Goal: Transaction & Acquisition: Connect with others

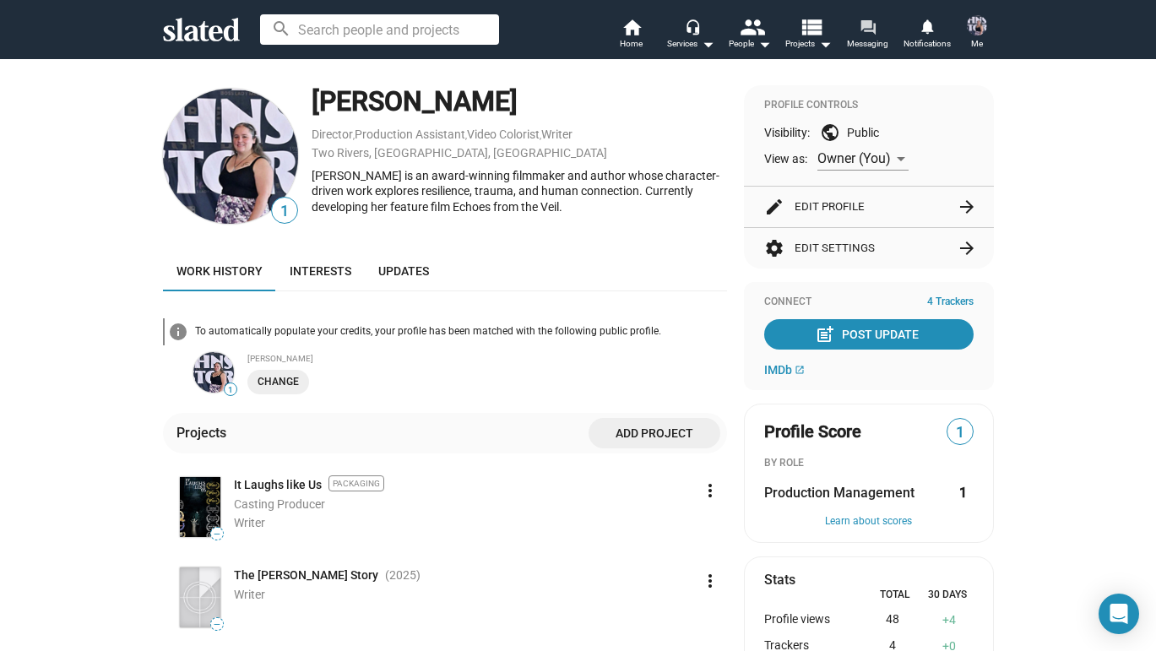
click at [865, 20] on mat-icon "forum" at bounding box center [867, 27] width 16 height 16
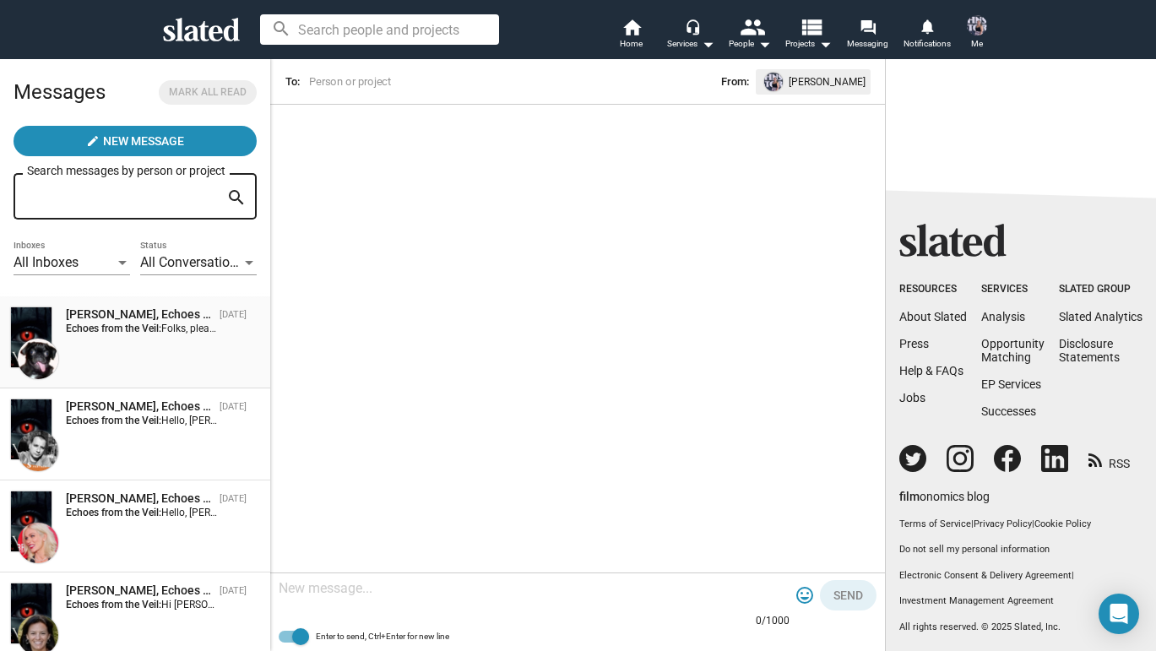
click at [128, 368] on div "[PERSON_NAME], Echoes from the Veil [DATE] Echoes from the Veil: Folks, please …" at bounding box center [135, 342] width 250 height 72
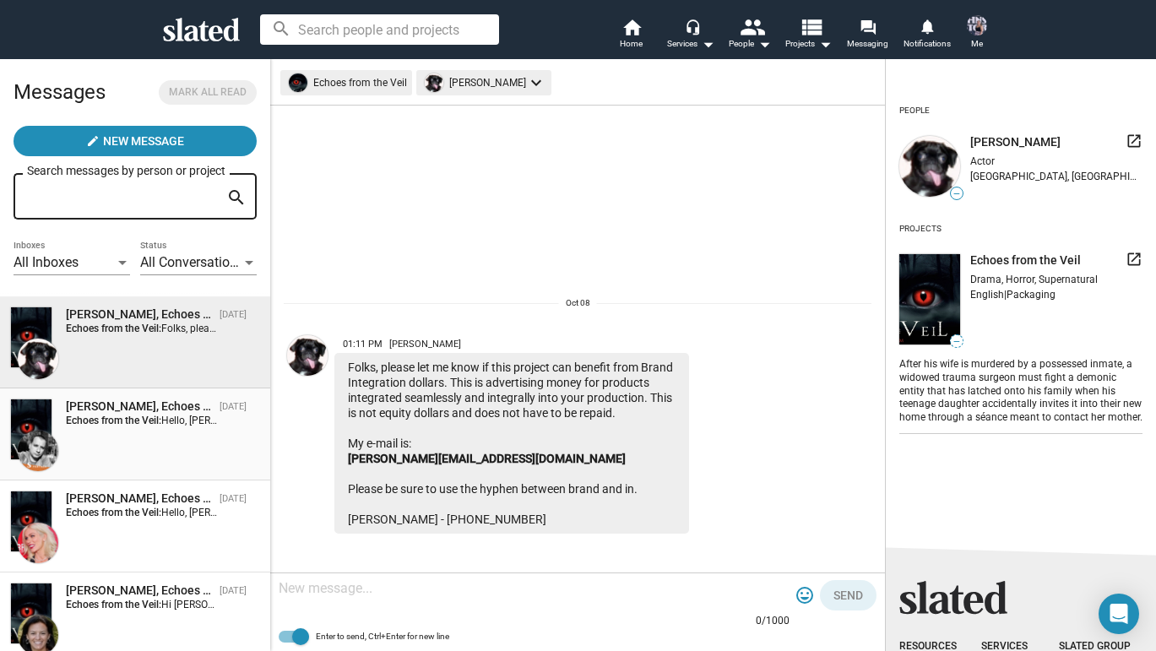
click at [140, 452] on div "[PERSON_NAME], Echoes from the Veil [DATE] Echoes from the Veil: Hello, [PERSON…" at bounding box center [135, 434] width 250 height 72
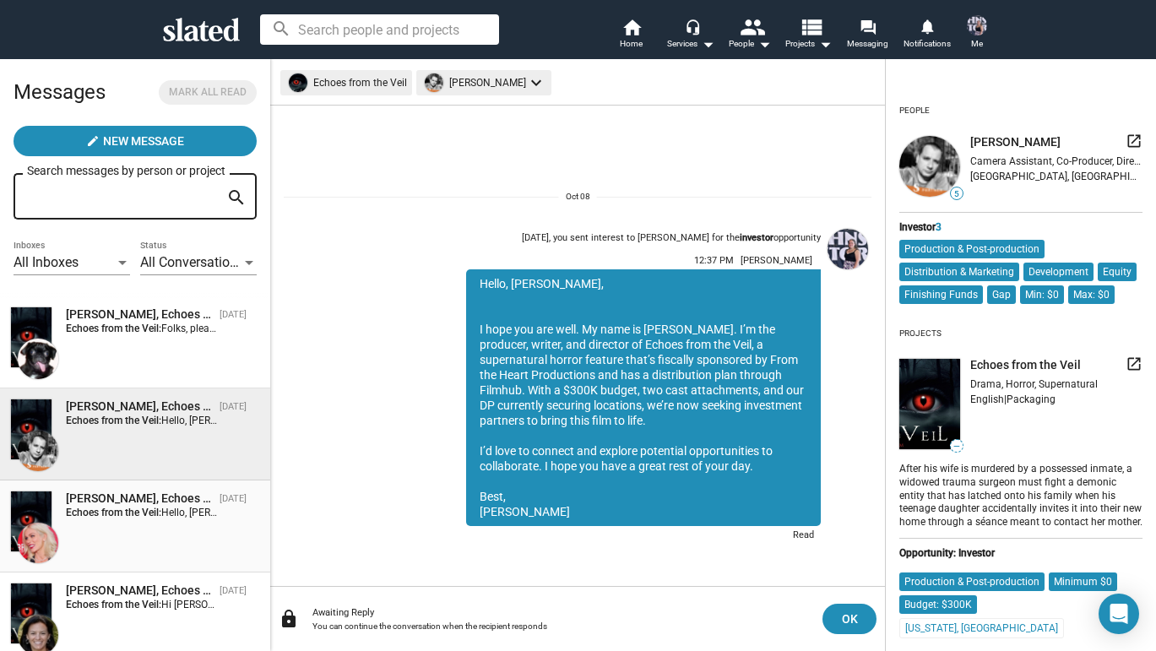
click at [129, 495] on div "[PERSON_NAME], Echoes from the Veil" at bounding box center [139, 498] width 147 height 16
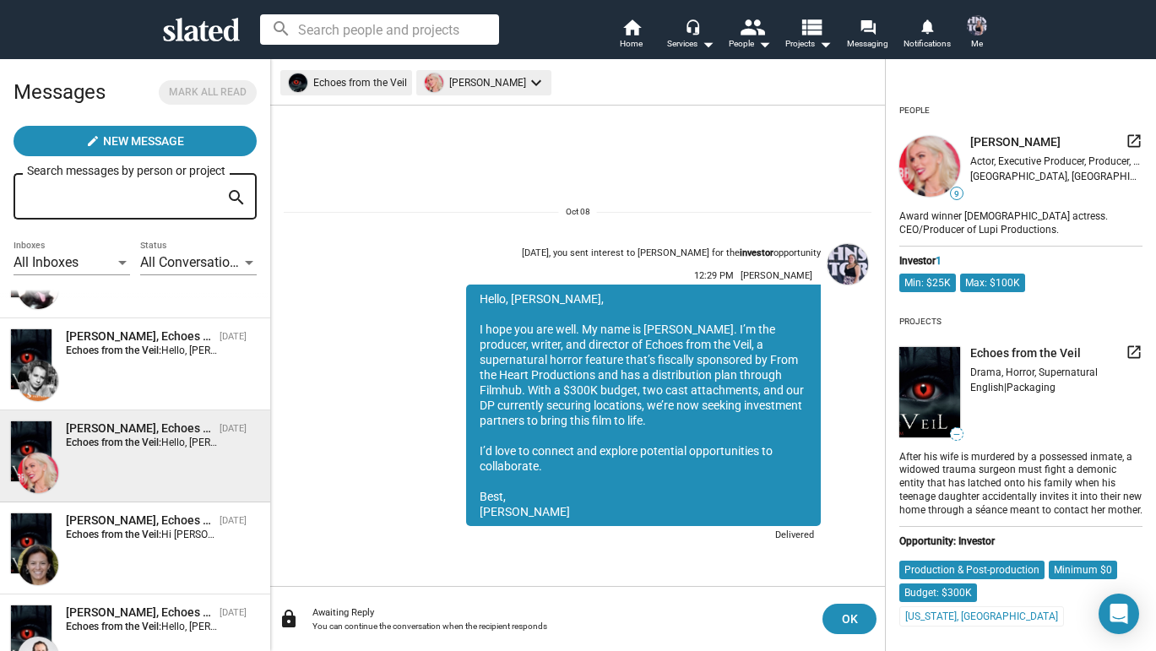
scroll to position [73, 0]
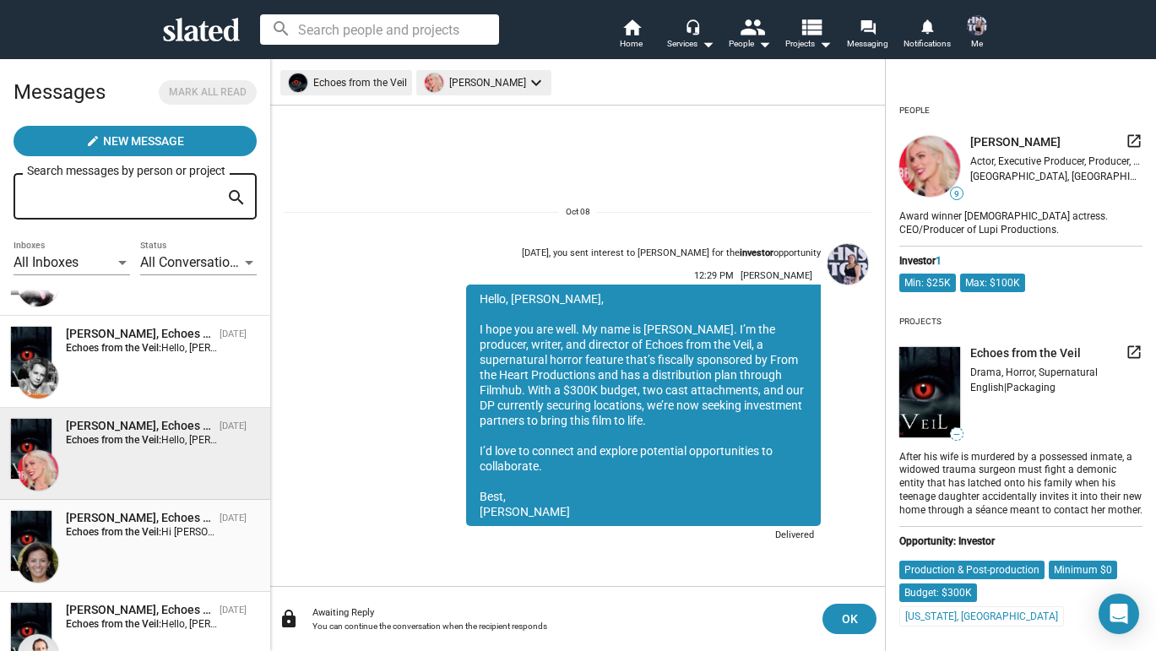
click at [125, 517] on div "[PERSON_NAME], Echoes from the Veil" at bounding box center [139, 518] width 147 height 16
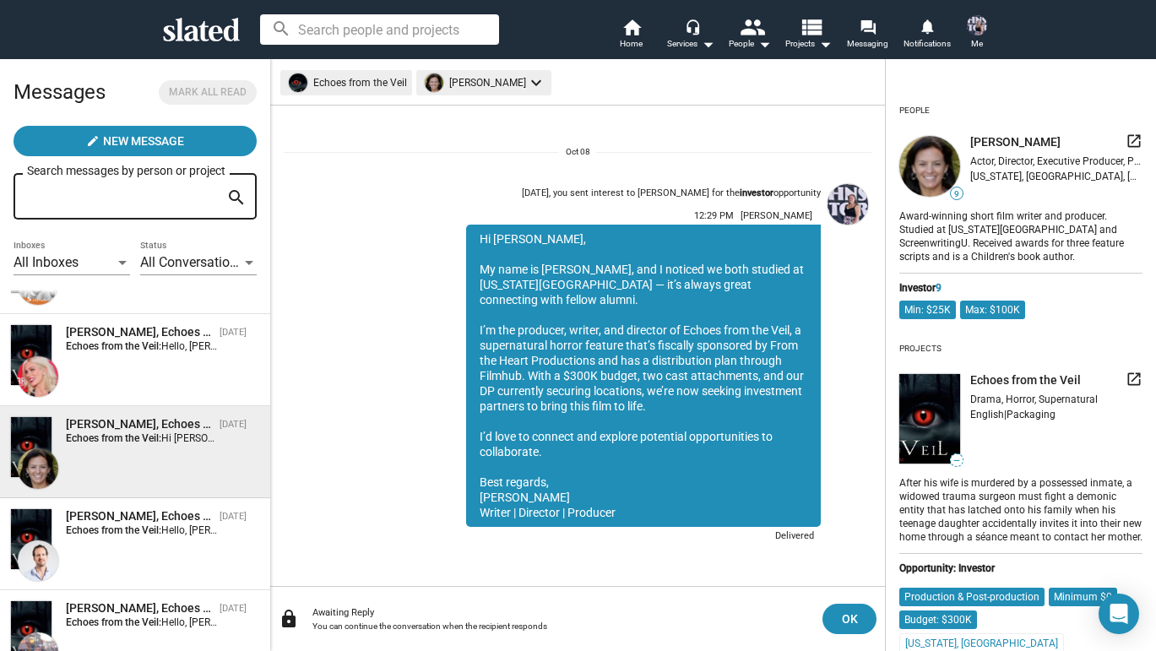
scroll to position [171, 0]
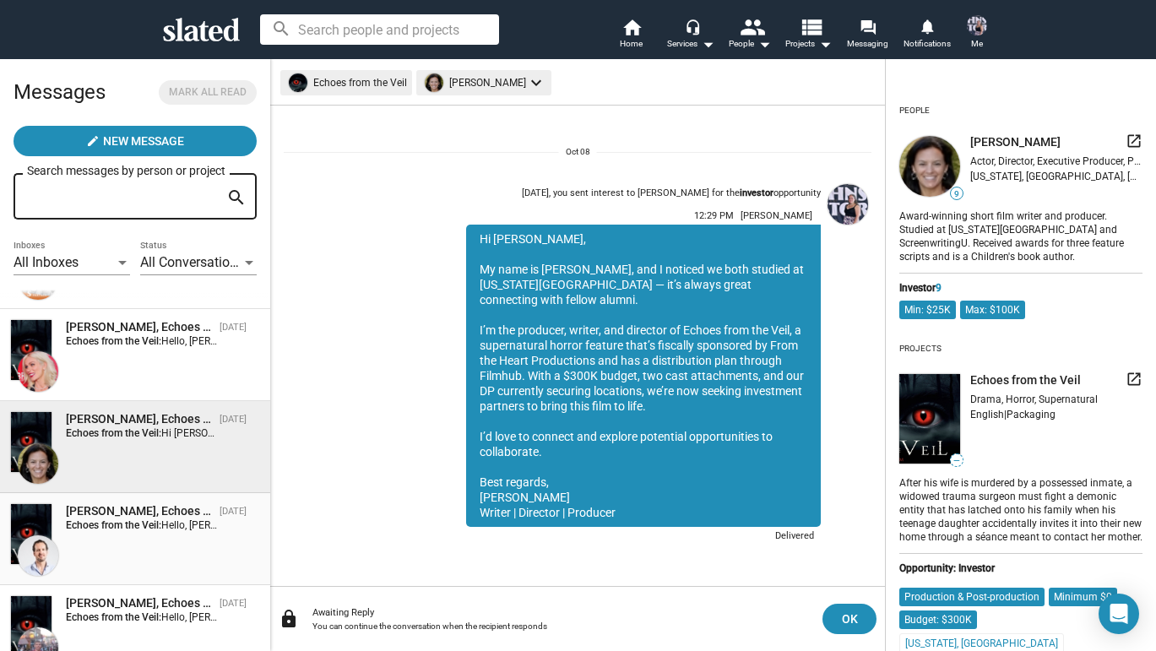
click at [125, 517] on div "[PERSON_NAME], Echoes from the Veil" at bounding box center [139, 511] width 147 height 16
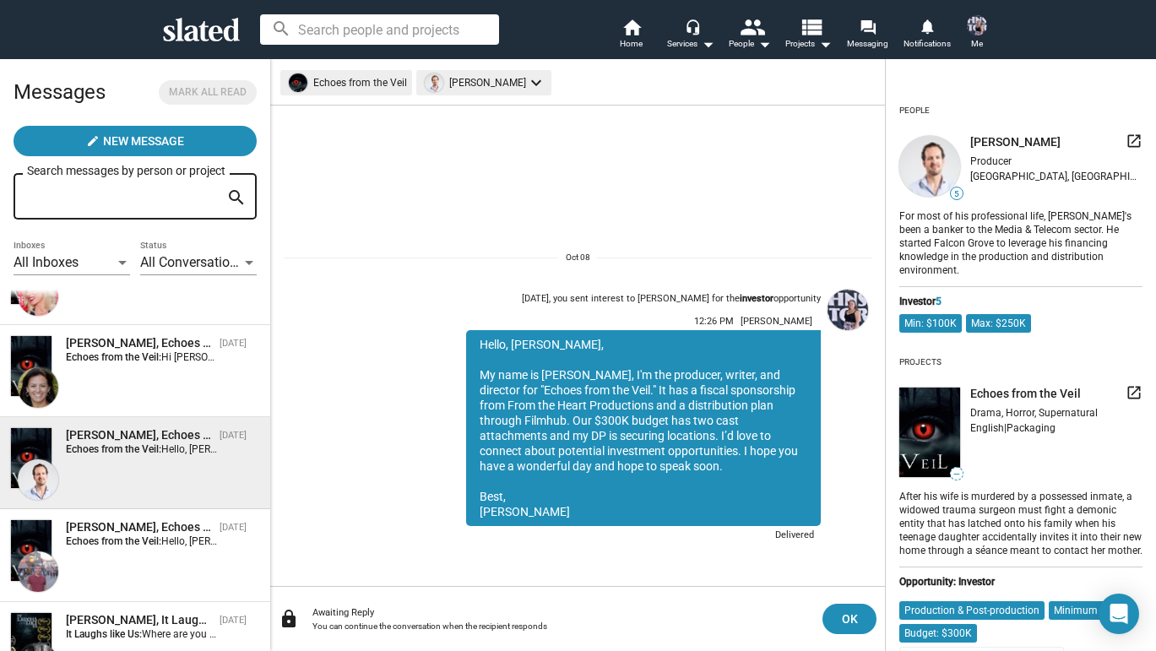
scroll to position [280, 0]
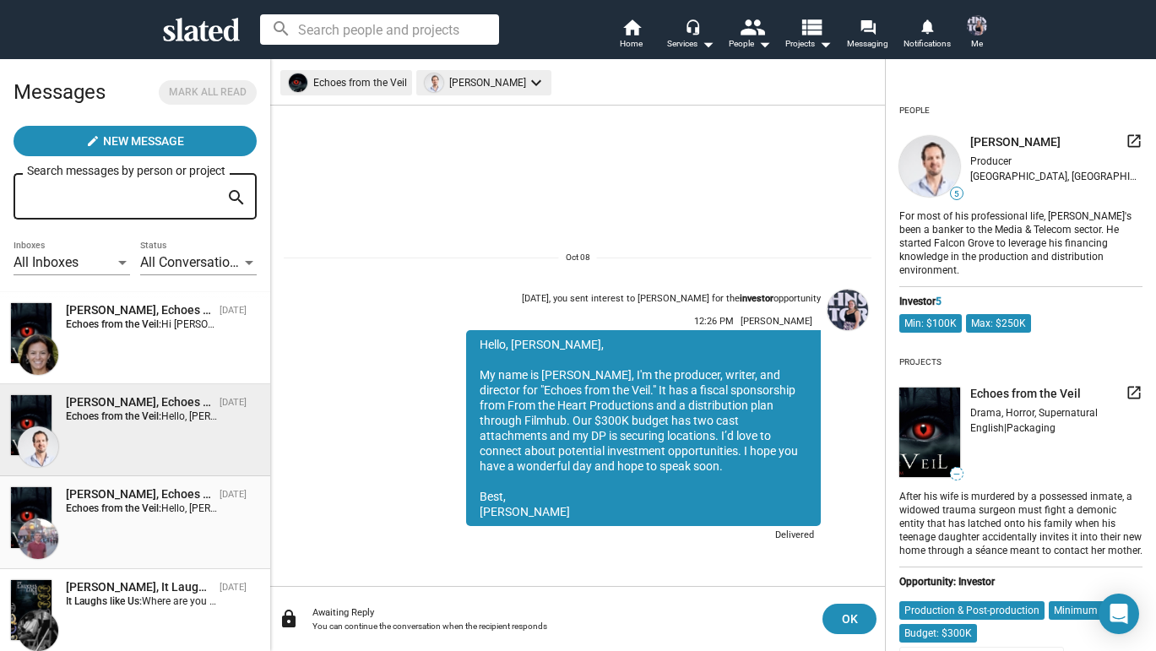
click at [125, 517] on div "[PERSON_NAME], Echoes from the Veil [DATE] Echoes from the Veil: Hello, [PERSON…" at bounding box center [135, 522] width 250 height 72
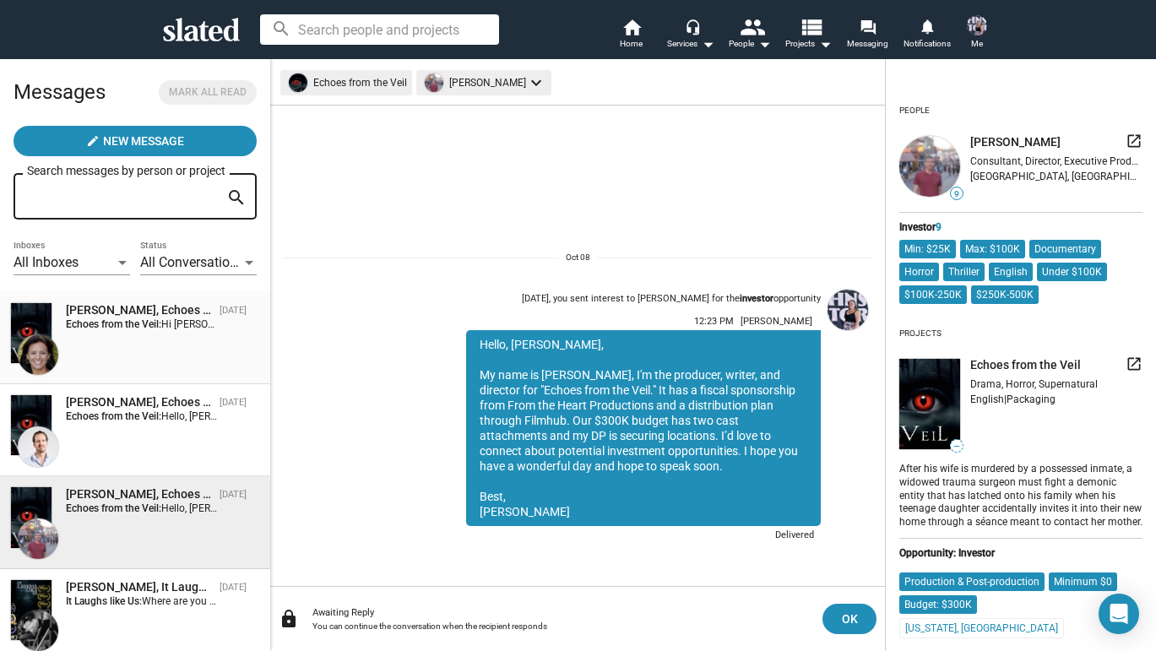
click at [171, 312] on div "[PERSON_NAME], Echoes from the Veil" at bounding box center [139, 310] width 147 height 16
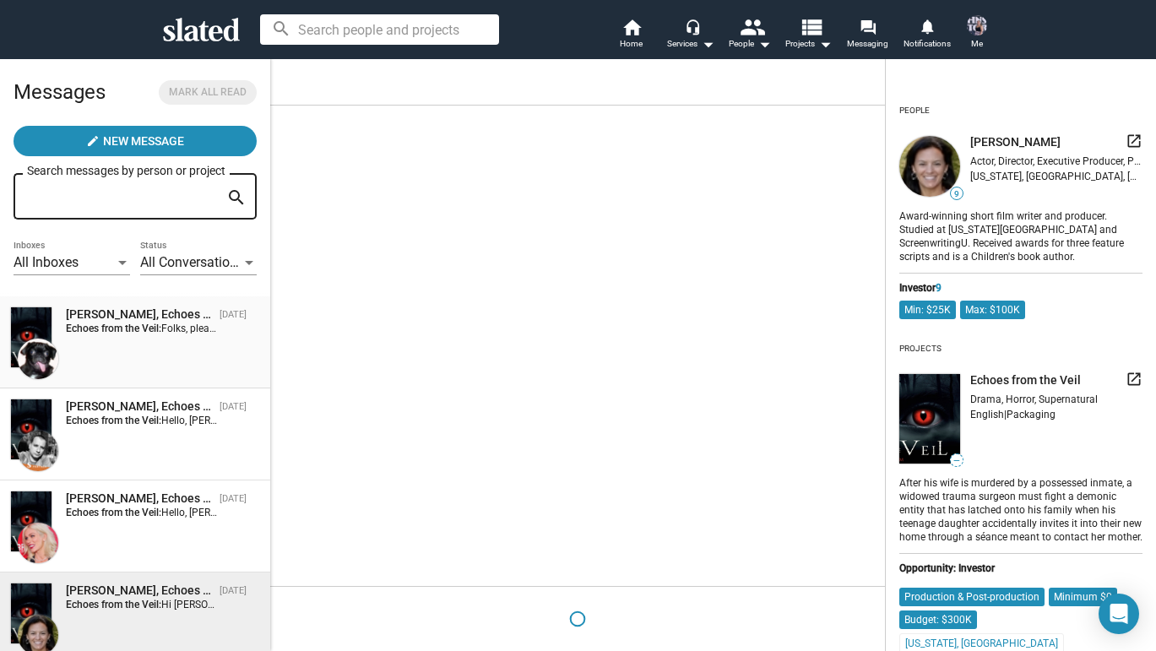
click at [174, 322] on span "Folks, please let me know if this project can benefit from Brand Integration do…" at bounding box center [1061, 328] width 1800 height 12
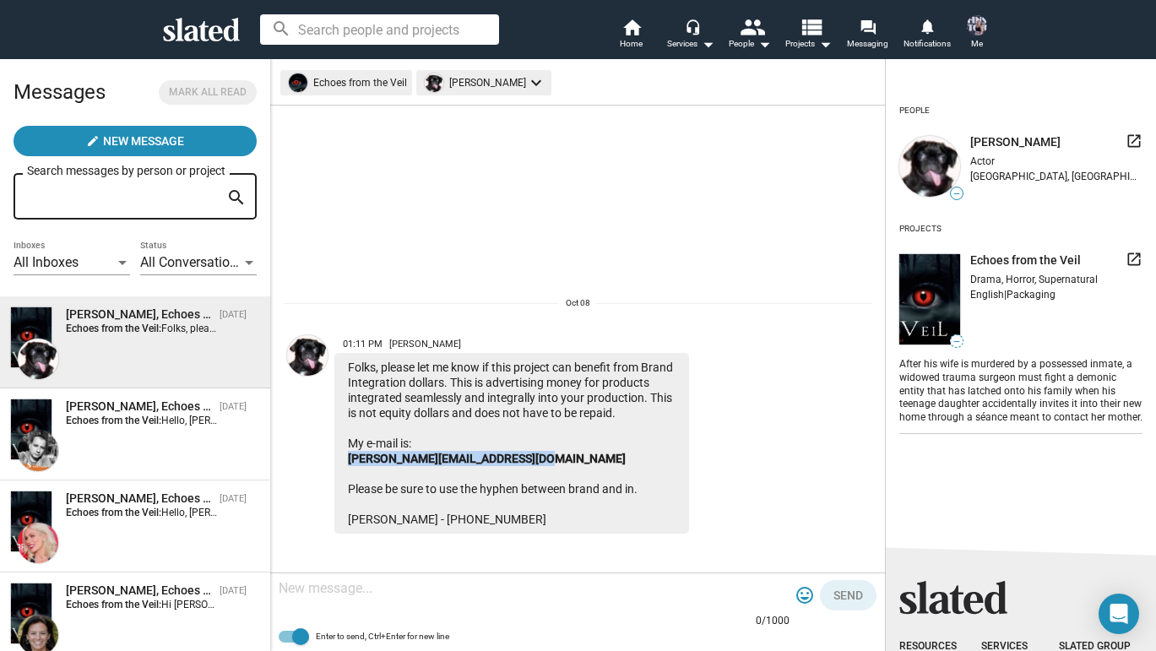
drag, startPoint x: 342, startPoint y: 457, endPoint x: 557, endPoint y: 458, distance: 215.3
click at [557, 458] on div "Folks, please let me know if this project can benefit from Brand Integration do…" at bounding box center [511, 443] width 355 height 181
copy link "[PERSON_NAME][EMAIL_ADDRESS][DOMAIN_NAME]"
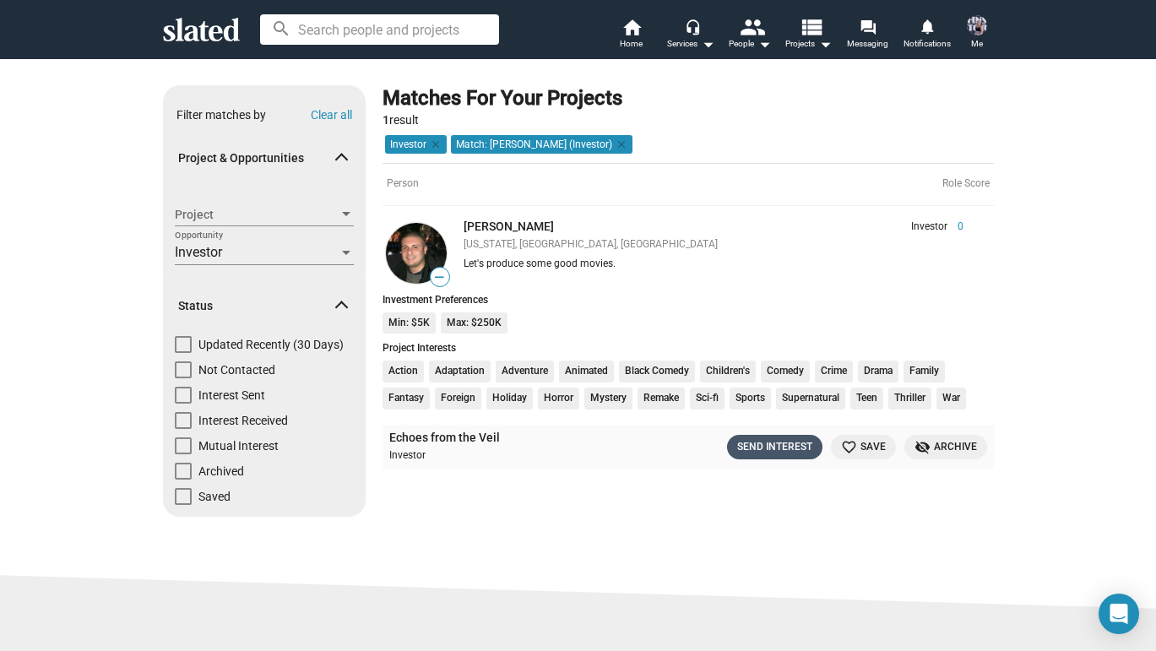
click at [778, 443] on div "Send Interest" at bounding box center [774, 447] width 75 height 18
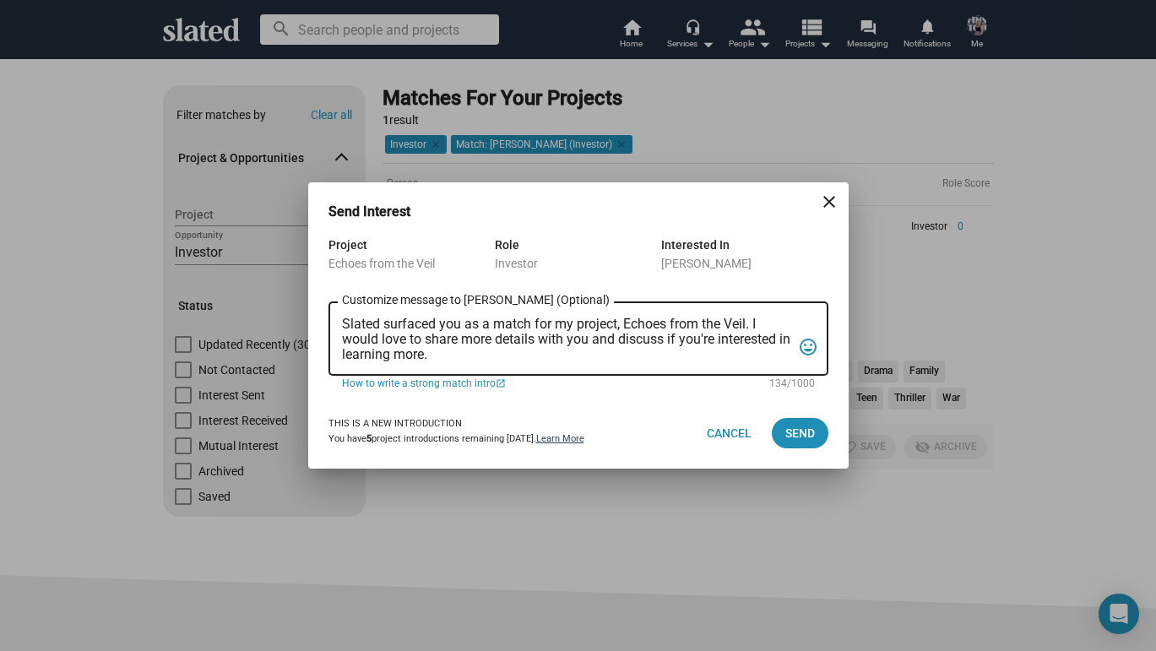
click at [571, 442] on link "Learn More" at bounding box center [560, 438] width 48 height 11
click at [637, 160] on div "Send Interest close Project Echoes from the Veil Role Investor Interested In An…" at bounding box center [578, 325] width 1156 height 651
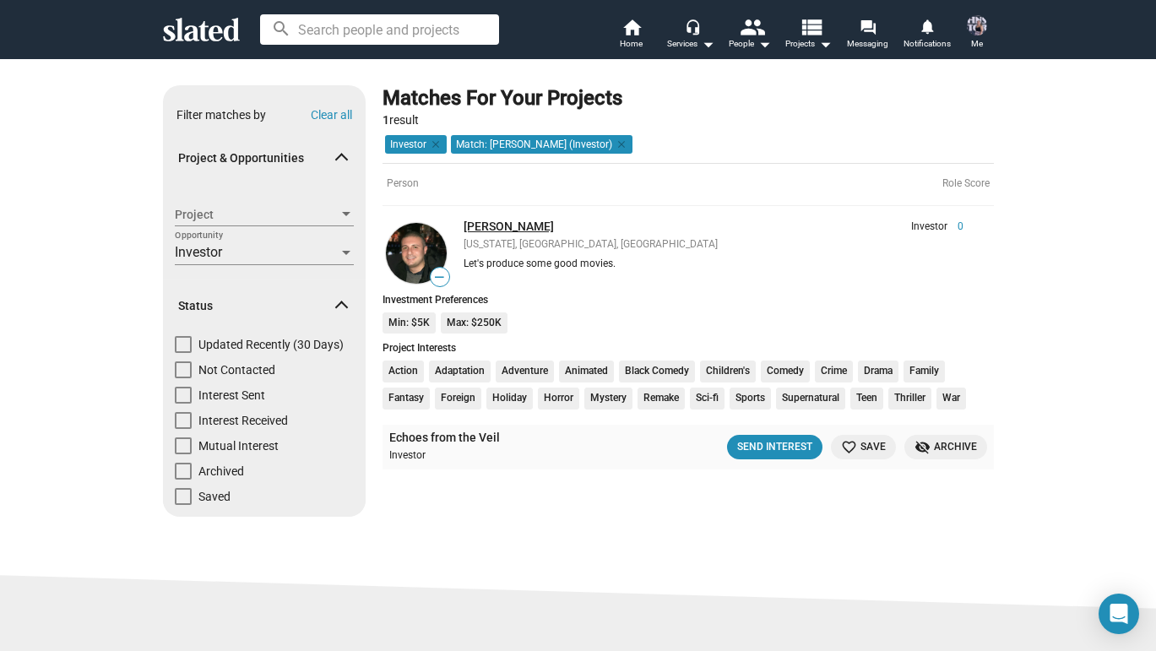
drag, startPoint x: 563, startPoint y: 222, endPoint x: 463, endPoint y: 222, distance: 99.6
click at [463, 222] on div "[PERSON_NAME]" at bounding box center [629, 226] width 333 height 15
copy link "[PERSON_NAME]"
click at [792, 446] on div "Send Interest" at bounding box center [774, 447] width 75 height 18
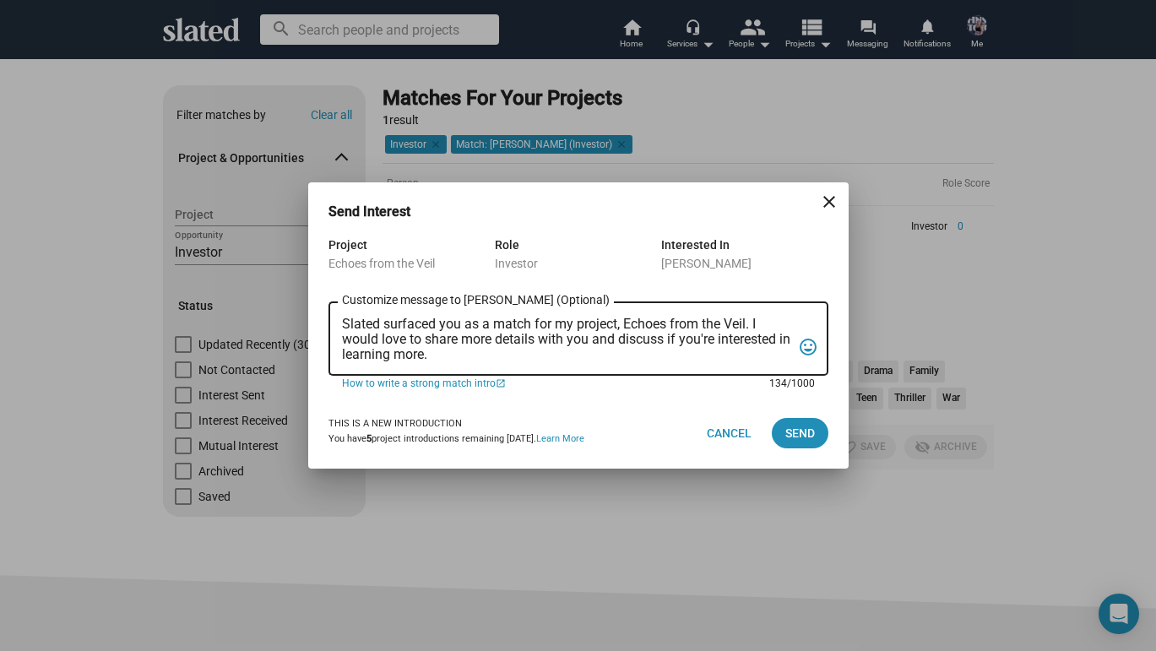
drag, startPoint x: 452, startPoint y: 357, endPoint x: 350, endPoint y: 312, distance: 111.1
click at [350, 312] on div "Slated surfaced you as a match for my project, Echoes from the Veil. I would lo…" at bounding box center [566, 337] width 449 height 77
paste textarea "ubject: Investment Opportunity – Echoes from the Veil (Psychological Horror Fea…"
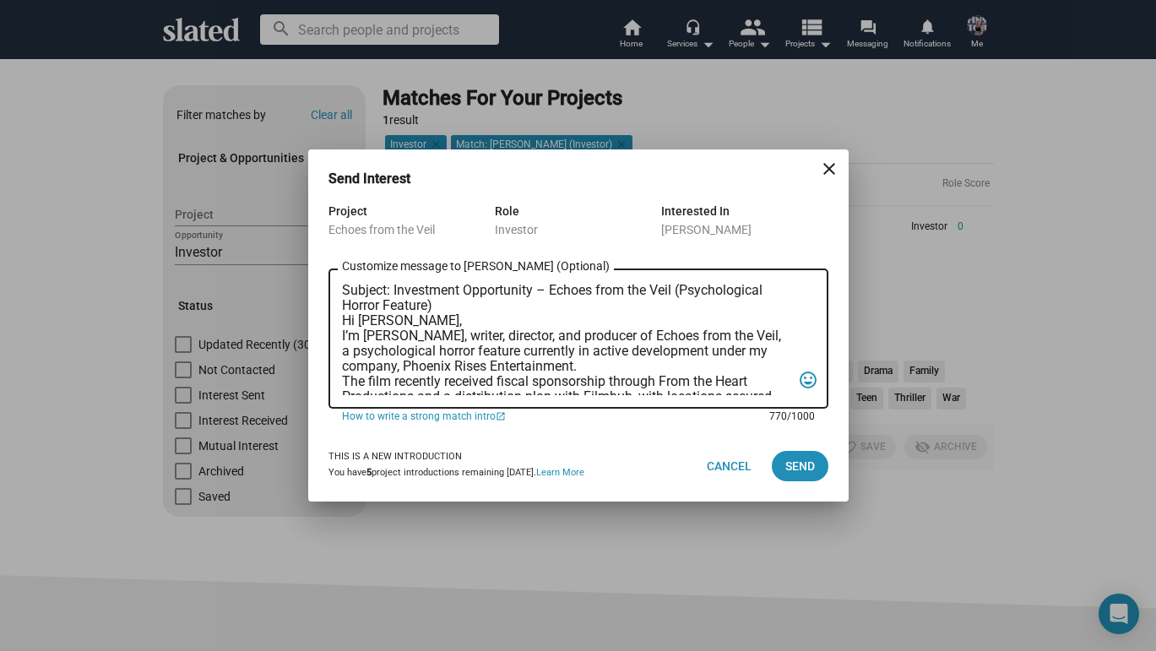
click at [506, 305] on textarea "Subject: Investment Opportunity – Echoes from the Veil (Psychological Horror Fe…" at bounding box center [566, 339] width 449 height 112
drag, startPoint x: 341, startPoint y: 290, endPoint x: 449, endPoint y: 301, distance: 108.6
click at [449, 301] on textarea "Subject: Investment Opportunity – Echoes from the Veil (Psychological Horror Fe…" at bounding box center [566, 339] width 449 height 112
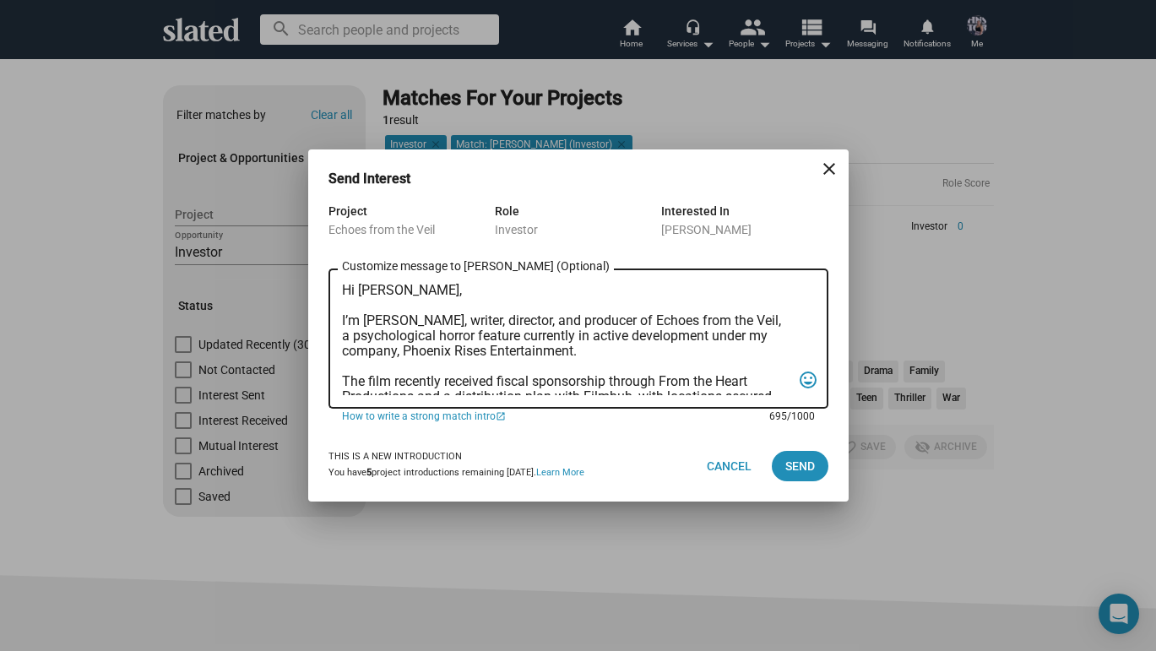
drag, startPoint x: 503, startPoint y: 387, endPoint x: 339, endPoint y: 324, distance: 175.3
click at [339, 323] on div "Hi Antonino, I’m Nicole Sell, writer, director, and producer of Echoes from the…" at bounding box center [578, 337] width 500 height 144
click at [660, 340] on textarea "Hi [PERSON_NAME], I’m [PERSON_NAME], writer, director, and producer of Echoes f…" at bounding box center [566, 339] width 449 height 112
type textarea "Hi [PERSON_NAME], I’m [PERSON_NAME], writer, director, and producer of Echoes f…"
click at [794, 462] on span "Send" at bounding box center [800, 466] width 30 height 30
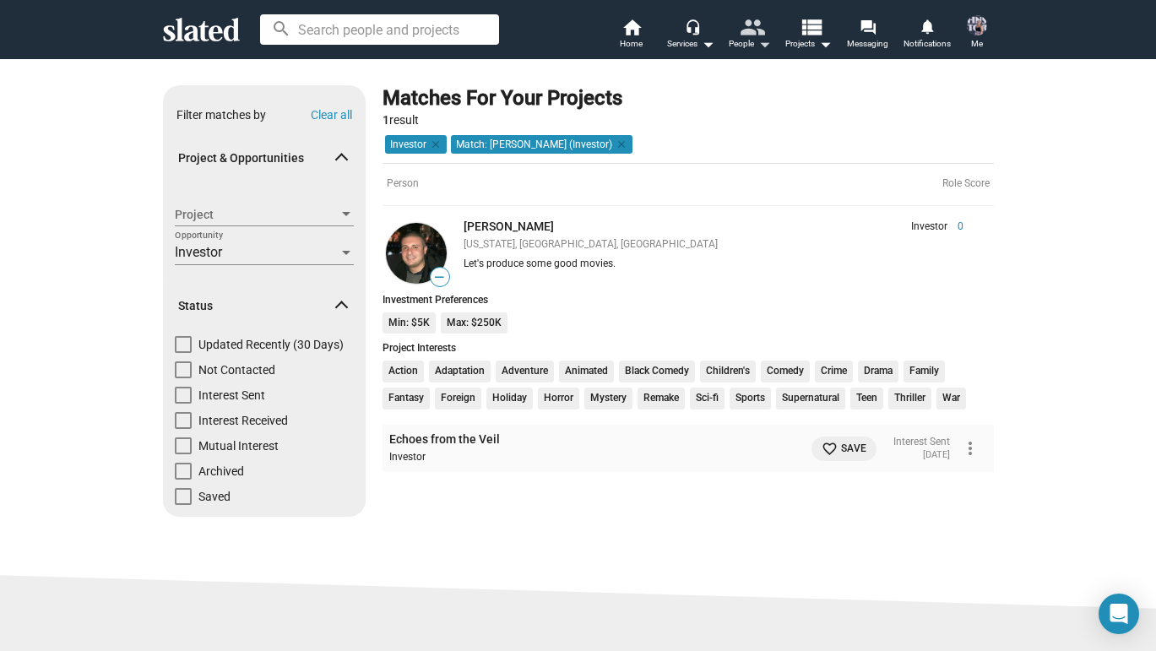
click at [760, 31] on mat-icon "people" at bounding box center [751, 26] width 24 height 24
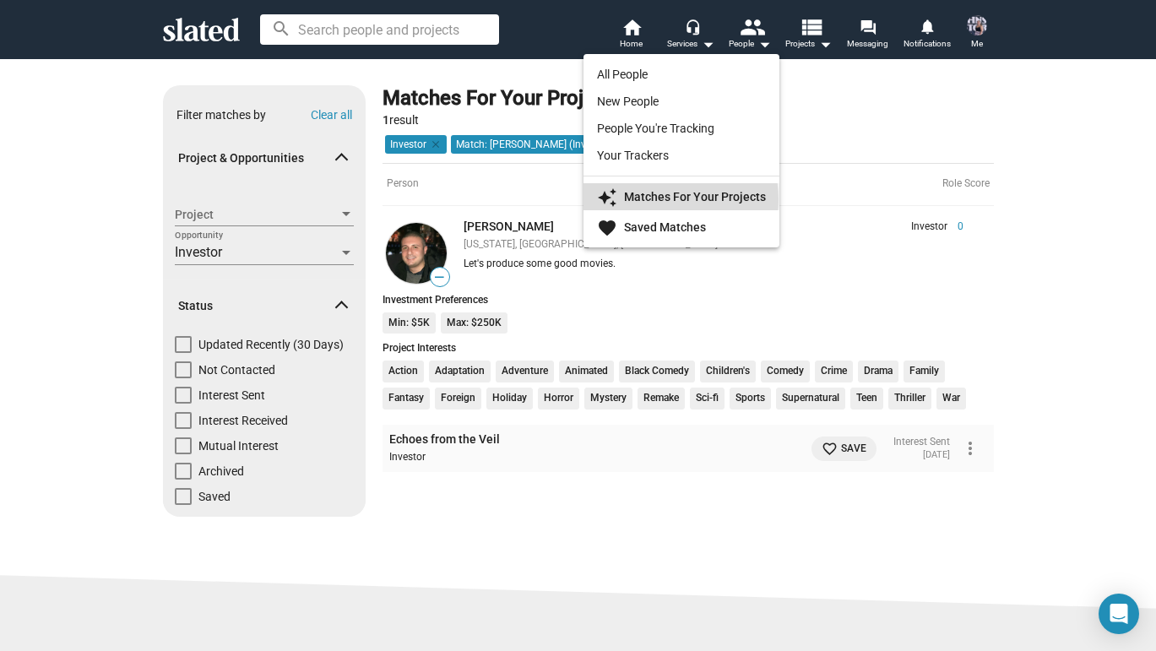
click at [665, 199] on strong "Matches For Your Projects" at bounding box center [695, 197] width 142 height 14
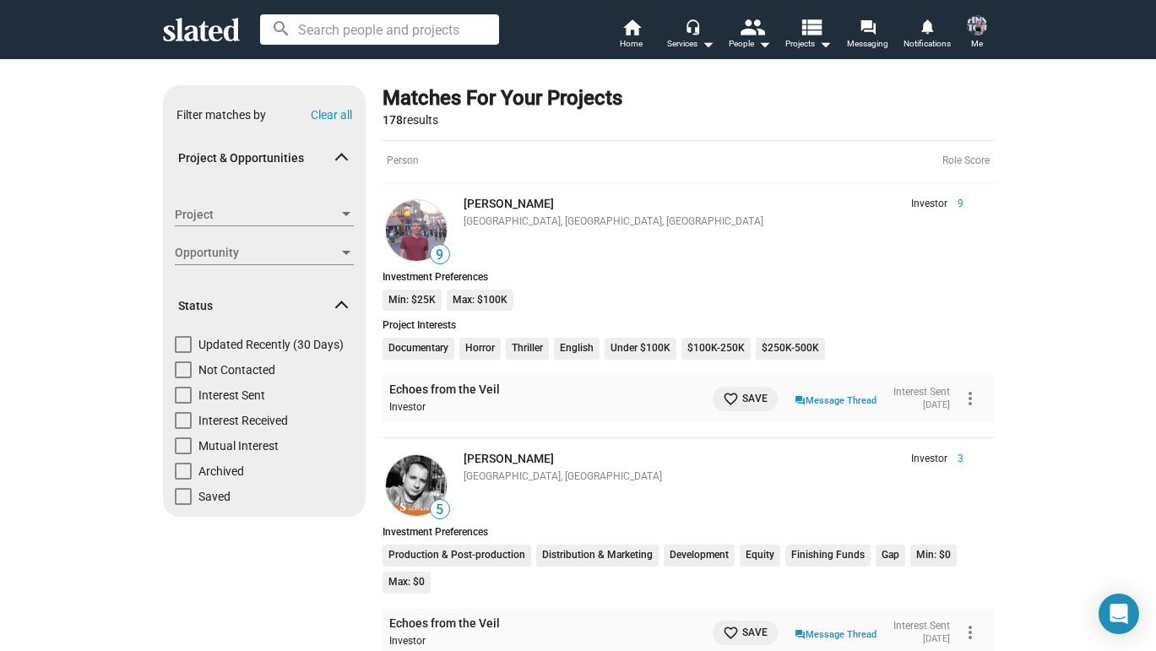
click at [192, 361] on label "Not Contacted" at bounding box center [225, 373] width 100 height 25
click at [183, 378] on input "Not Contacted" at bounding box center [182, 378] width 1 height 1
checkbox input "true"
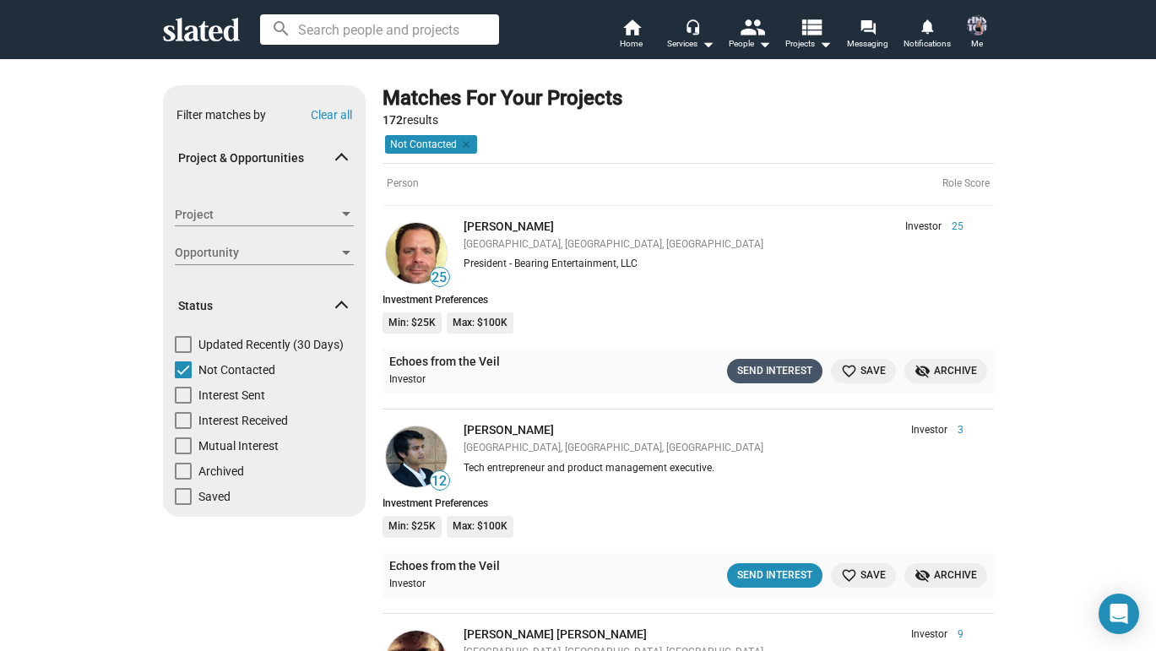
click at [781, 369] on div "Send Interest" at bounding box center [774, 371] width 75 height 18
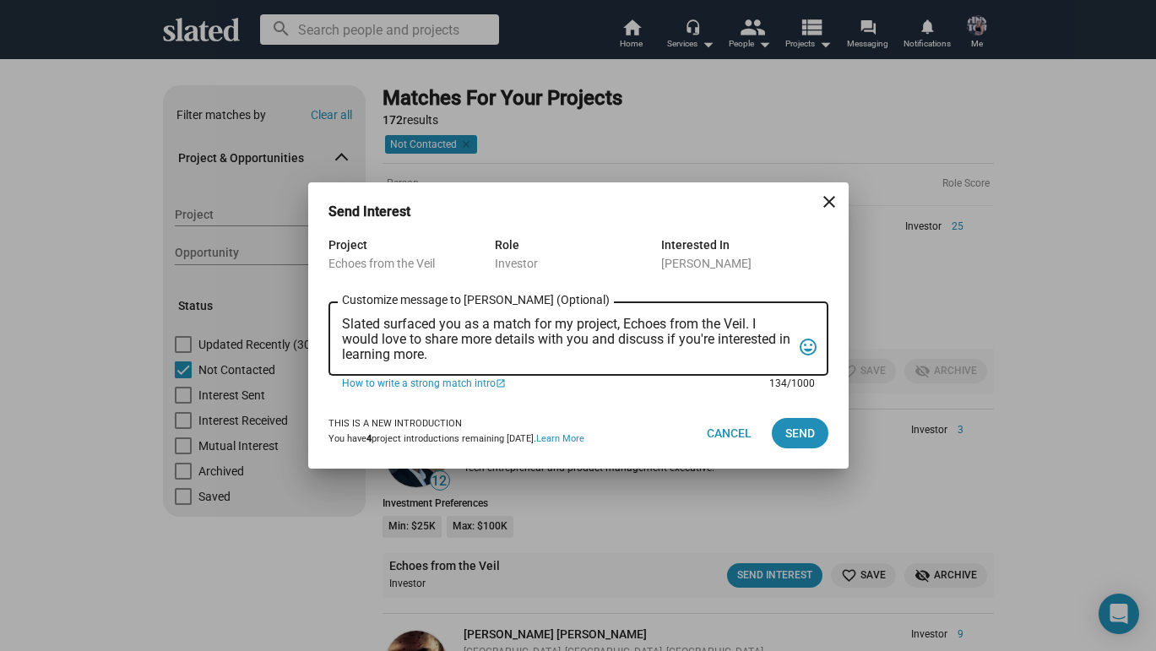
drag, startPoint x: 457, startPoint y: 351, endPoint x: 238, endPoint y: 295, distance: 225.8
click at [238, 295] on div "Send Interest close Project Echoes from the Veil Role Investor Interested In La…" at bounding box center [578, 325] width 1156 height 651
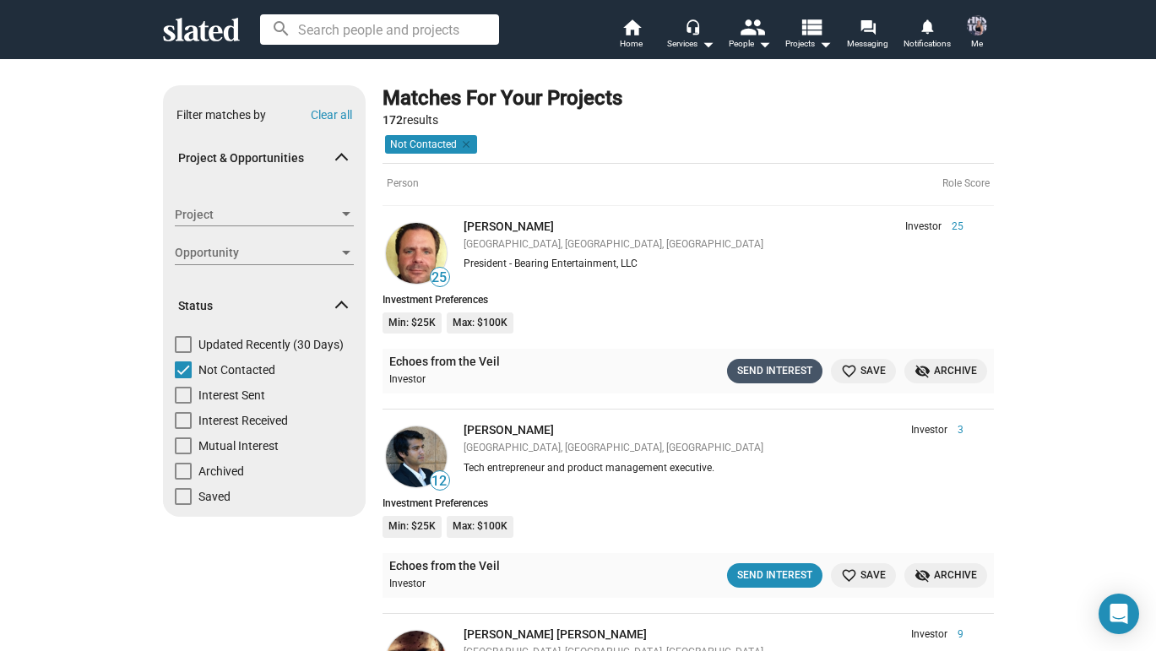
click at [794, 375] on div "Send Interest" at bounding box center [774, 371] width 75 height 18
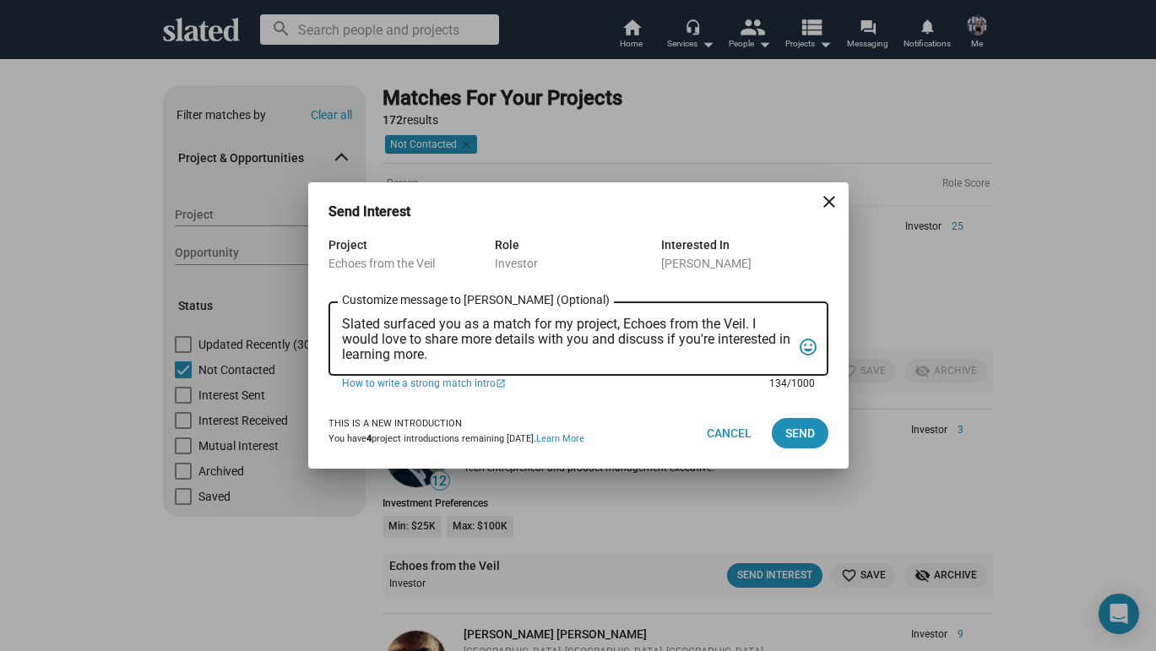
drag, startPoint x: 447, startPoint y: 359, endPoint x: 348, endPoint y: 316, distance: 107.7
click at [348, 316] on div "Slated surfaced you as a match for my project, Echoes from the Veil. I would lo…" at bounding box center [566, 337] width 449 height 77
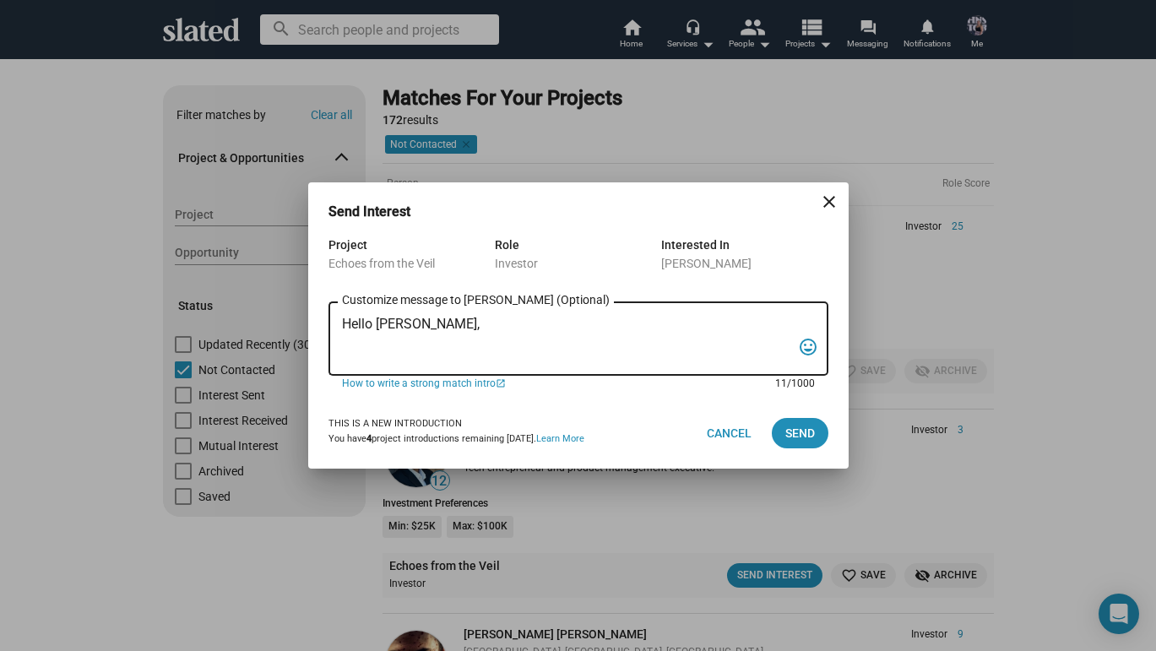
paste textarea "I’m Nicole Sell, writer, director, and producer of Echoes from the Veil, a psyc…"
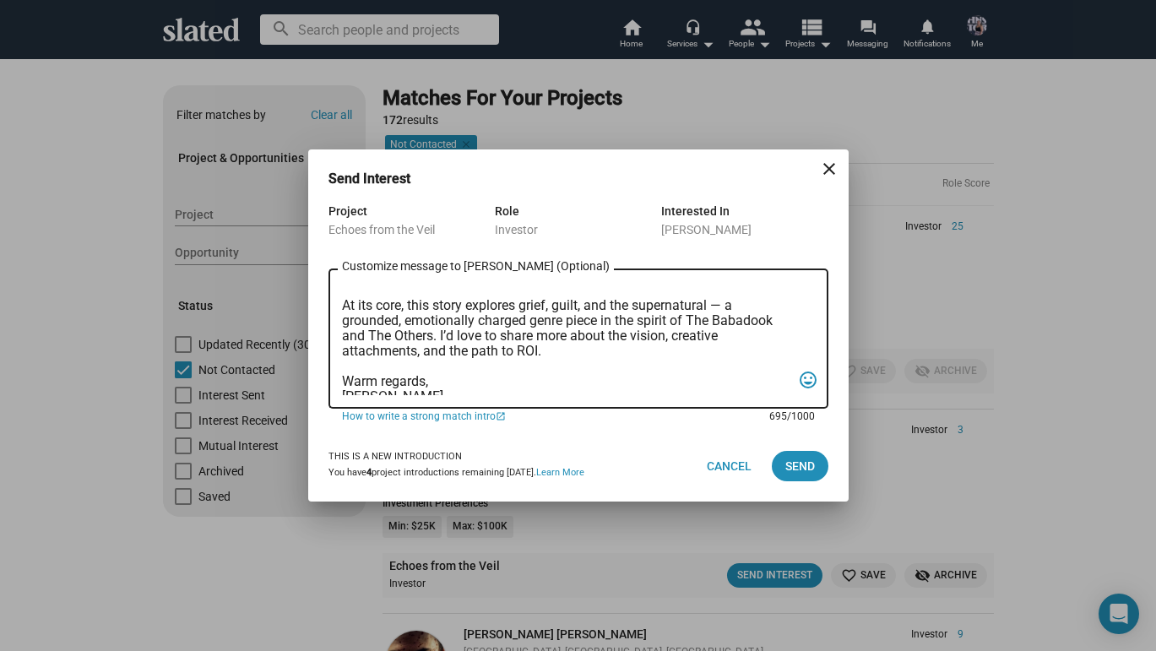
scroll to position [168, 0]
type textarea "Hello [PERSON_NAME], I’m [PERSON_NAME], writer, director, and producer of Echoe…"
click at [803, 459] on span "Send" at bounding box center [800, 466] width 30 height 30
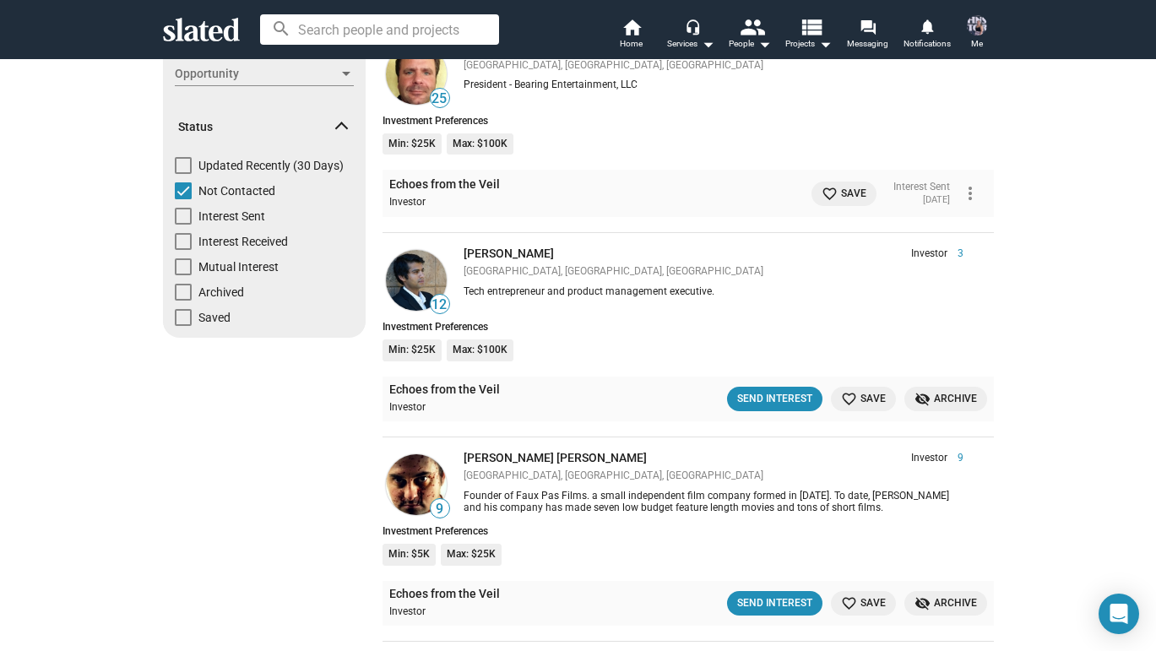
scroll to position [249, 0]
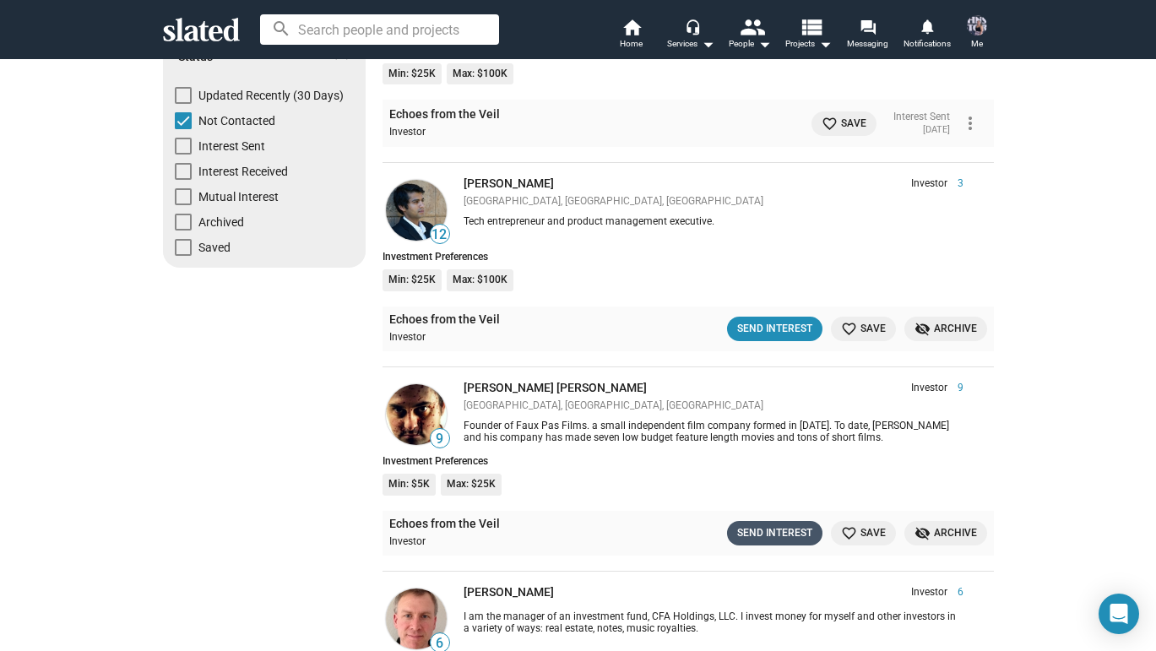
click at [775, 524] on div "Send Interest" at bounding box center [774, 533] width 75 height 18
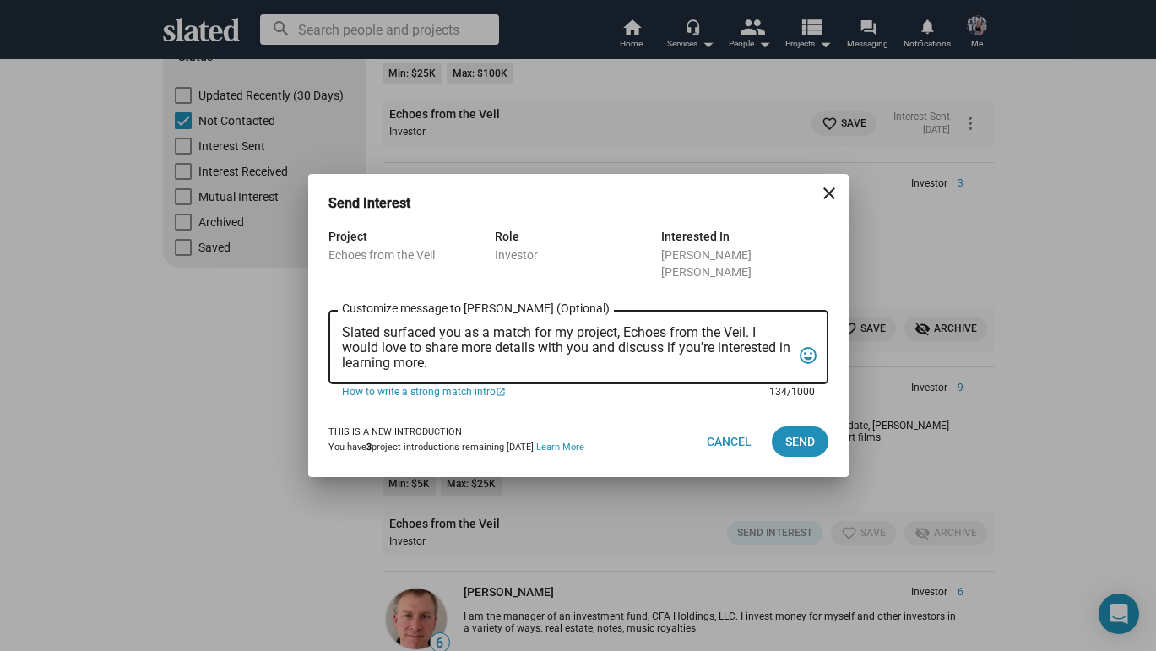
drag, startPoint x: 457, startPoint y: 353, endPoint x: 328, endPoint y: 310, distance: 135.3
click at [328, 310] on div "Slated surfaced you as a match for my project, Echoes from the Veil. I would lo…" at bounding box center [578, 345] width 500 height 77
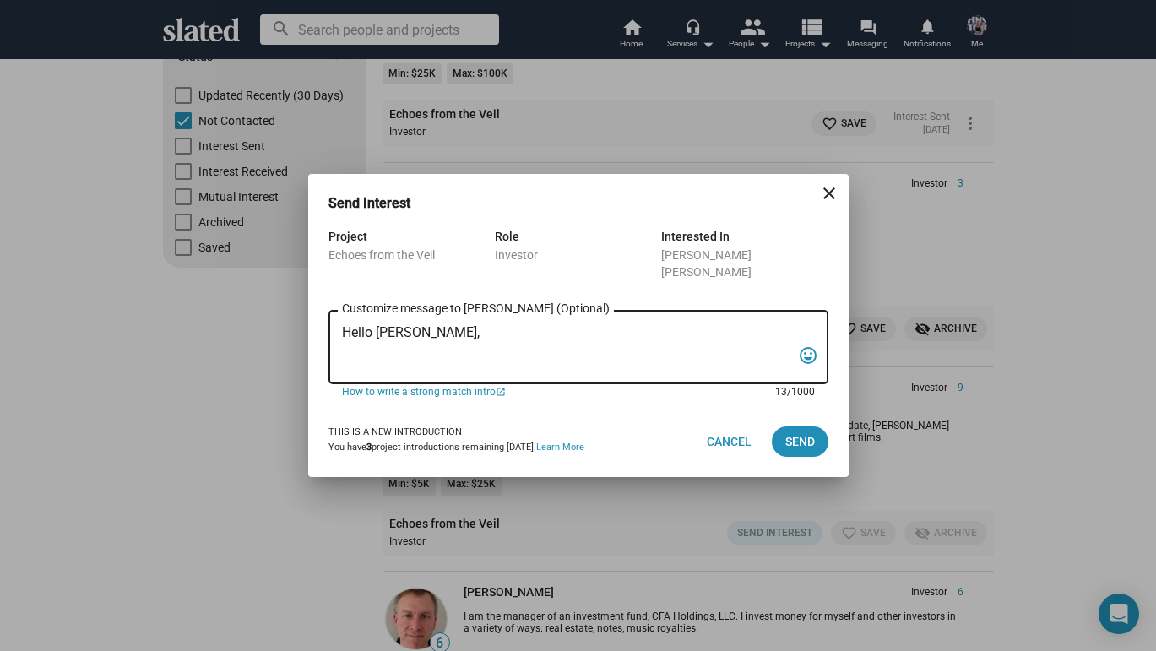
paste textarea "I’m Nicole Sell, writer, director, and producer of Echoes from the Veil, a psyc…"
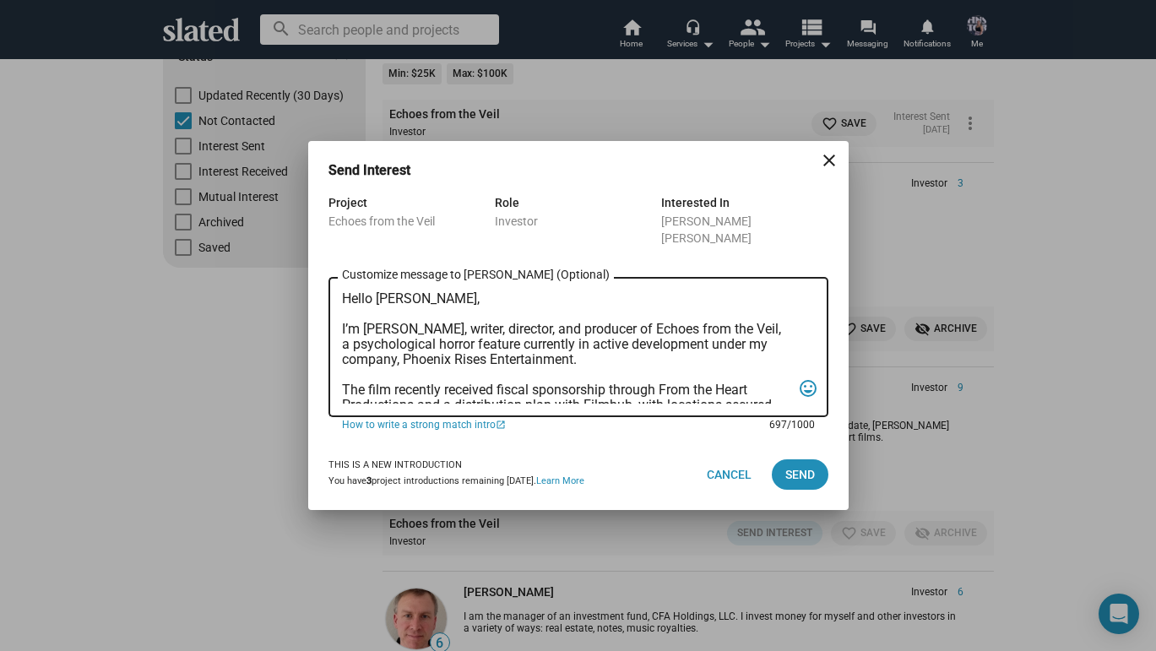
scroll to position [192, 0]
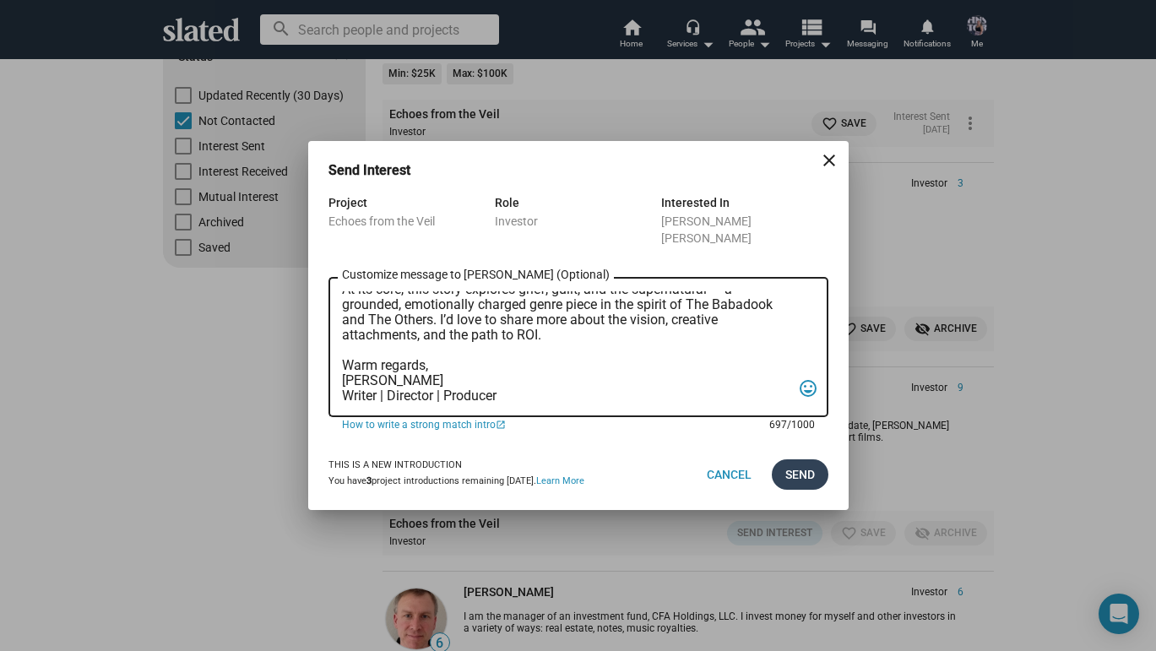
type textarea "Hello [PERSON_NAME], I’m [PERSON_NAME], writer, director, and producer of Echoe…"
click at [797, 466] on span "Send" at bounding box center [800, 474] width 30 height 30
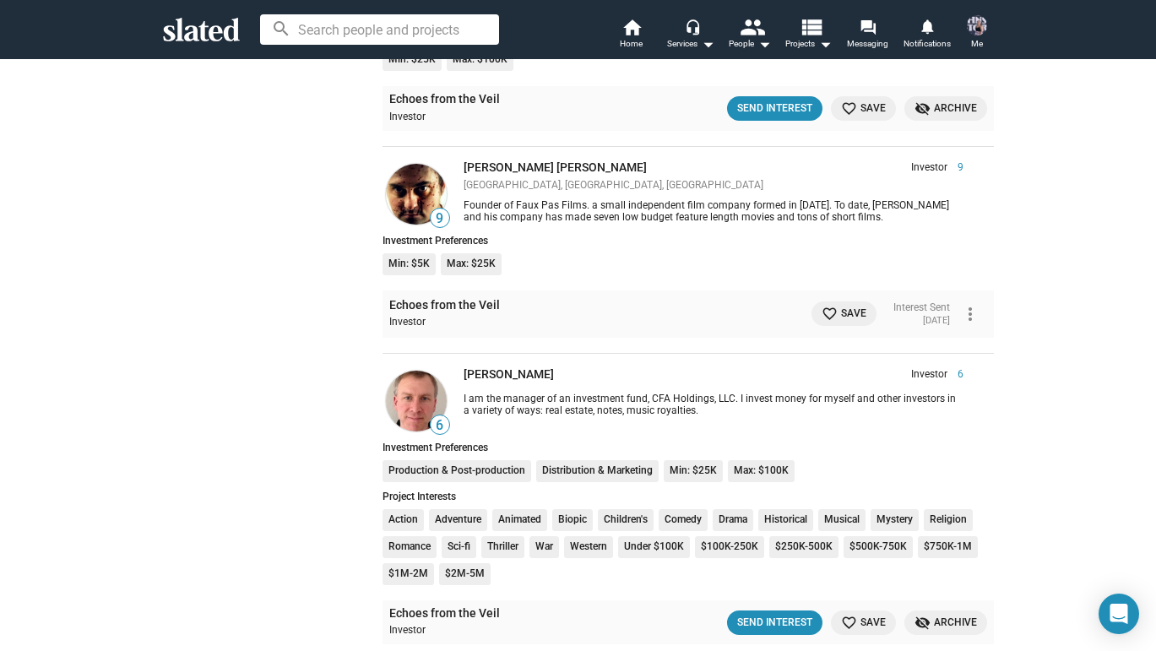
scroll to position [496, 0]
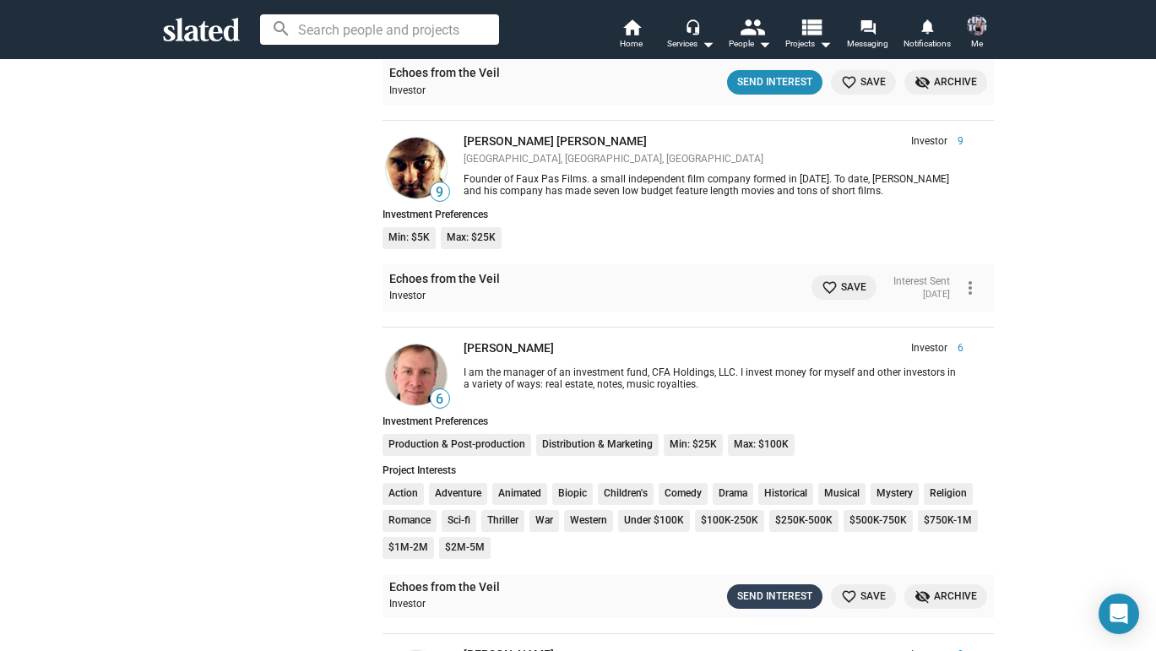
click at [770, 588] on div "Send Interest" at bounding box center [774, 597] width 75 height 18
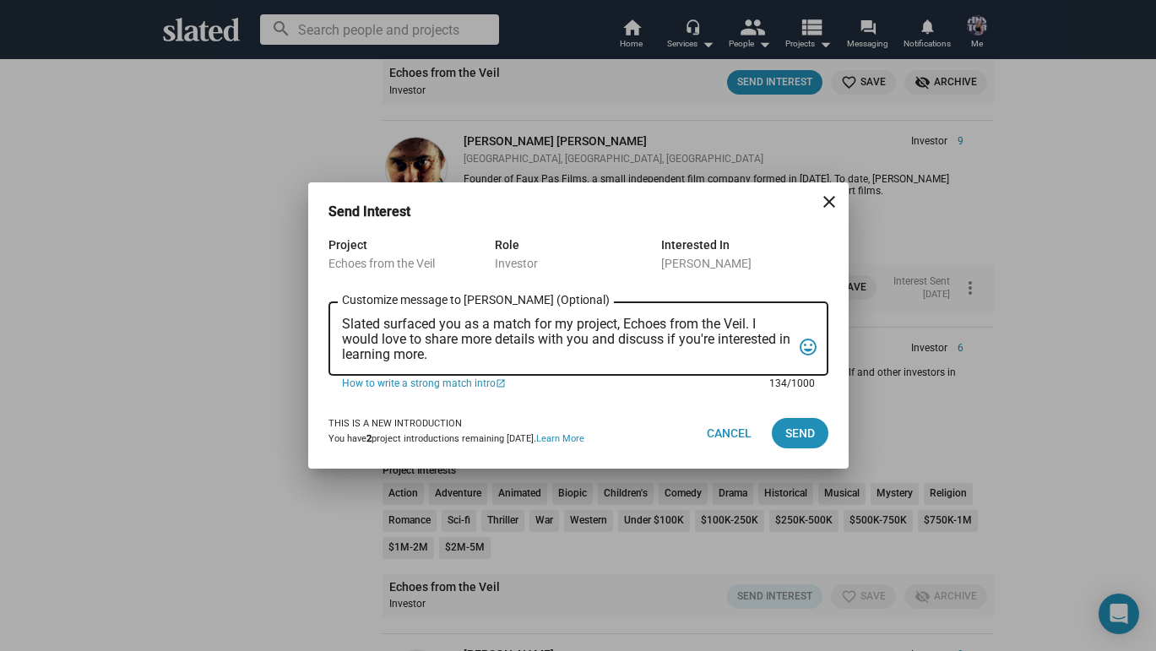
drag, startPoint x: 448, startPoint y: 355, endPoint x: 315, endPoint y: 300, distance: 144.2
click at [315, 300] on div "Project Echoes from the Veil Role Investor Interested In James Schafer Slated s…" at bounding box center [578, 316] width 540 height 163
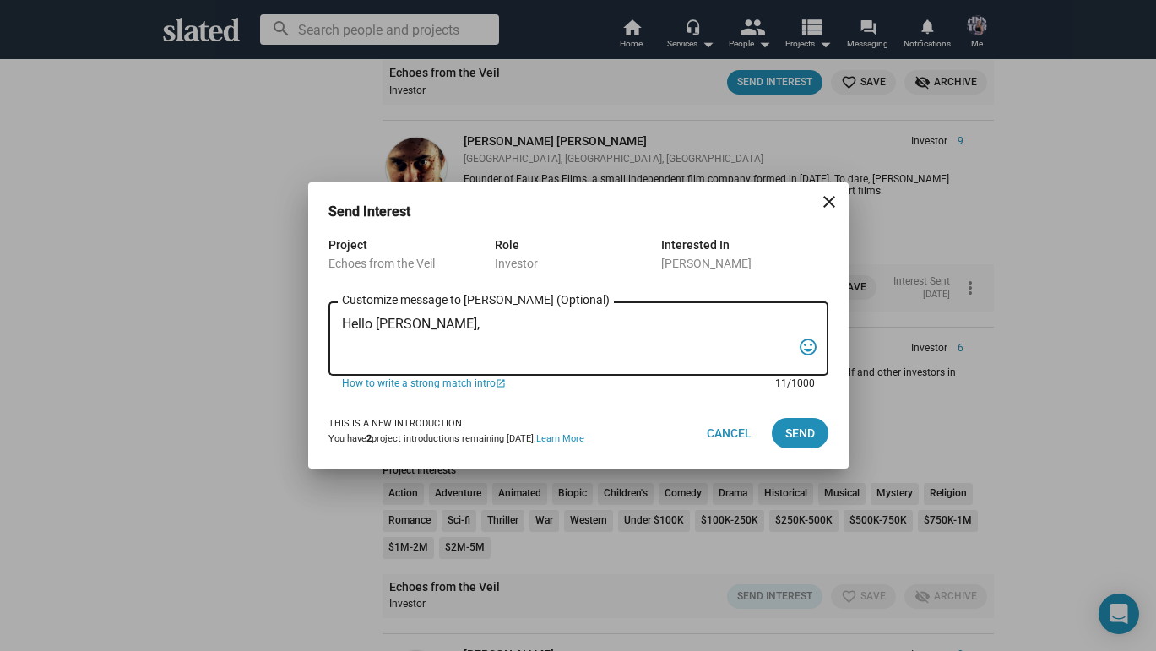
paste textarea "I’m Nicole Sell, writer, director, and producer of Echoes from the Veil, a psyc…"
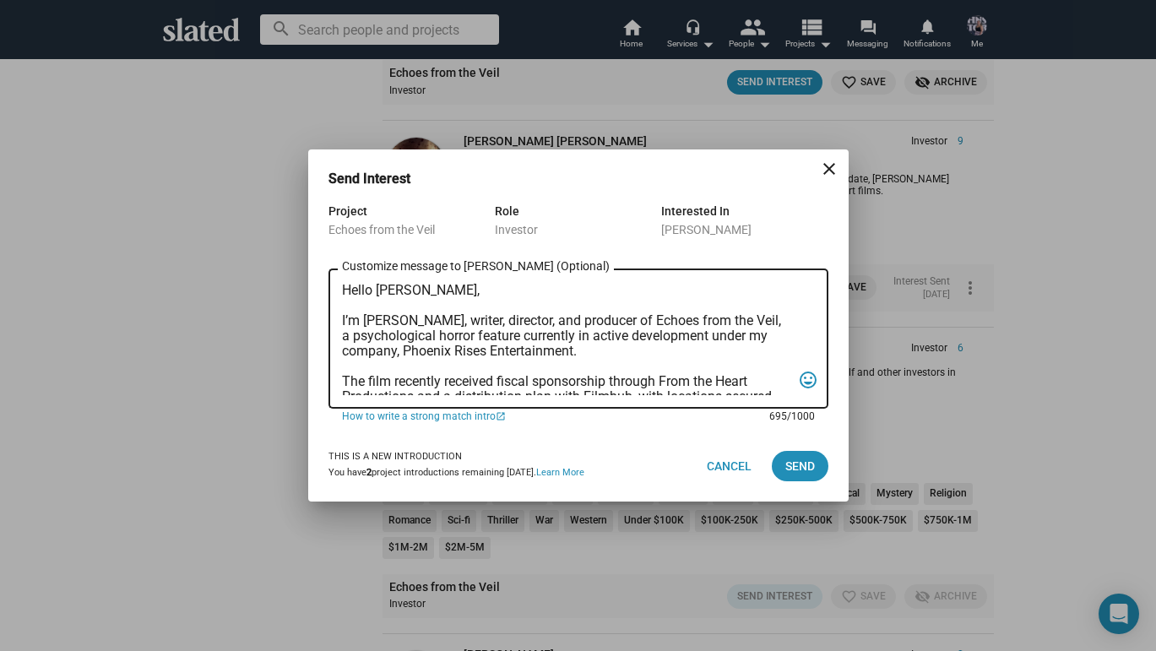
scroll to position [192, 0]
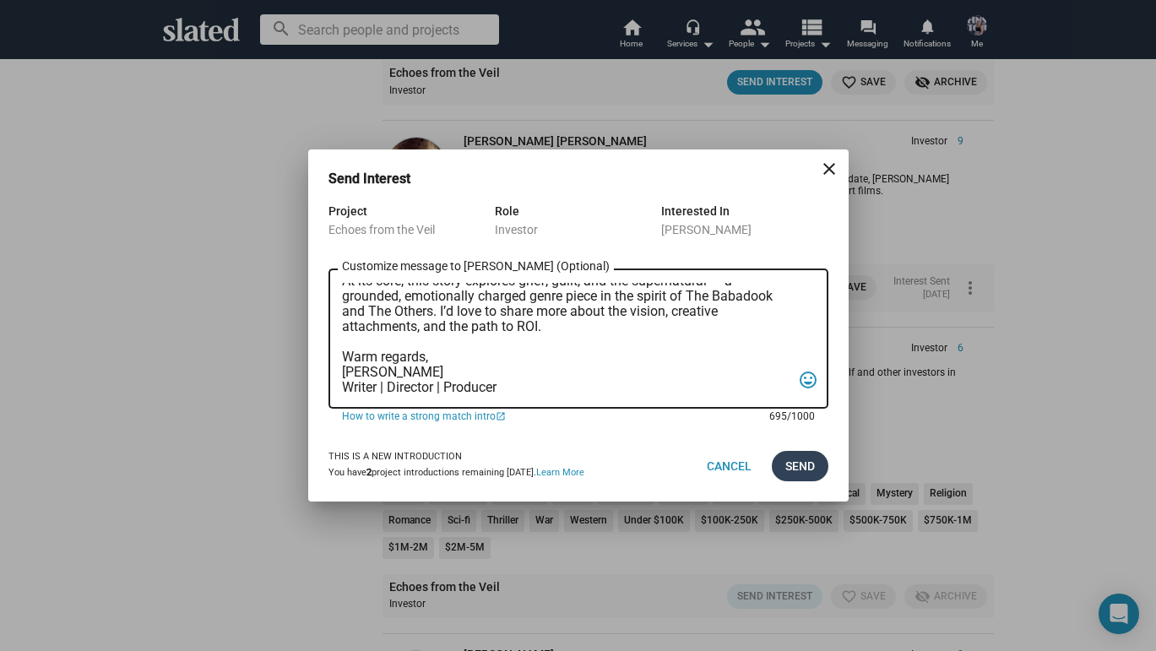
type textarea "Hello [PERSON_NAME], I’m [PERSON_NAME], writer, director, and producer of Echoe…"
click at [797, 460] on span "Send" at bounding box center [800, 466] width 30 height 30
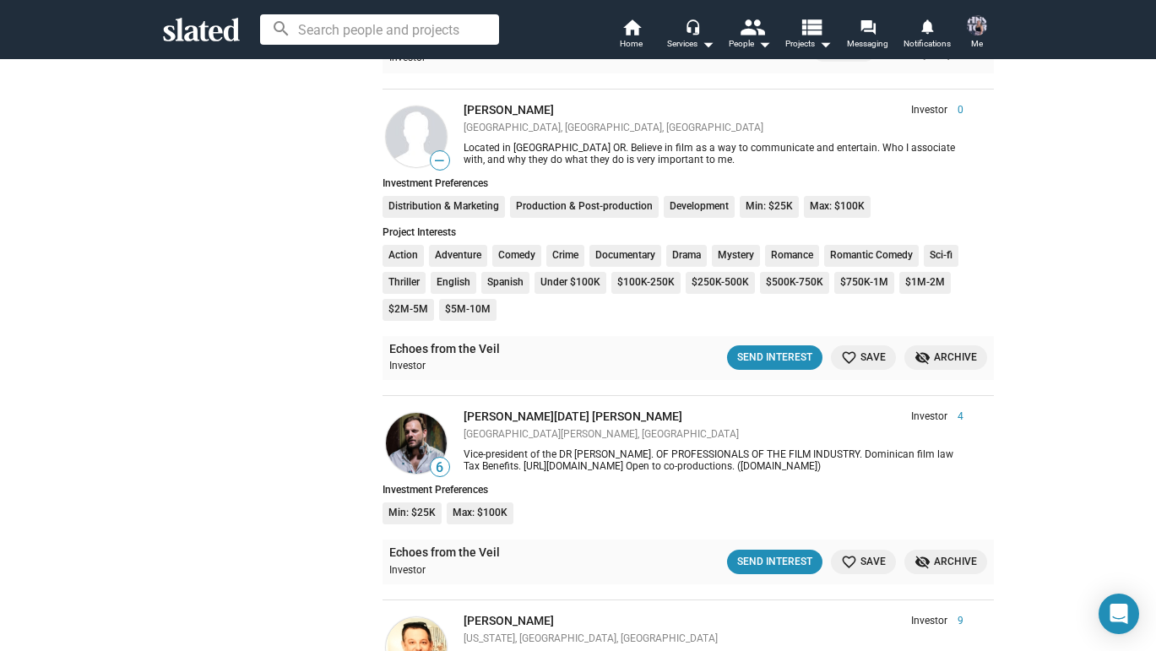
scroll to position [1047, 0]
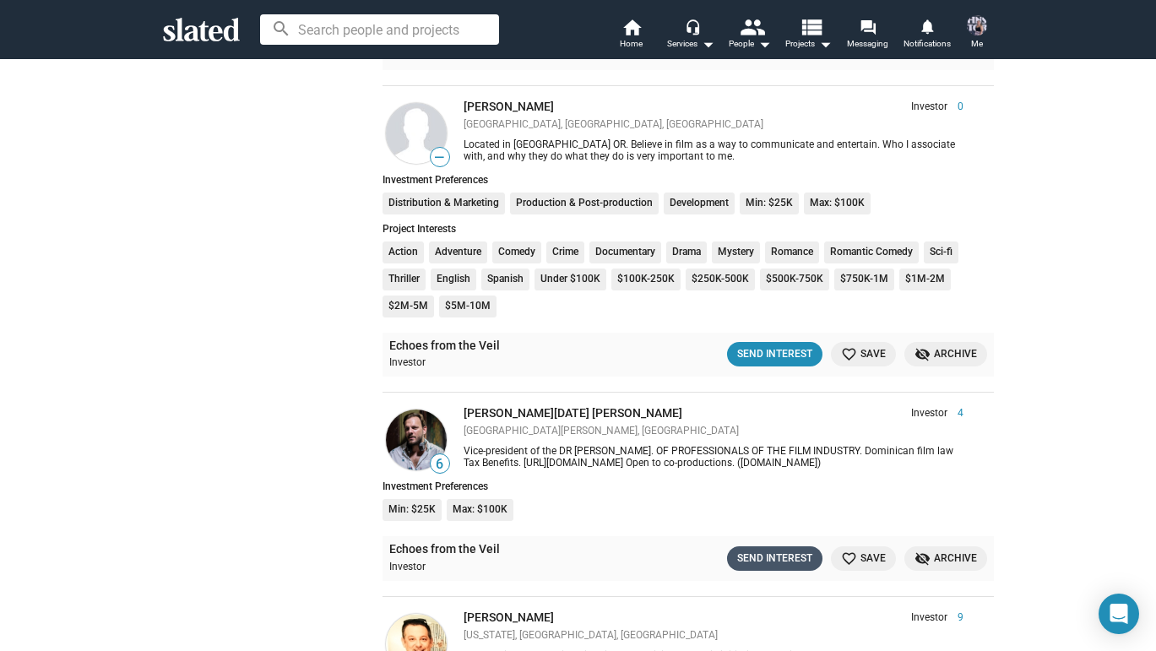
click at [763, 550] on div "Send Interest" at bounding box center [774, 559] width 75 height 18
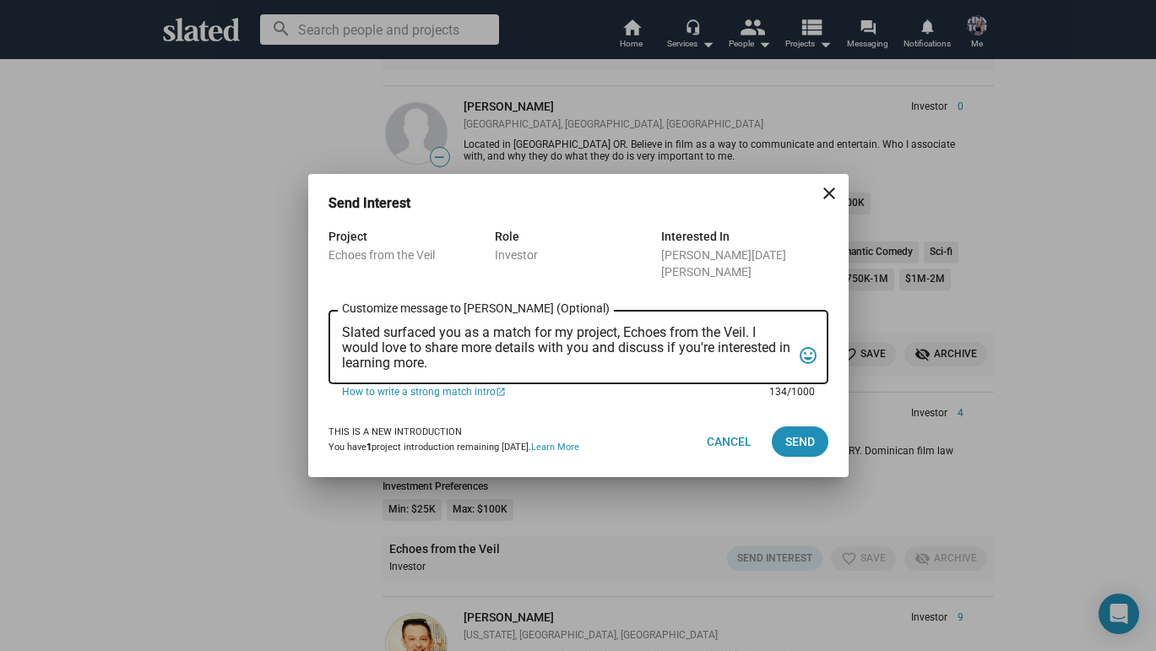
drag, startPoint x: 489, startPoint y: 353, endPoint x: 252, endPoint y: 272, distance: 250.7
click at [252, 272] on div "Send Interest close Project Echoes from the Veil Role Investor Interested In Al…" at bounding box center [578, 325] width 1156 height 651
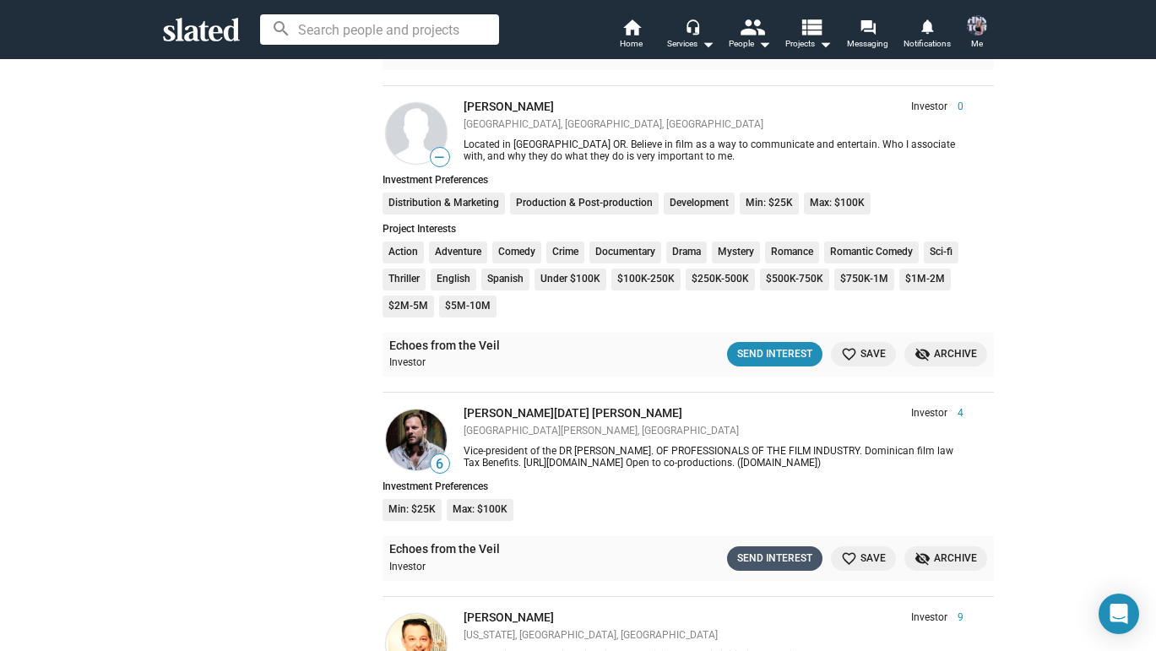
click at [762, 550] on div "Send Interest" at bounding box center [774, 559] width 75 height 18
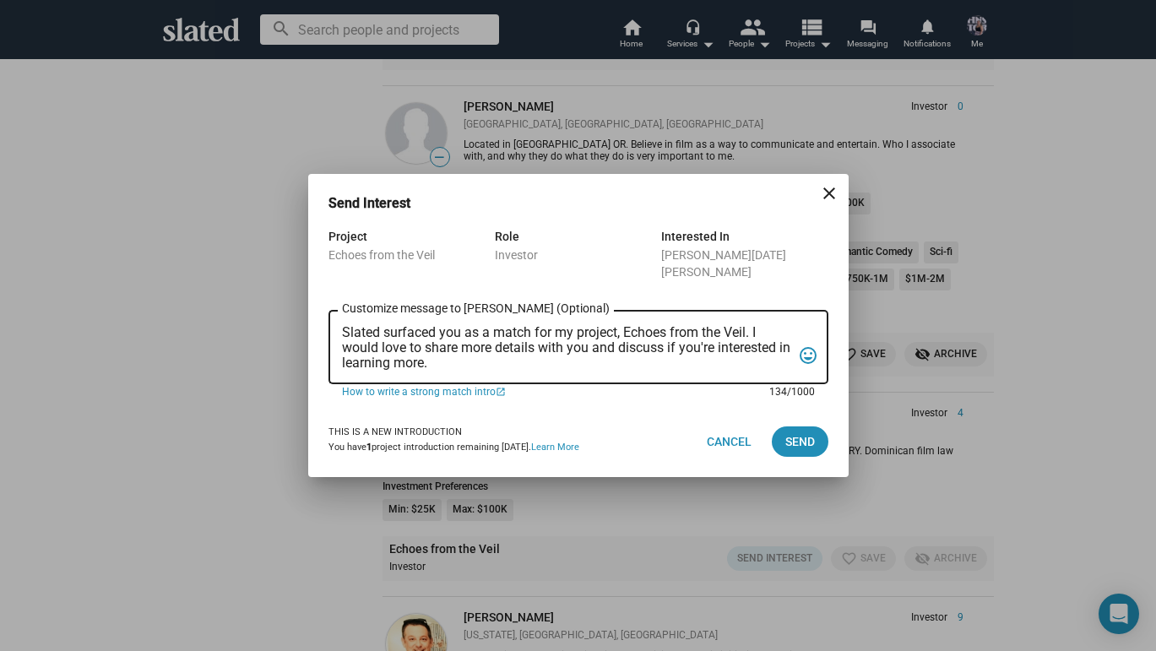
drag, startPoint x: 343, startPoint y: 323, endPoint x: 451, endPoint y: 354, distance: 112.2
click at [451, 354] on textarea "Slated surfaced you as a match for my project, Echoes from the Veil. I would lo…" at bounding box center [566, 348] width 449 height 46
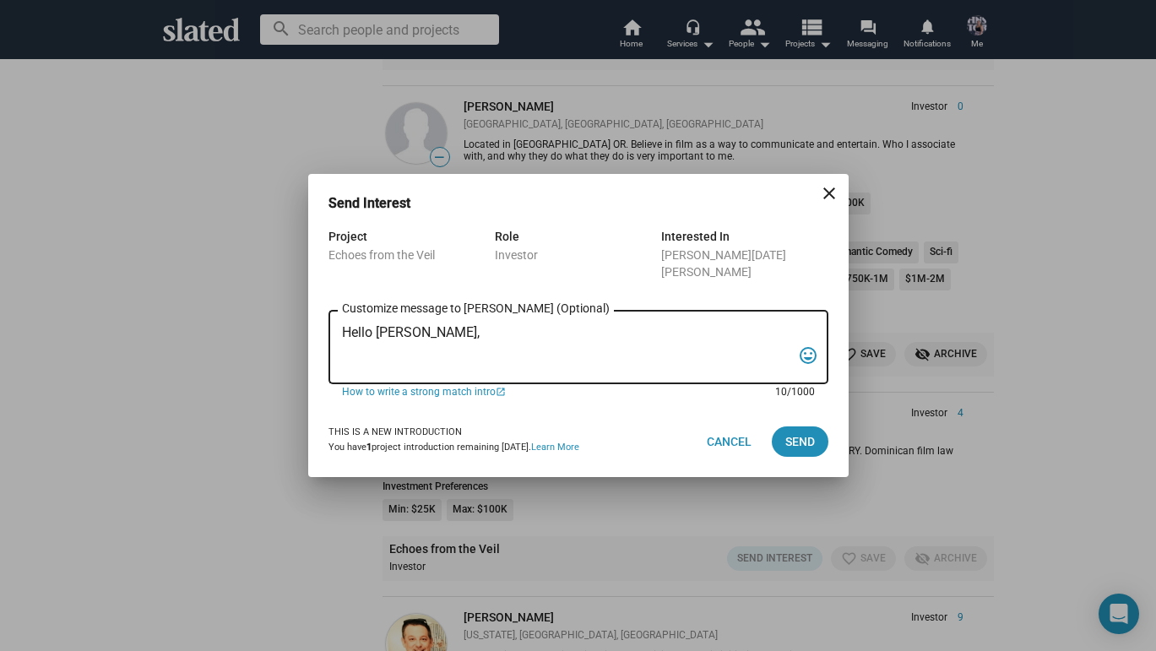
paste textarea "I’m Nicole Sell, writer, director, and producer of Echoes from the Veil, a psyc…"
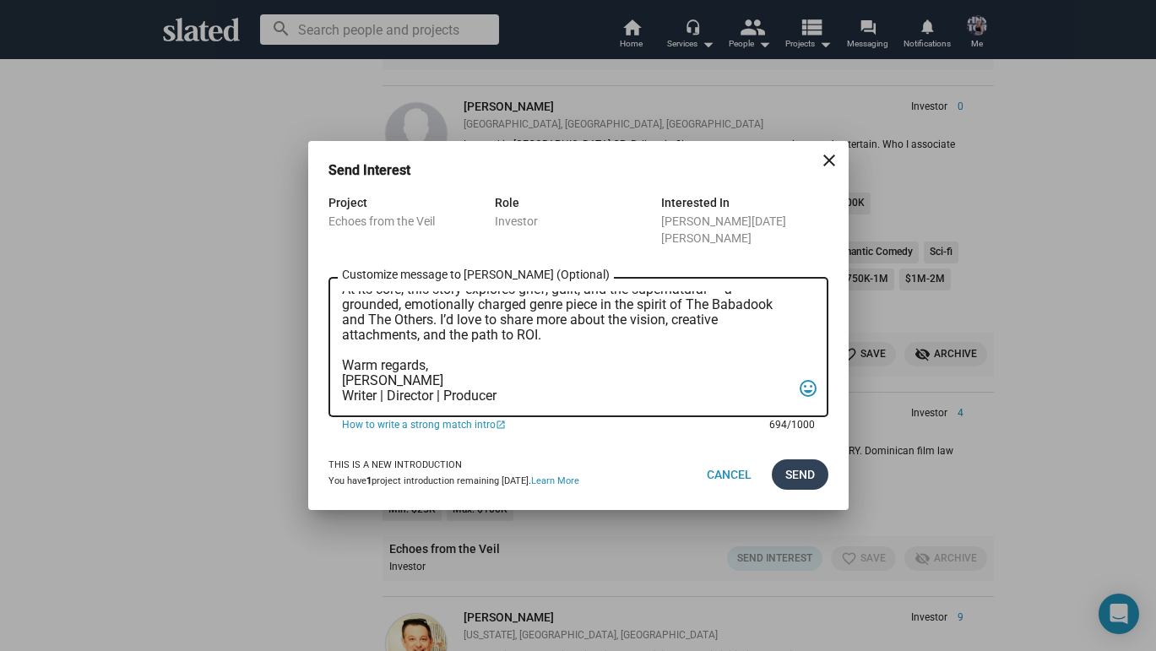
type textarea "Hello [PERSON_NAME], I’m [PERSON_NAME], writer, director, and producer of Echoe…"
click at [806, 470] on span "Send" at bounding box center [800, 474] width 30 height 30
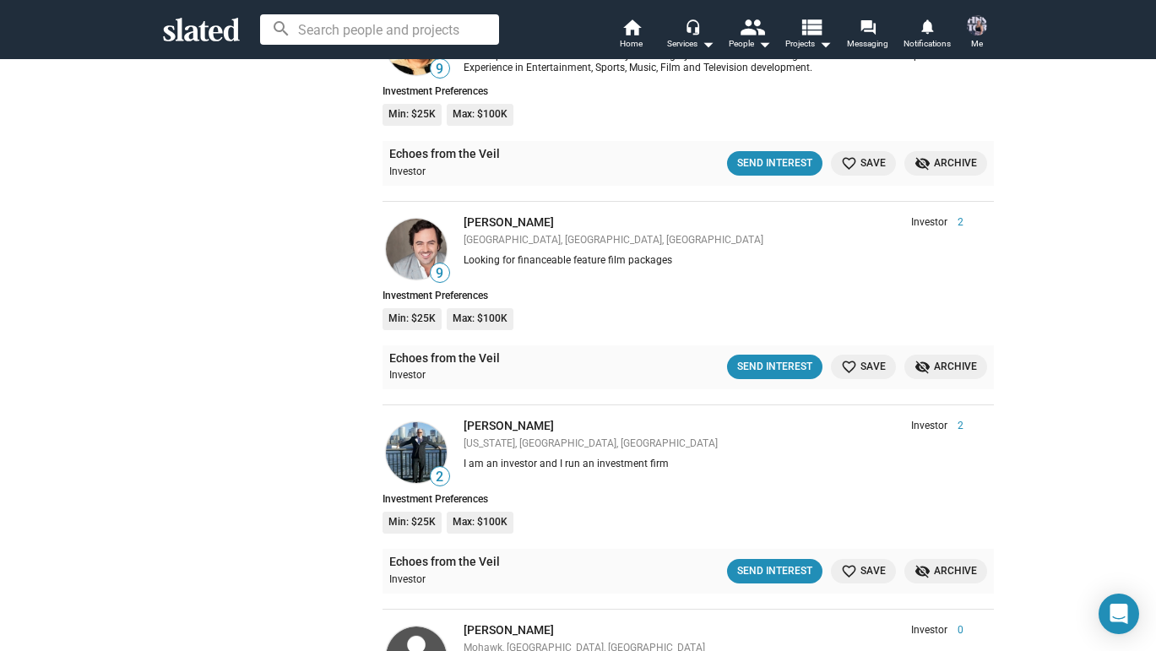
scroll to position [1677, 0]
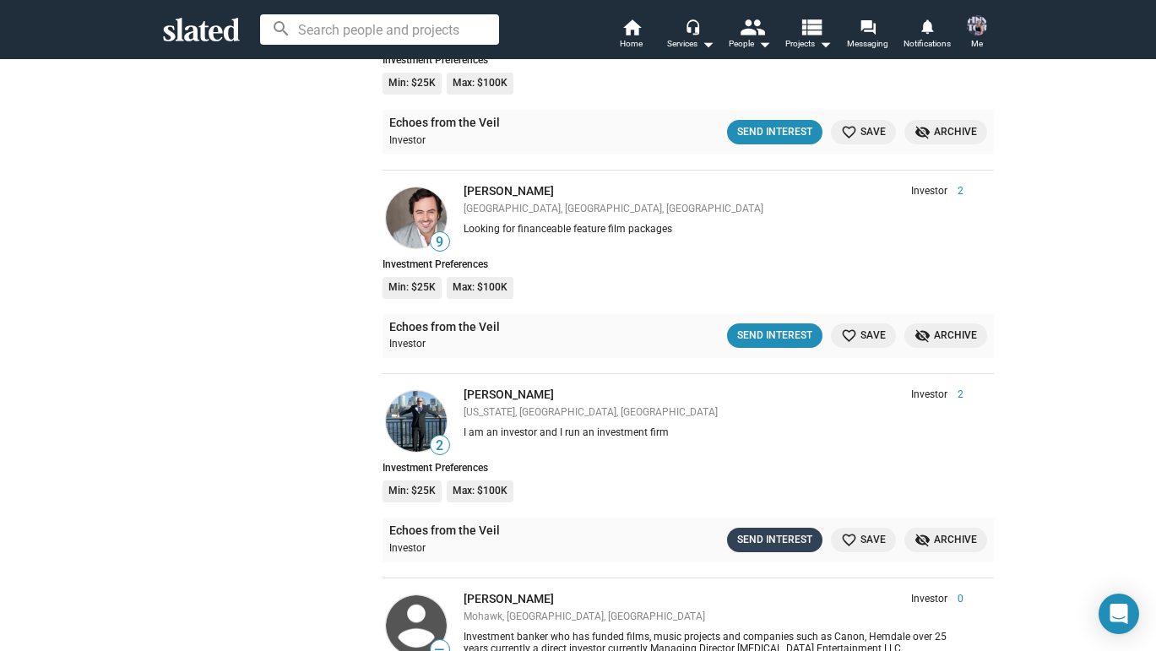
click at [768, 529] on button "Send Interest" at bounding box center [774, 540] width 95 height 24
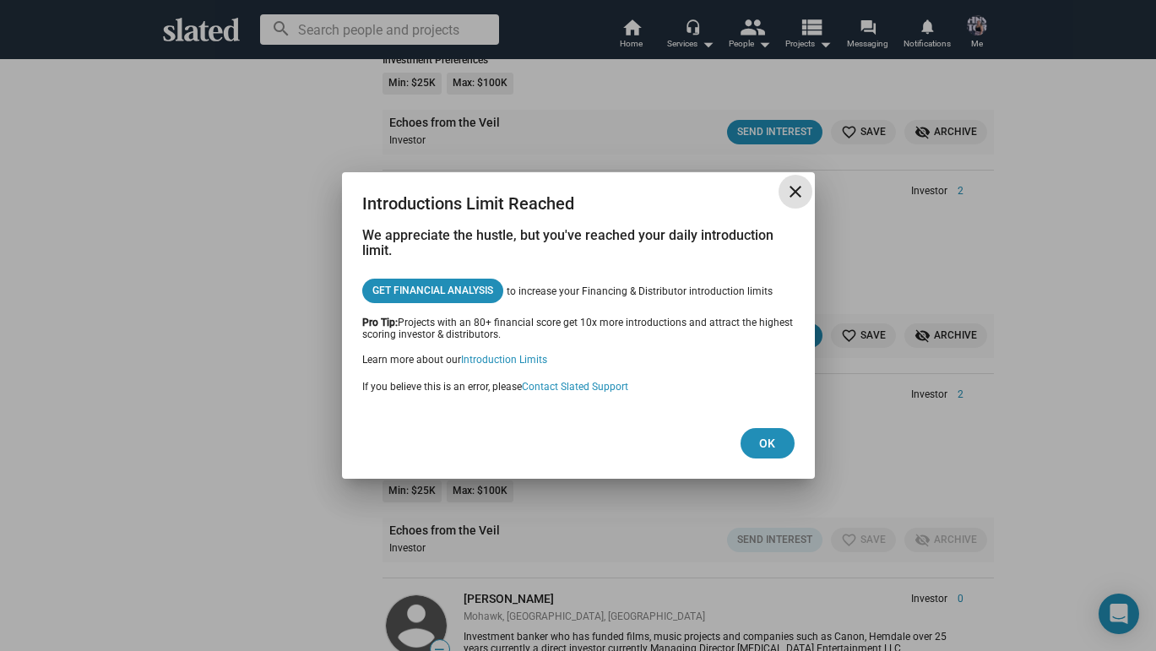
click at [794, 197] on mat-icon "close" at bounding box center [795, 191] width 20 height 20
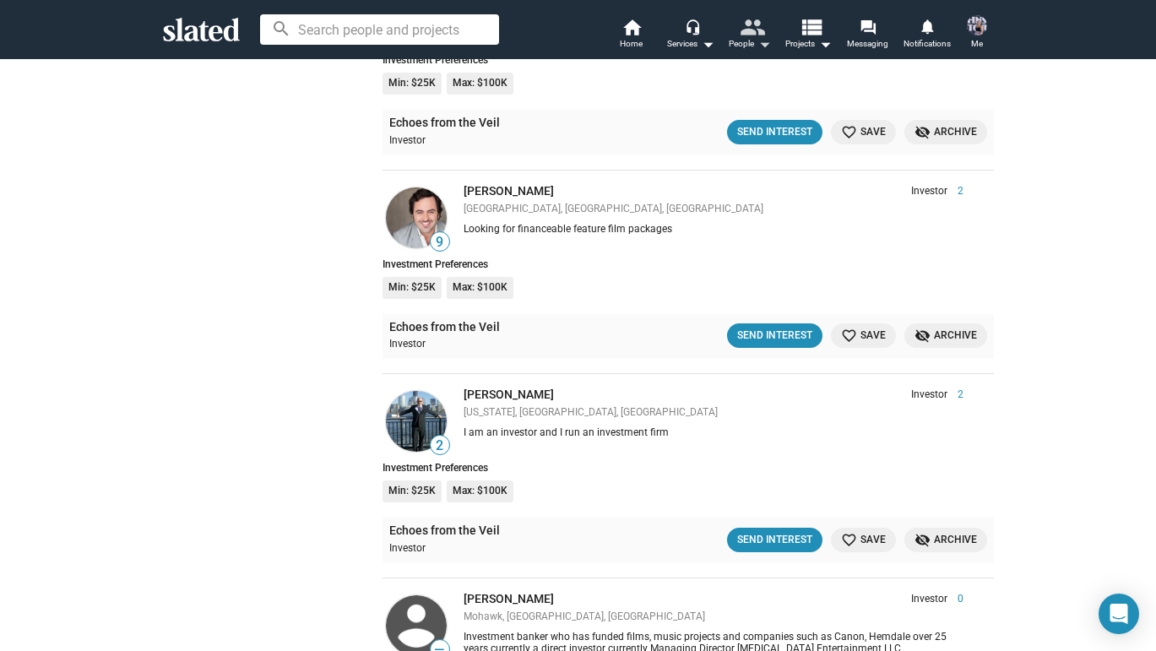
click at [754, 46] on mat-icon "arrow_drop_down" at bounding box center [764, 44] width 20 height 20
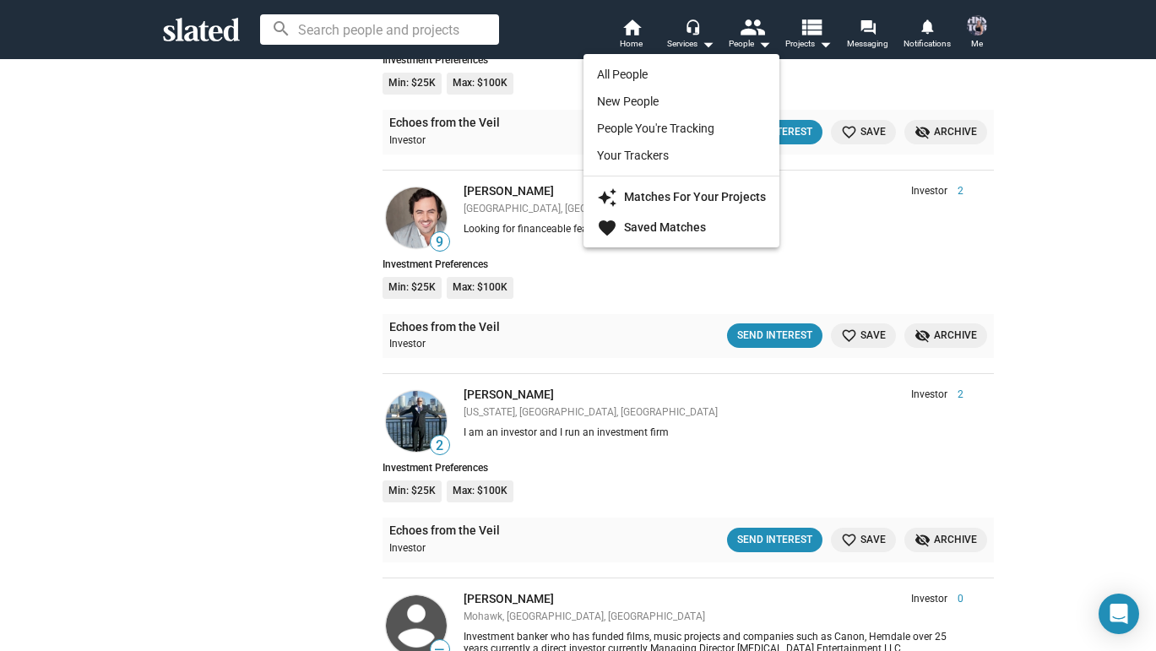
click at [867, 33] on div at bounding box center [578, 325] width 1156 height 651
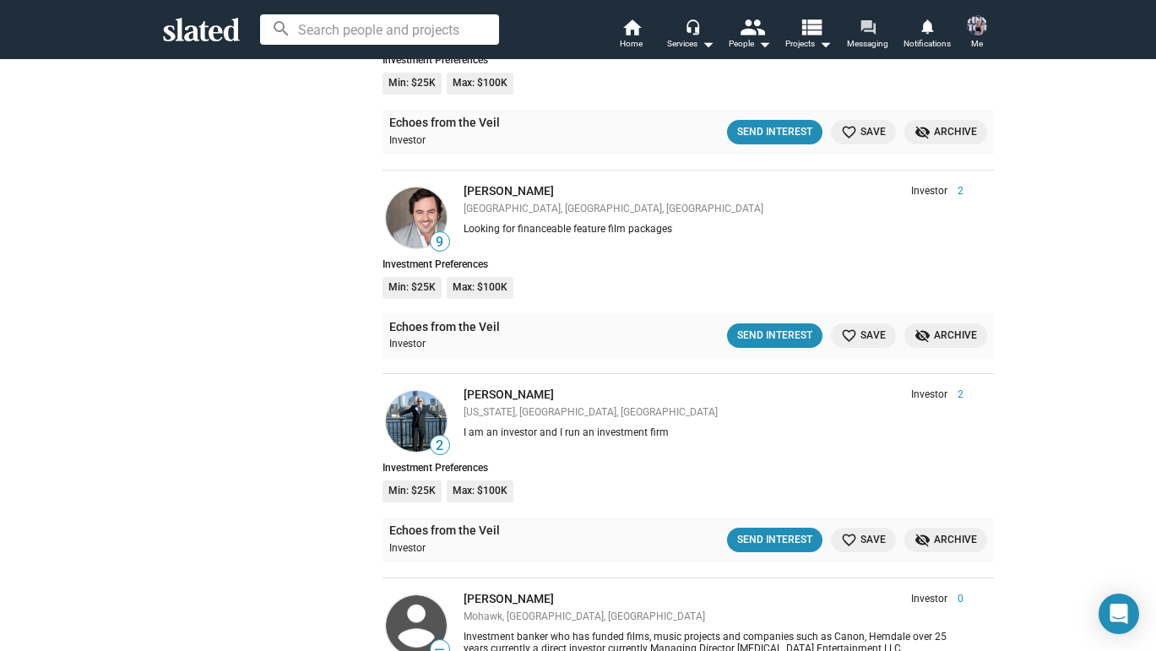
click at [867, 23] on mat-icon "forum" at bounding box center [867, 27] width 16 height 16
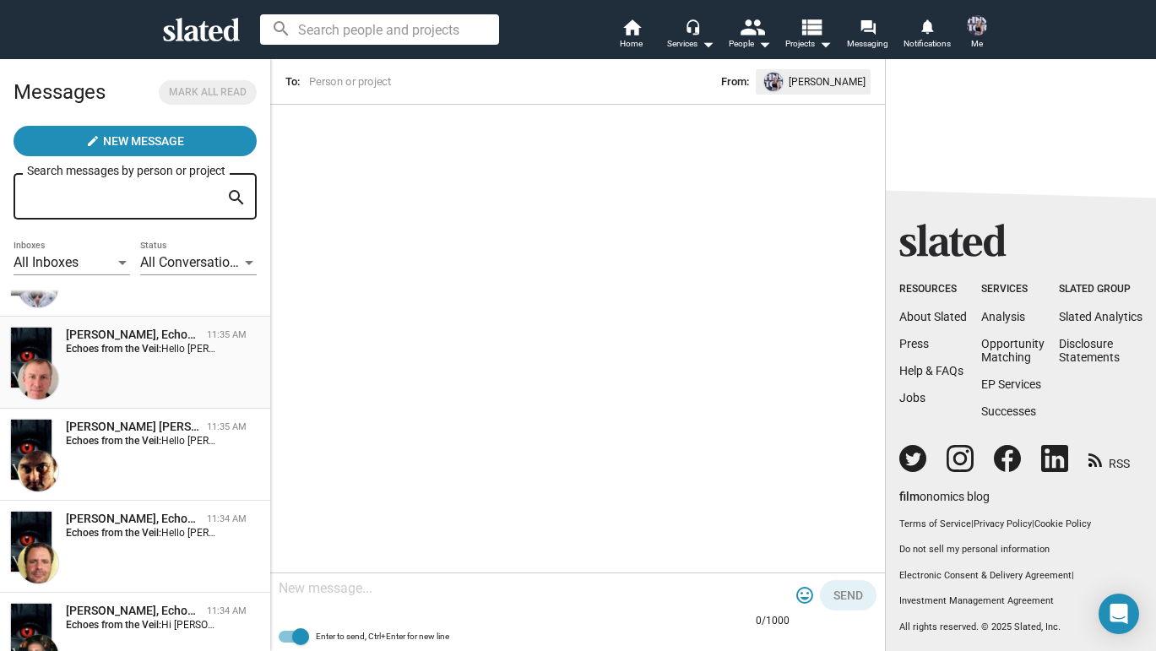
scroll to position [108, 0]
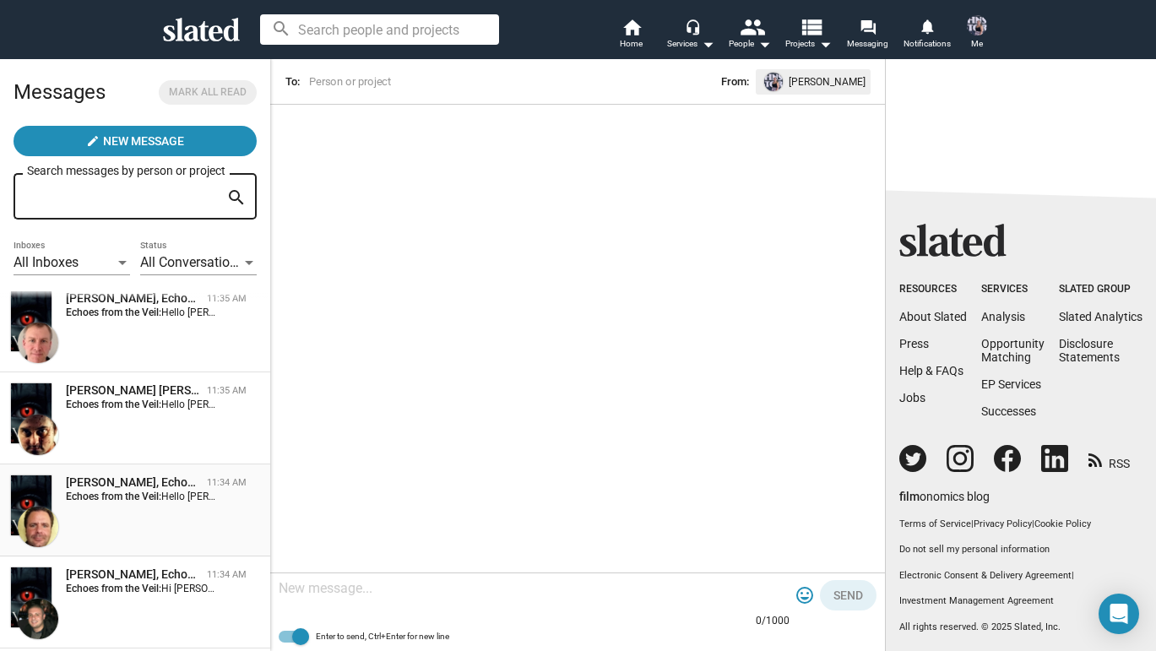
click at [165, 507] on div "Larry Nealy, Echoes from the Veil 11:34 AM Echoes from the Veil: Hello Larry, I…" at bounding box center [135, 510] width 250 height 72
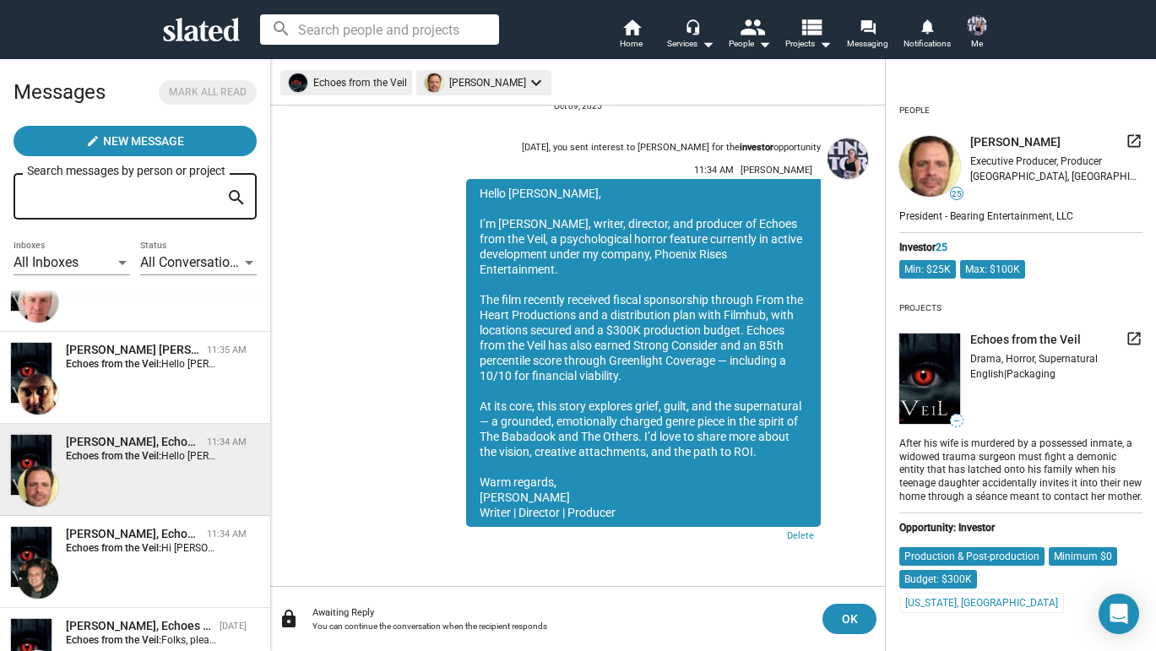
scroll to position [166, 0]
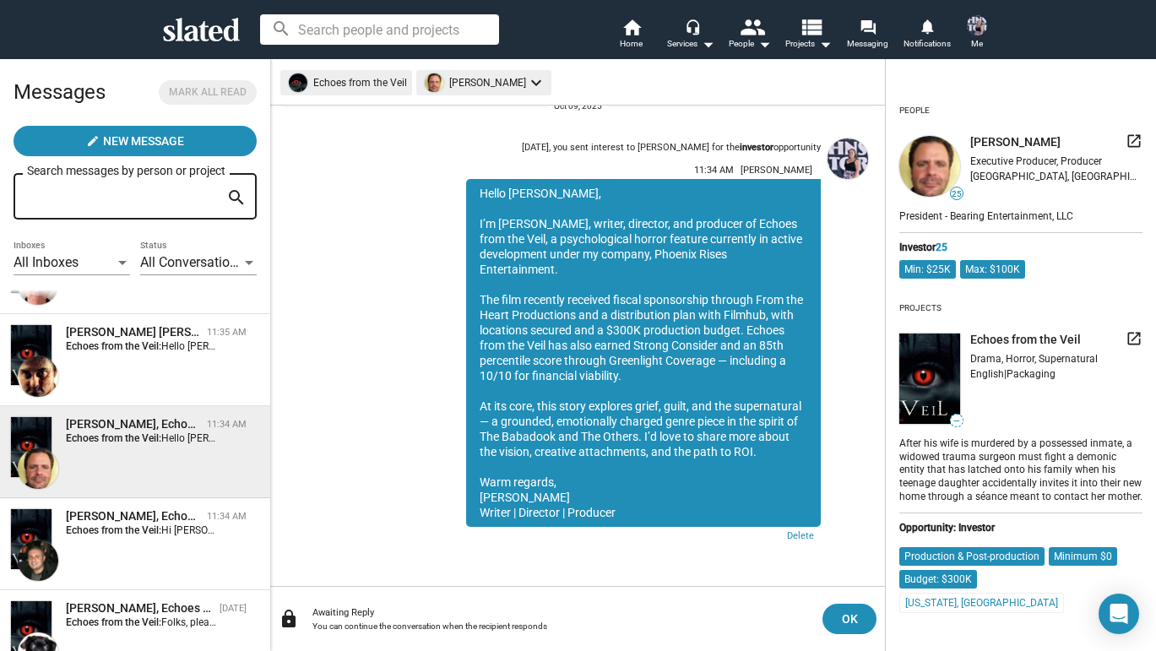
click at [165, 507] on span "Antonino Iacopino, Echoes from the Veil 11:34 AM Echoes from the Veil: Hi Anton…" at bounding box center [135, 544] width 270 height 92
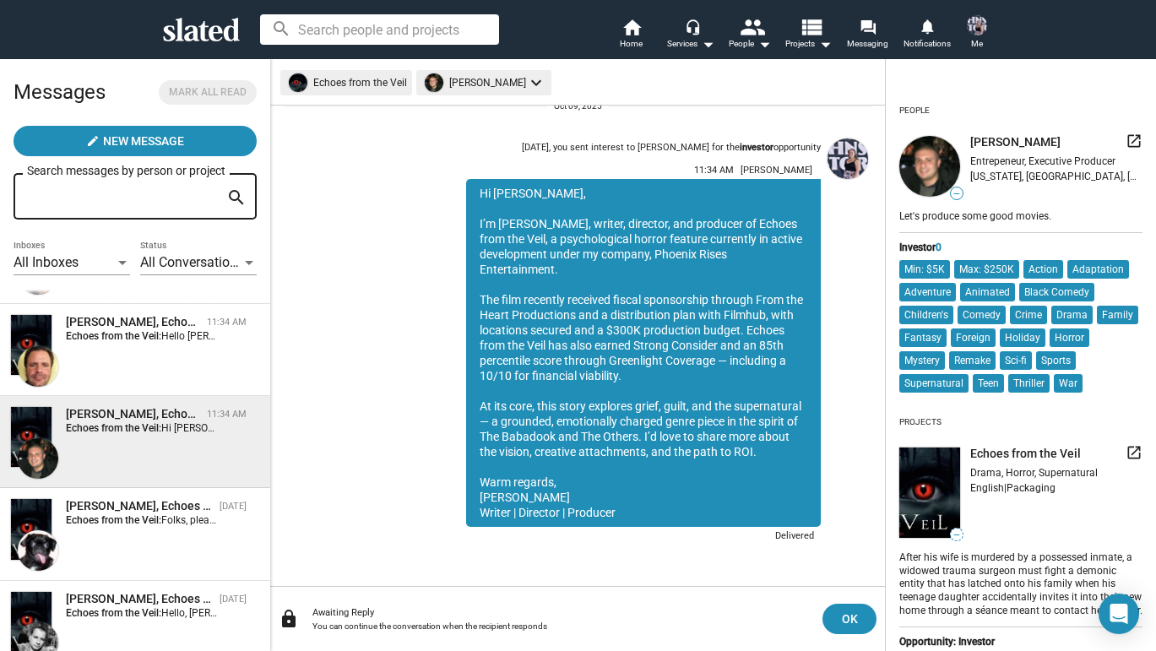
scroll to position [274, 0]
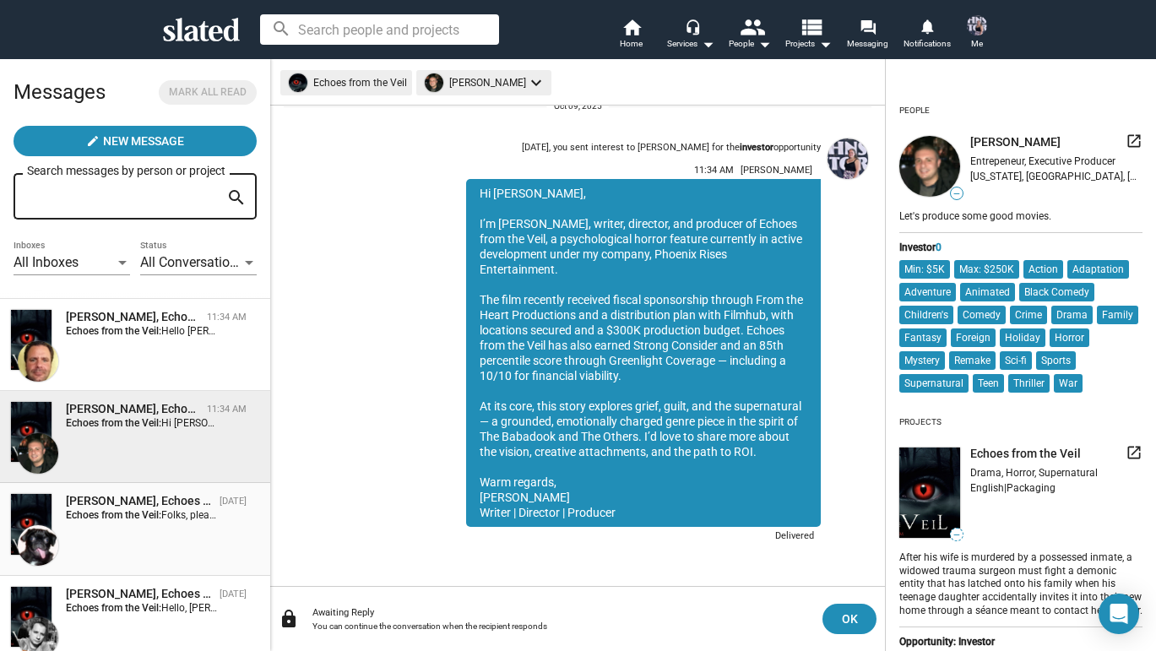
click at [165, 507] on div "[PERSON_NAME], Echoes from the Veil" at bounding box center [139, 501] width 147 height 16
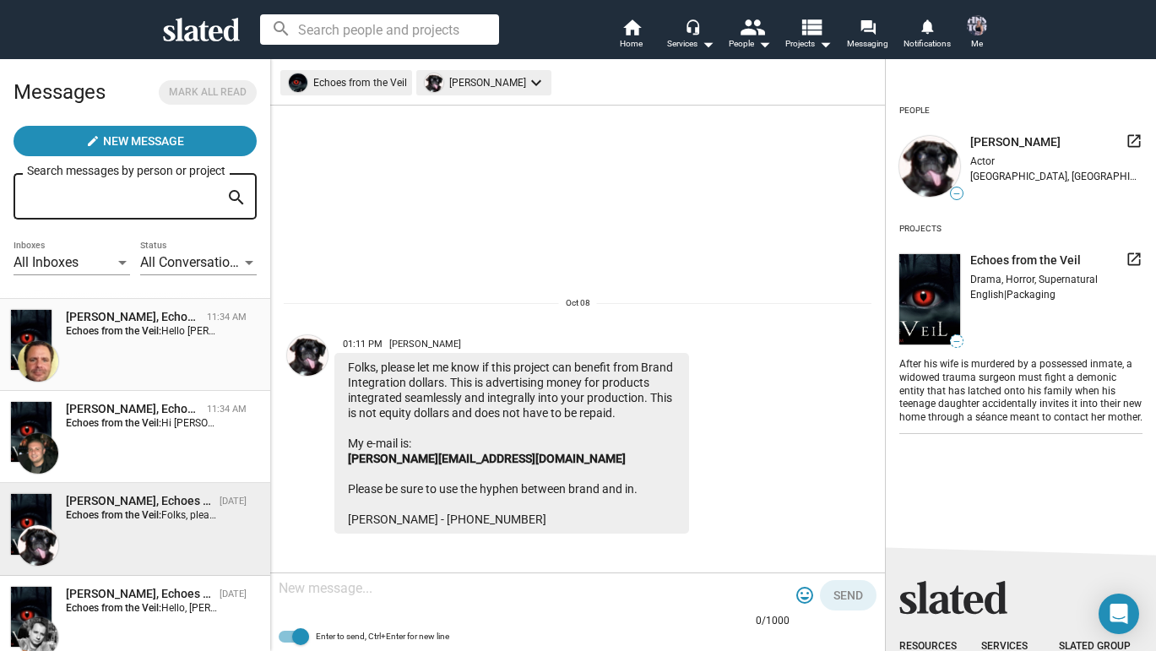
click at [156, 357] on div "Larry Nealy, Echoes from the Veil 11:34 AM Echoes from the Veil: Hello Larry, I…" at bounding box center [135, 345] width 250 height 72
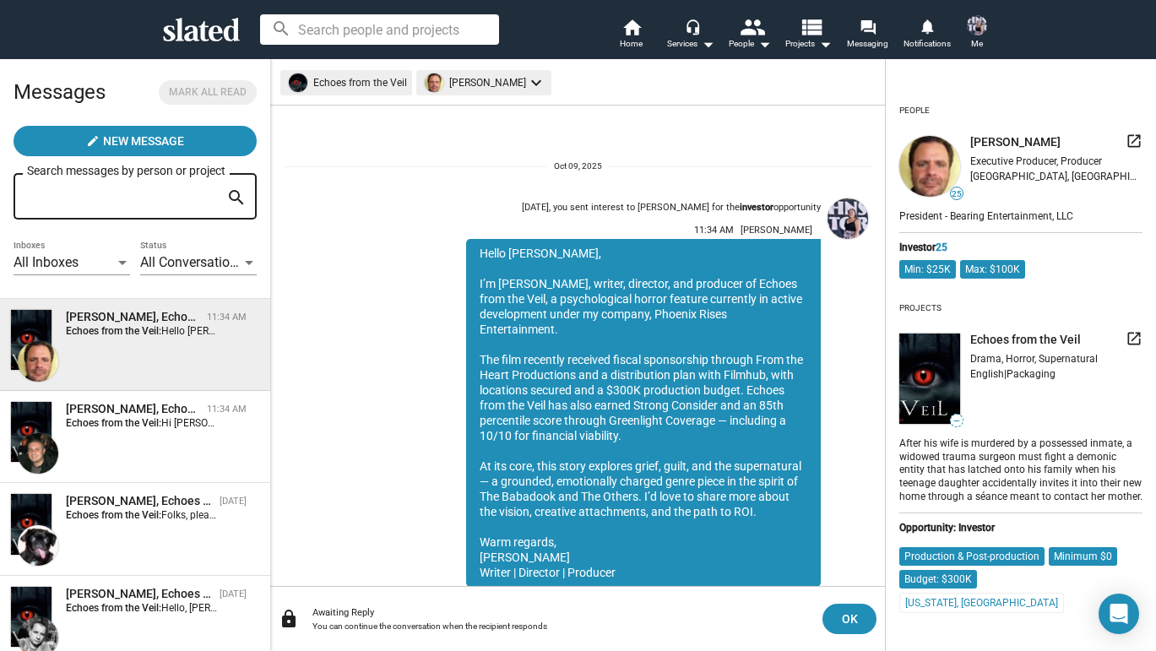
scroll to position [60, 0]
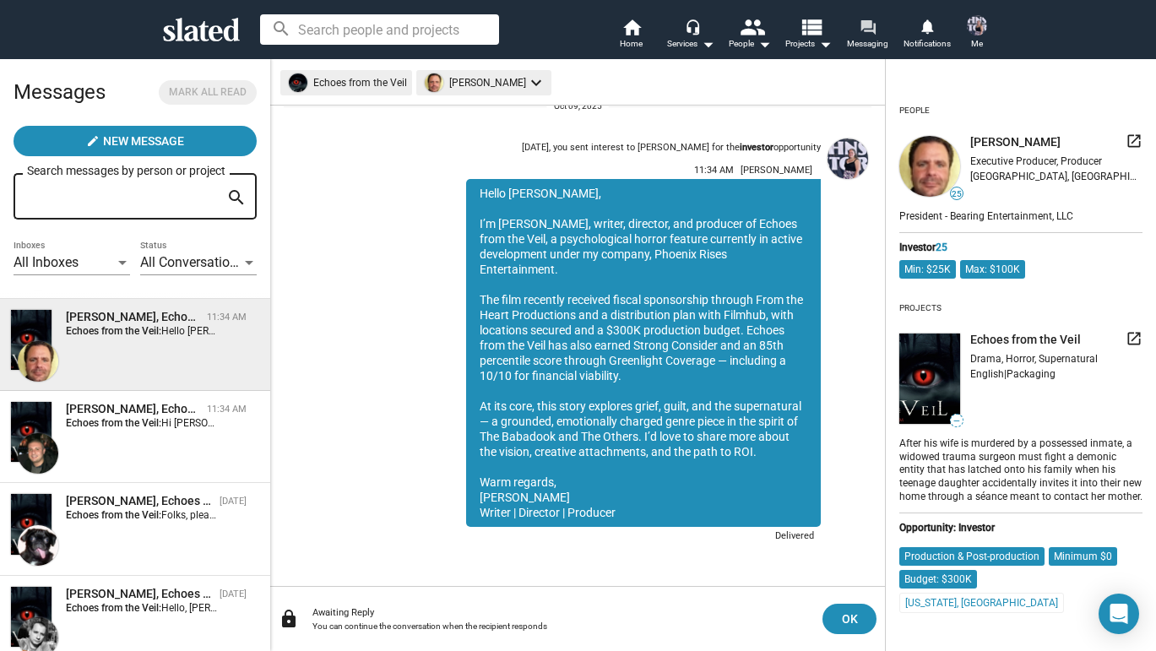
click at [860, 26] on mat-icon "forum" at bounding box center [867, 27] width 16 height 16
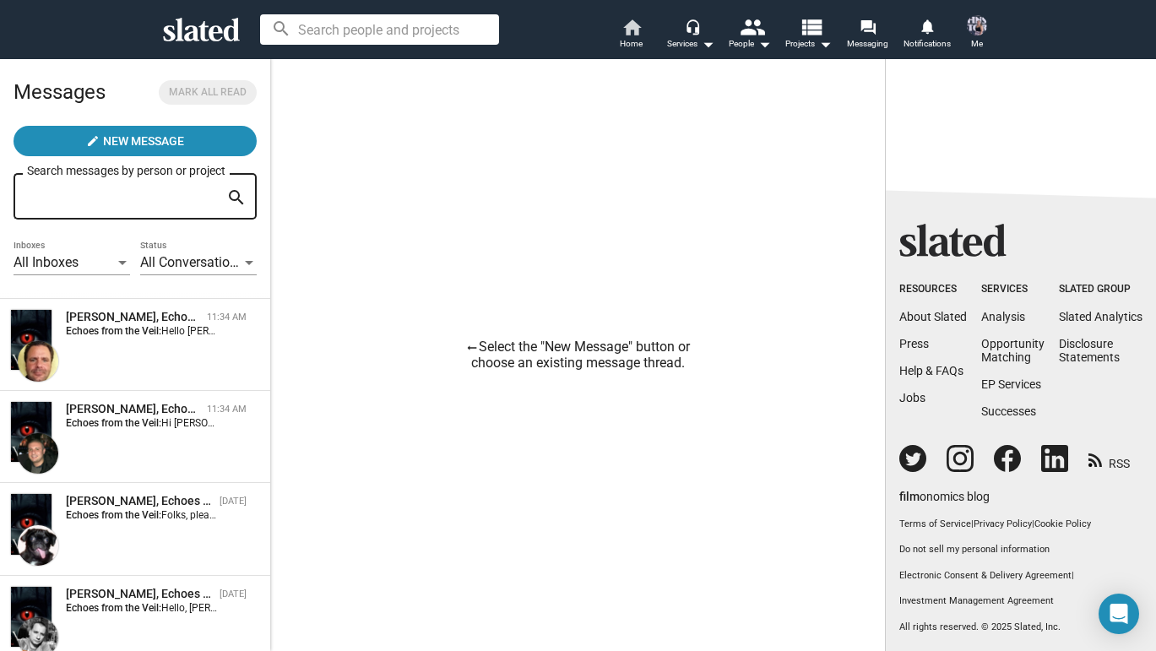
click at [634, 36] on span "Home" at bounding box center [631, 44] width 23 height 20
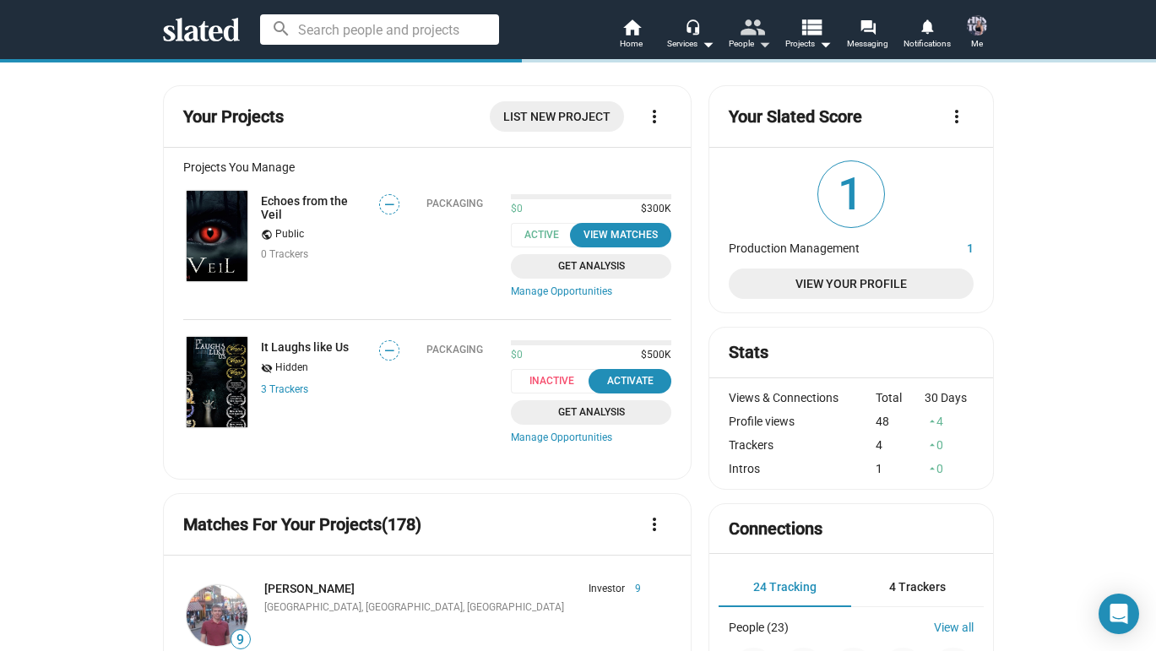
click at [776, 42] on button "people People arrow_drop_down" at bounding box center [749, 35] width 59 height 37
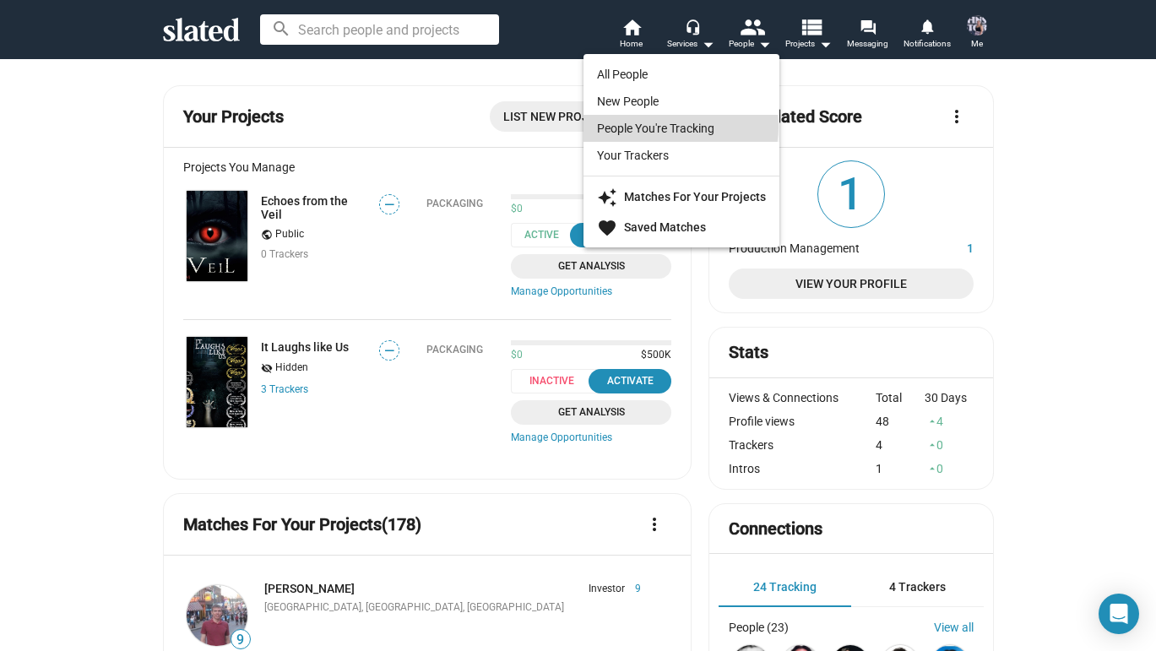
click at [680, 127] on link "People You're Tracking" at bounding box center [681, 128] width 196 height 27
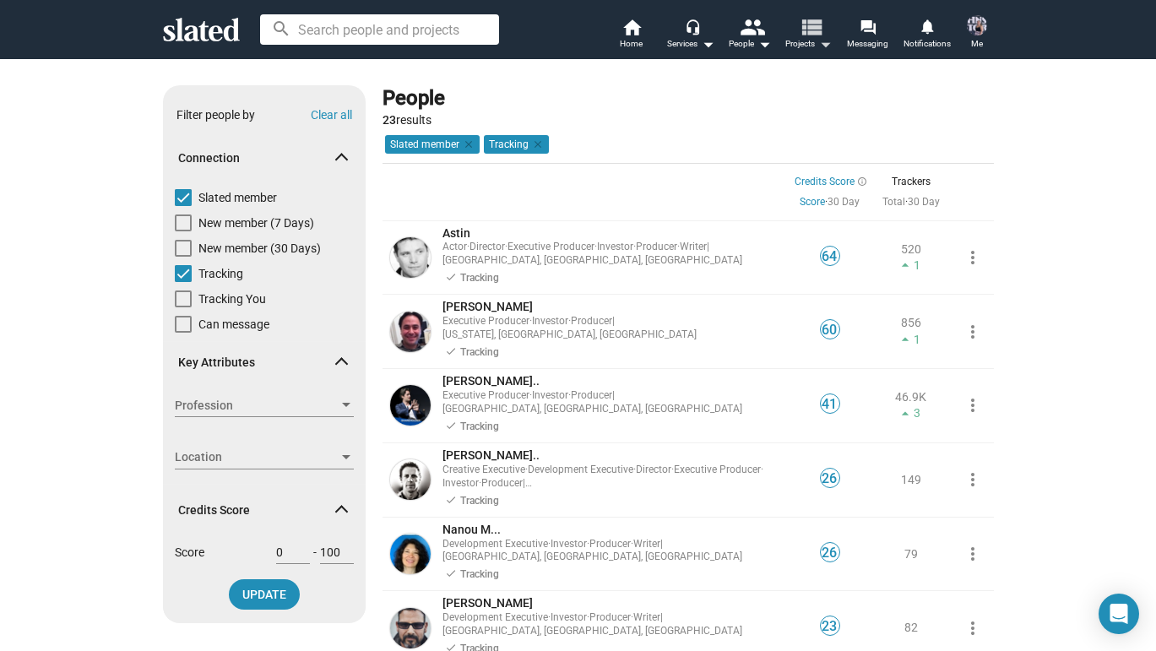
click at [811, 41] on span "Projects arrow_drop_down" at bounding box center [808, 44] width 46 height 20
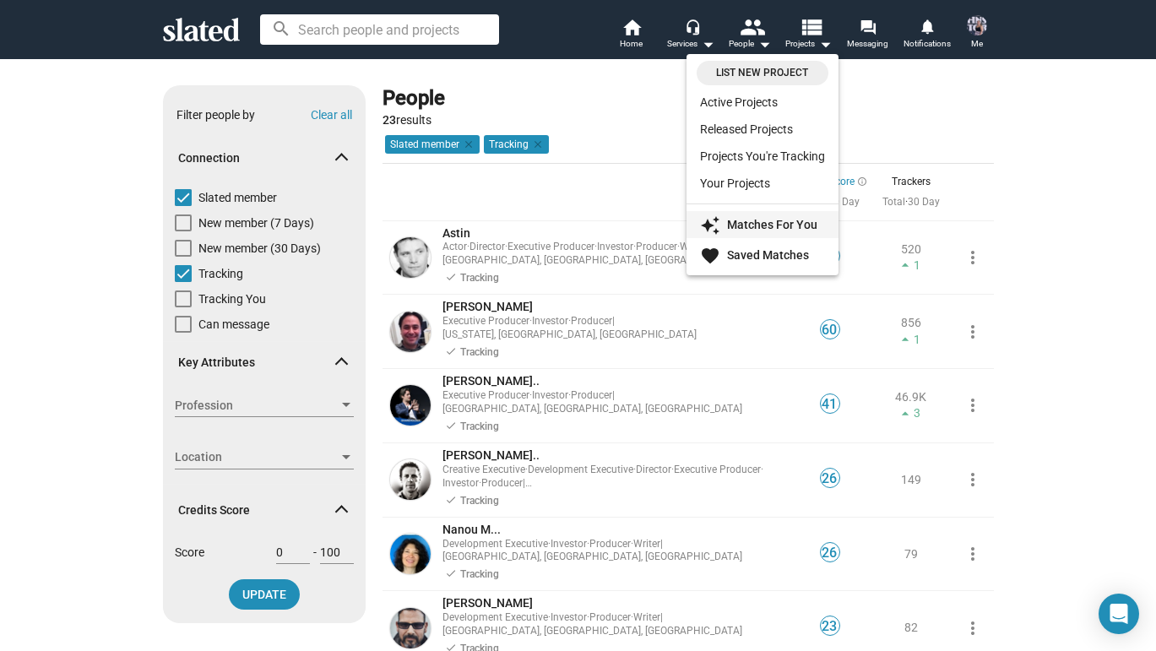
click at [741, 221] on strong "Matches For You" at bounding box center [772, 225] width 90 height 14
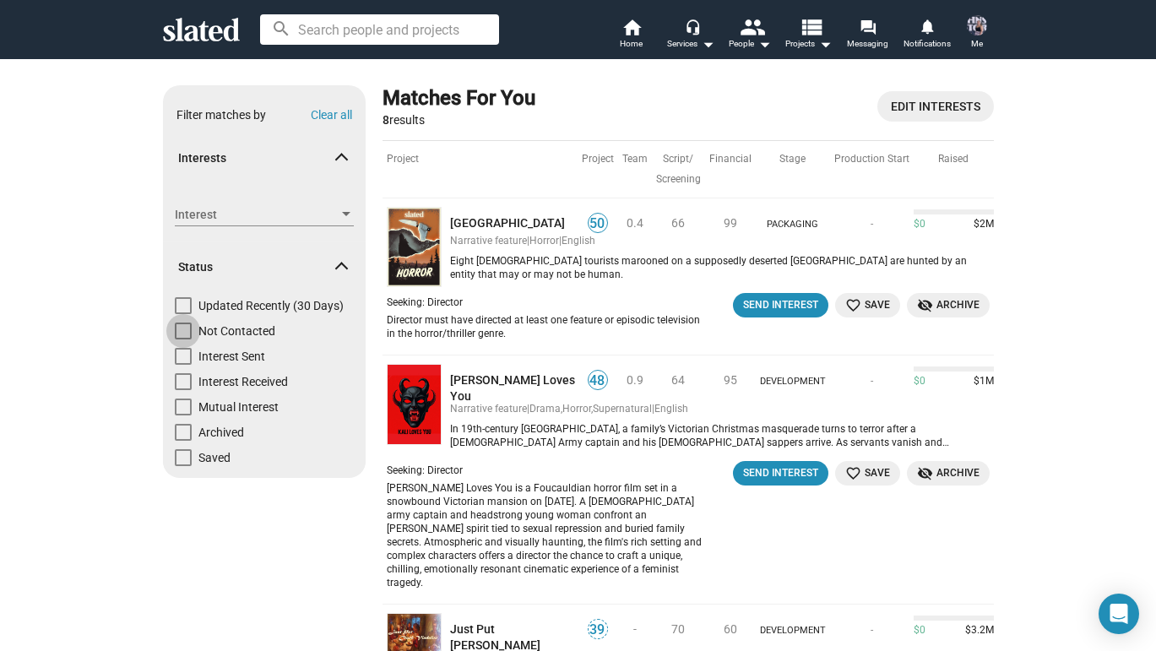
click at [183, 328] on span at bounding box center [183, 330] width 17 height 17
click at [183, 339] on input "Not Contacted" at bounding box center [182, 339] width 1 height 1
checkbox input "true"
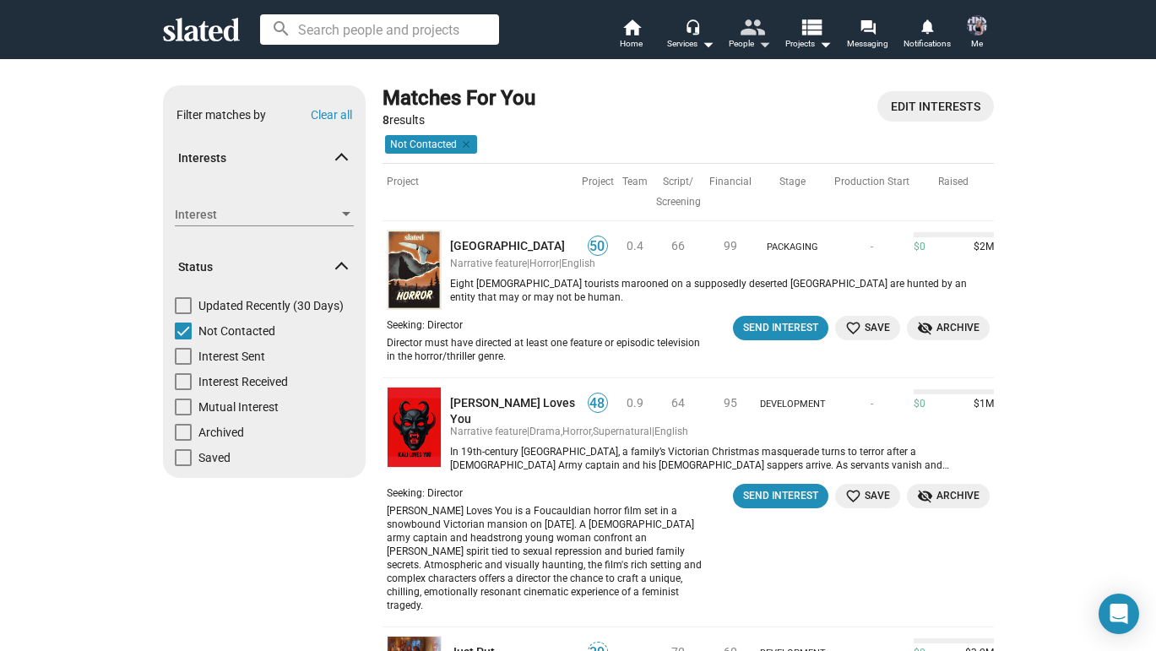
click at [763, 46] on mat-icon "arrow_drop_down" at bounding box center [764, 44] width 20 height 20
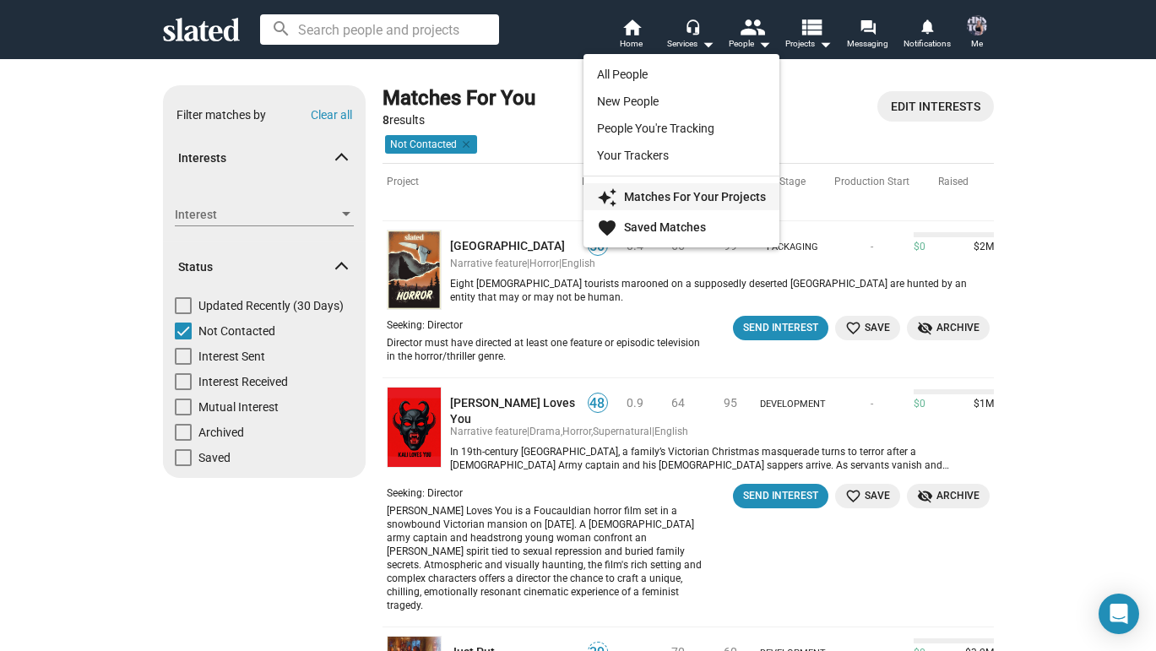
click at [662, 191] on strong "Matches For Your Projects" at bounding box center [695, 197] width 142 height 14
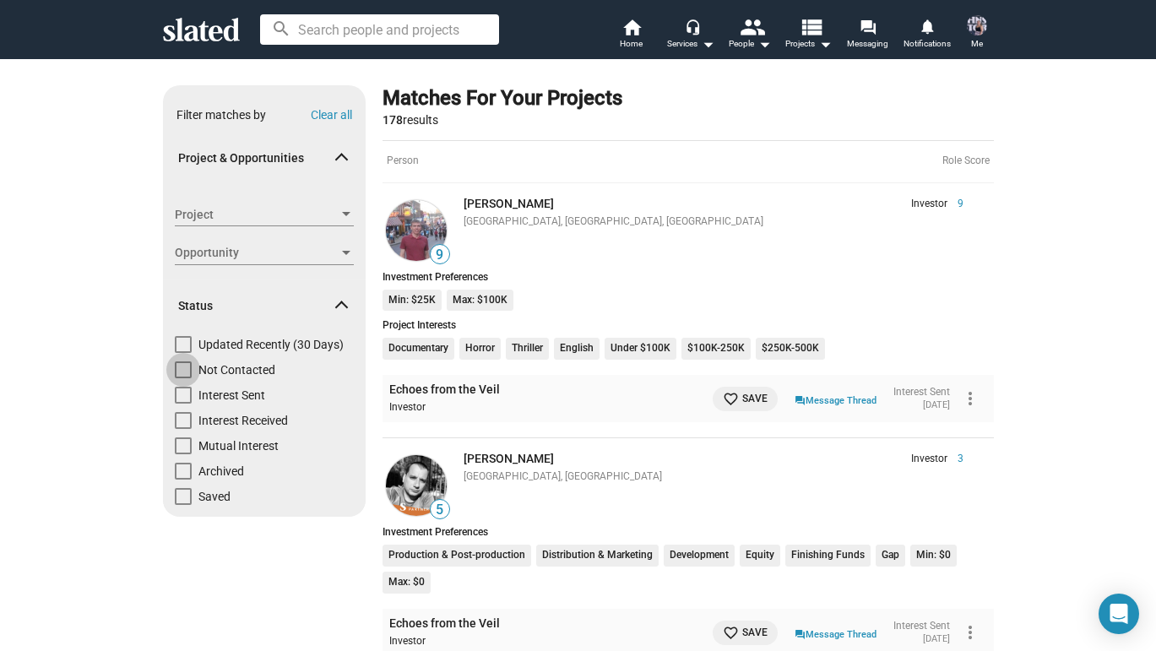
click at [239, 372] on span "Not Contacted" at bounding box center [236, 369] width 77 height 17
click at [183, 378] on input "Not Contacted" at bounding box center [182, 378] width 1 height 1
checkbox input "true"
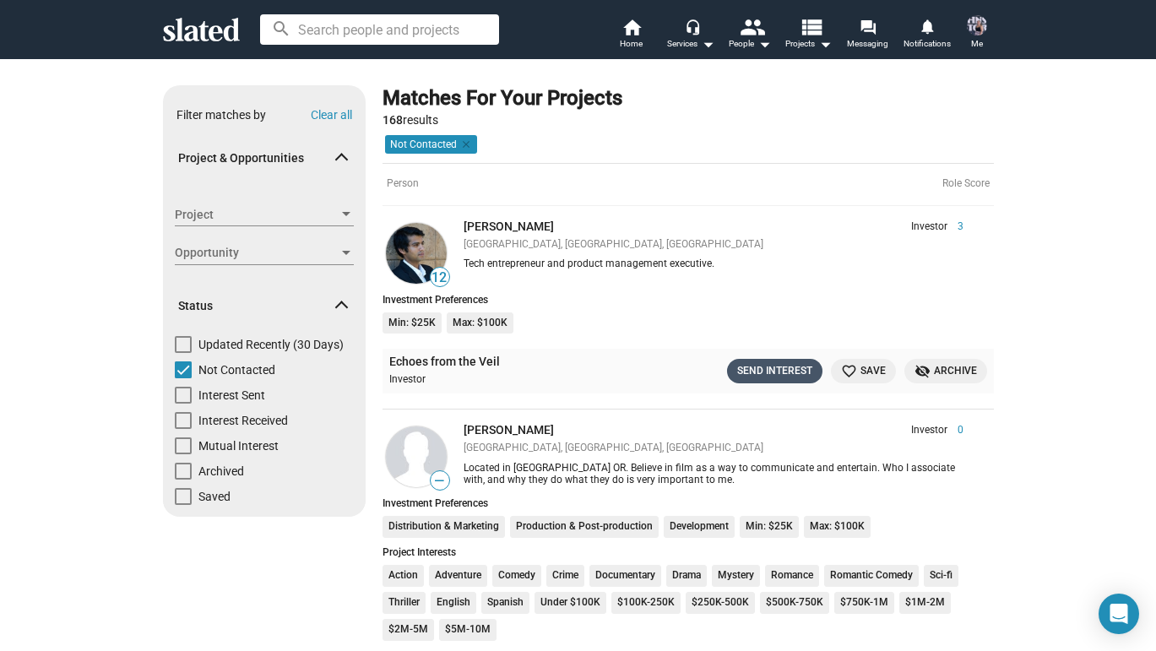
click at [767, 375] on div "Send Interest" at bounding box center [774, 371] width 75 height 18
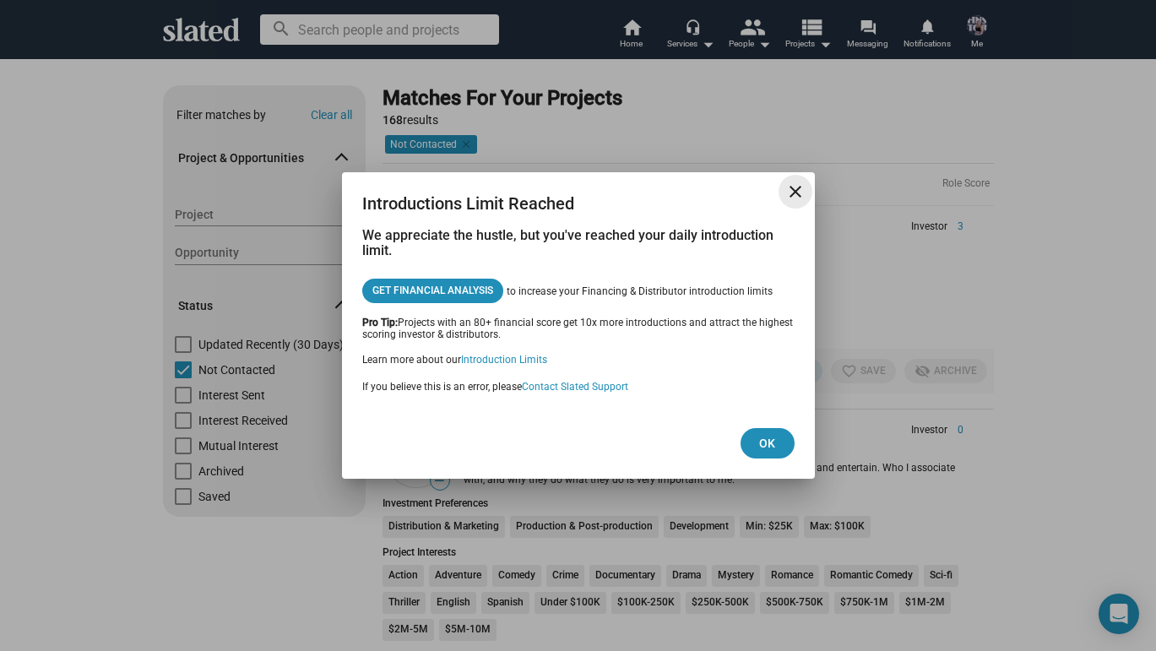
click at [807, 188] on span "close" at bounding box center [795, 191] width 34 height 20
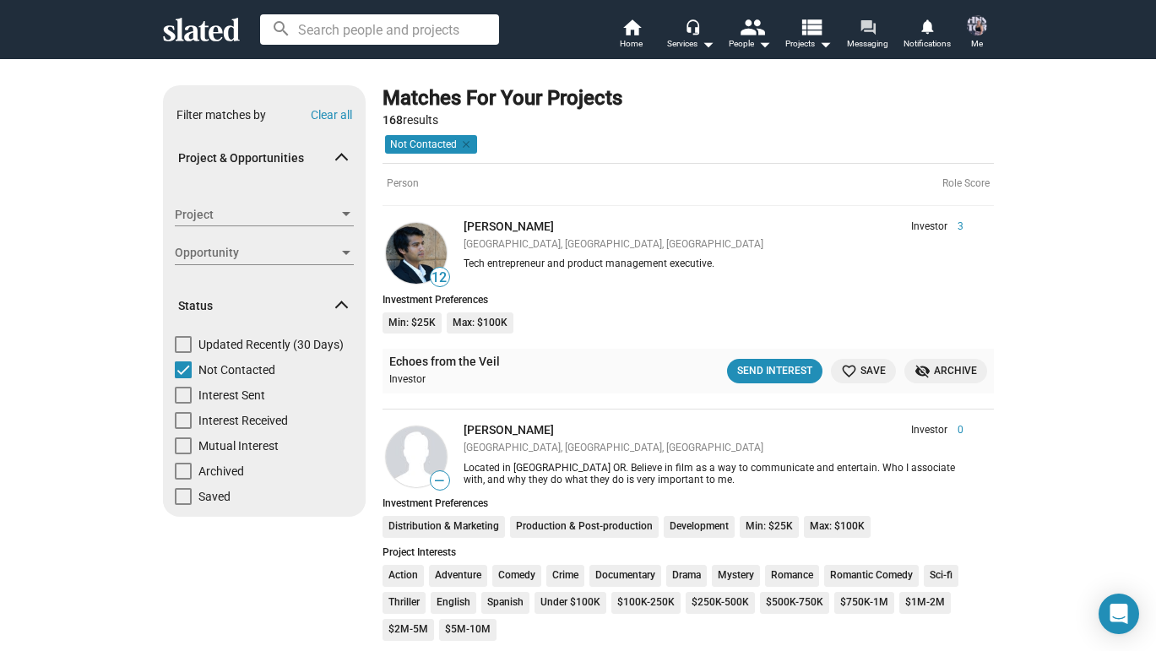
click at [859, 30] on mat-icon "forum" at bounding box center [867, 27] width 16 height 16
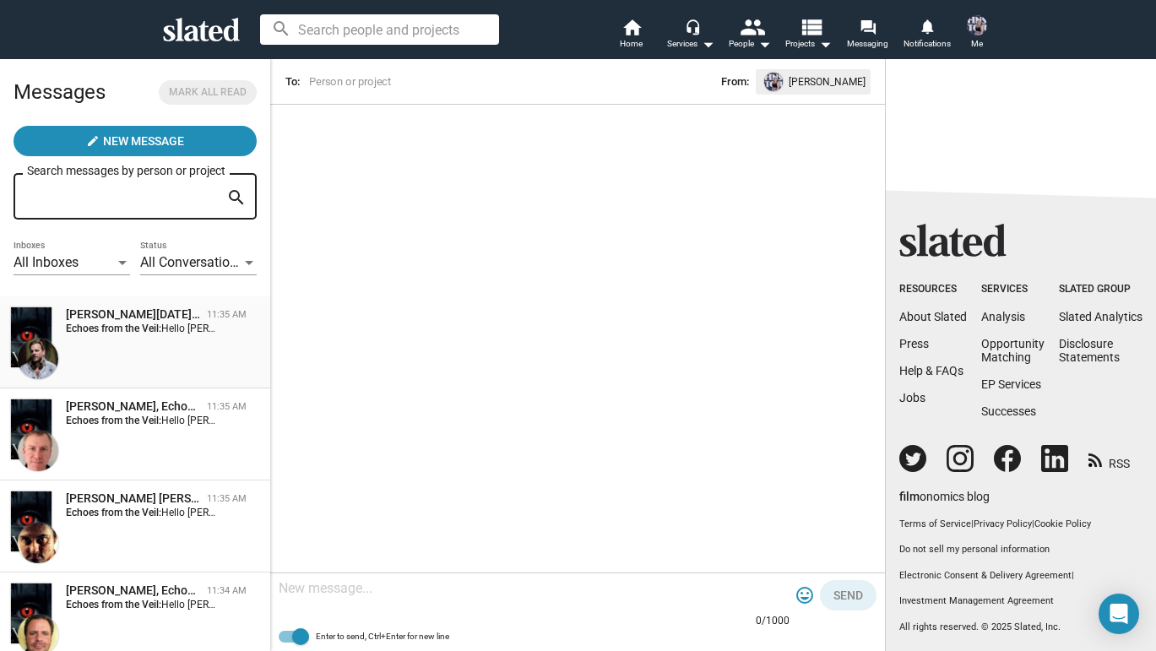
click at [130, 318] on div "[PERSON_NAME][DATE] [PERSON_NAME], Echoes from the Veil" at bounding box center [133, 314] width 134 height 16
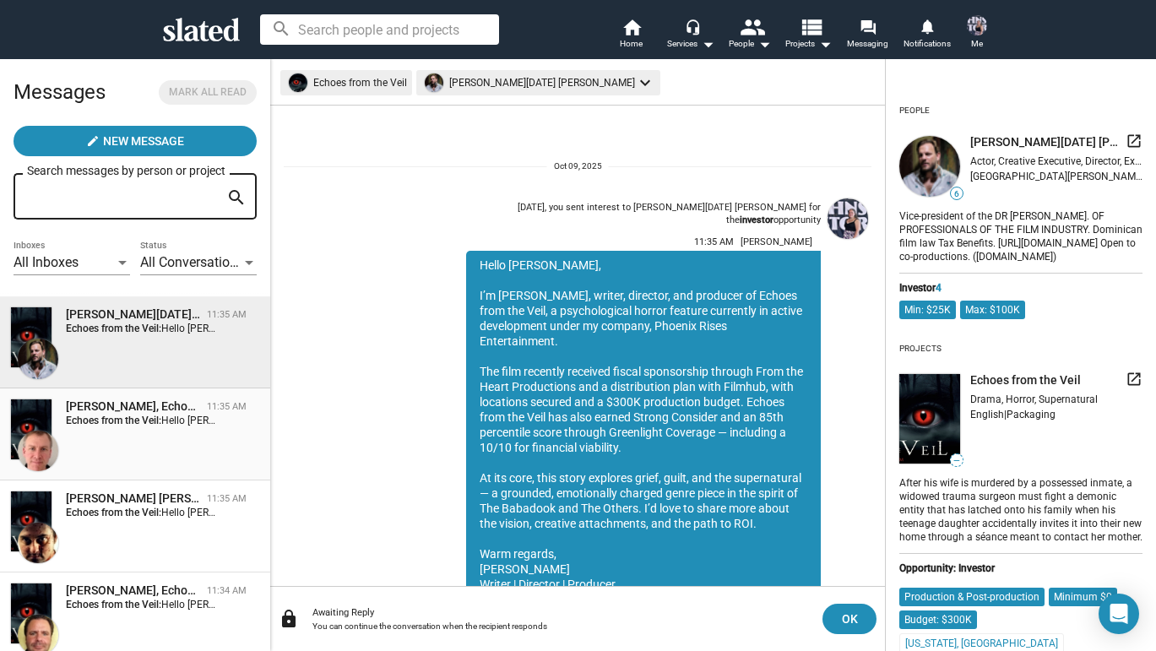
scroll to position [60, 0]
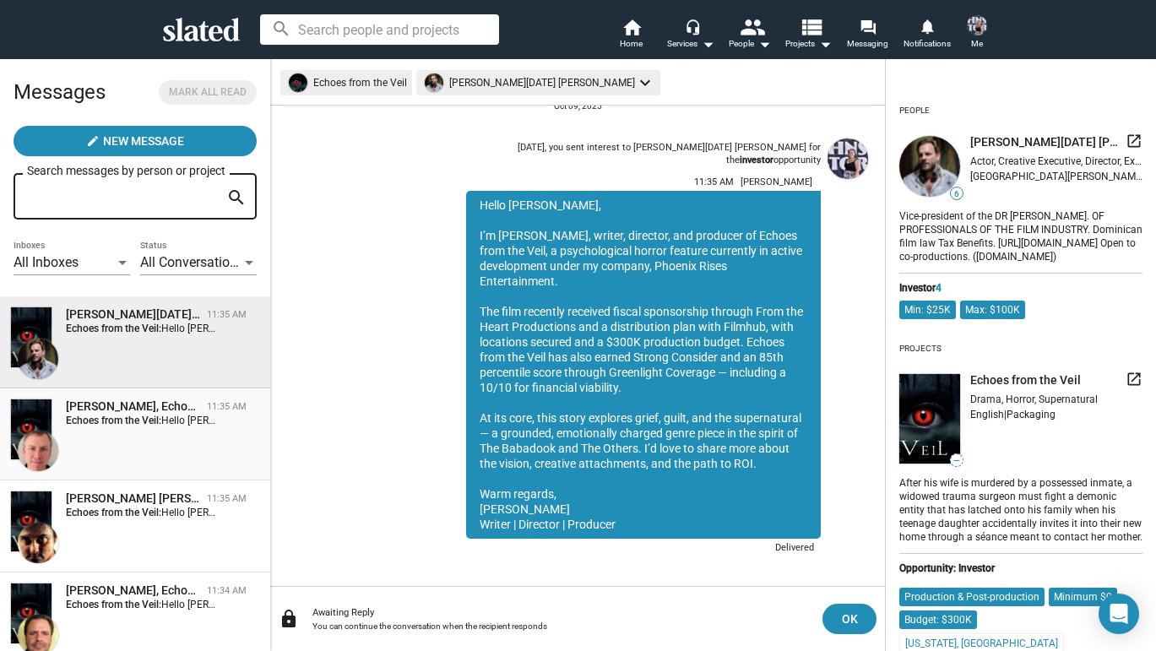
click at [114, 414] on strong "Echoes from the Veil:" at bounding box center [113, 420] width 95 height 12
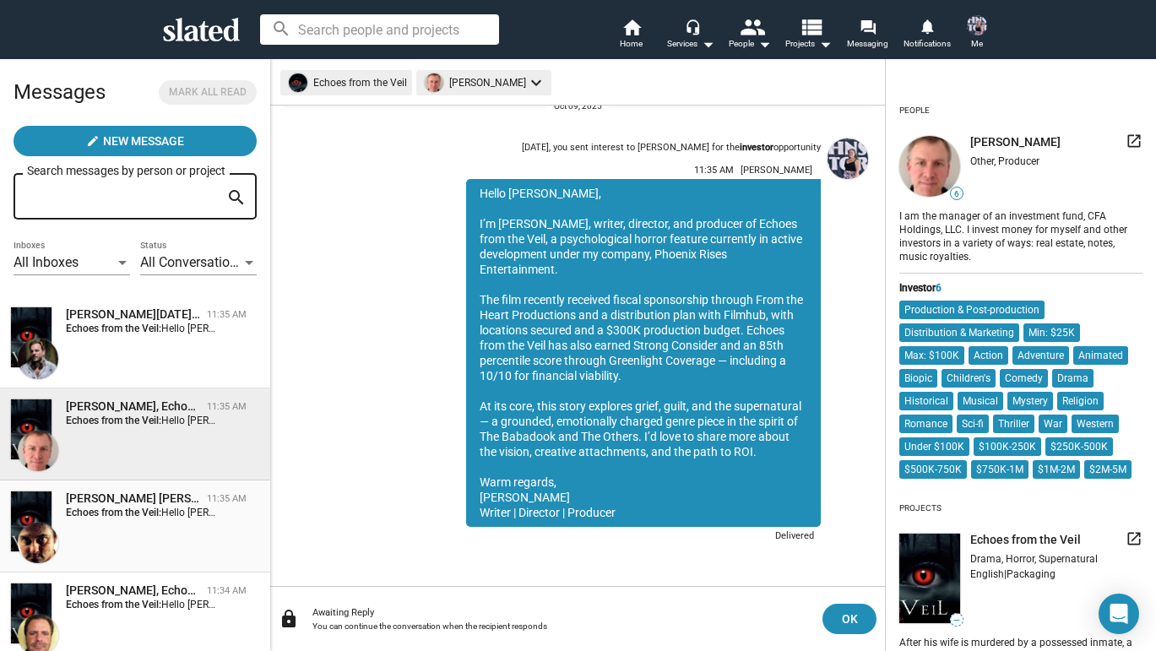
scroll to position [28, 0]
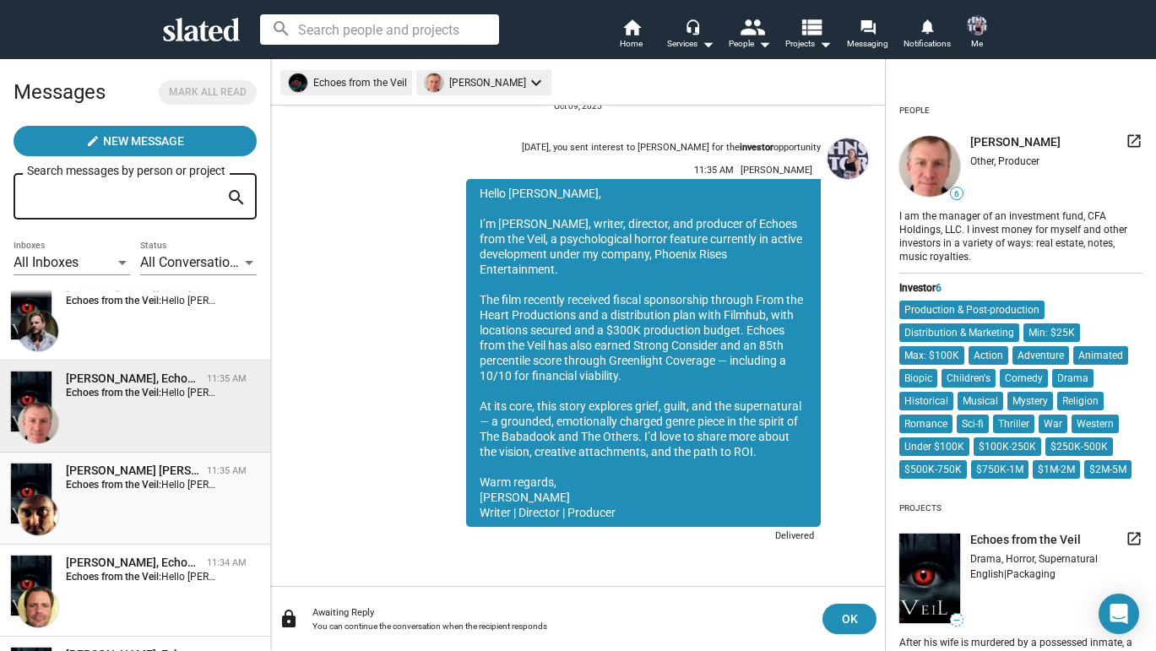
click at [137, 537] on span "Michael Wade Johnson, Echoes from the Veil 11:35 AM Echoes from the Veil: Hello…" at bounding box center [135, 498] width 270 height 92
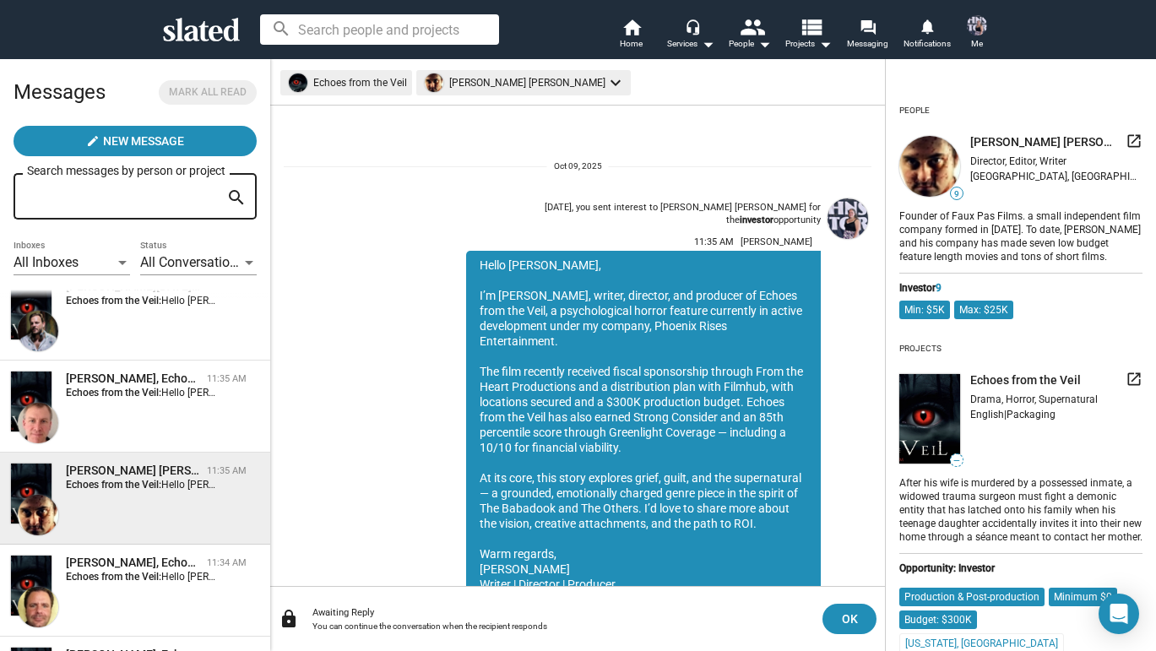
scroll to position [60, 0]
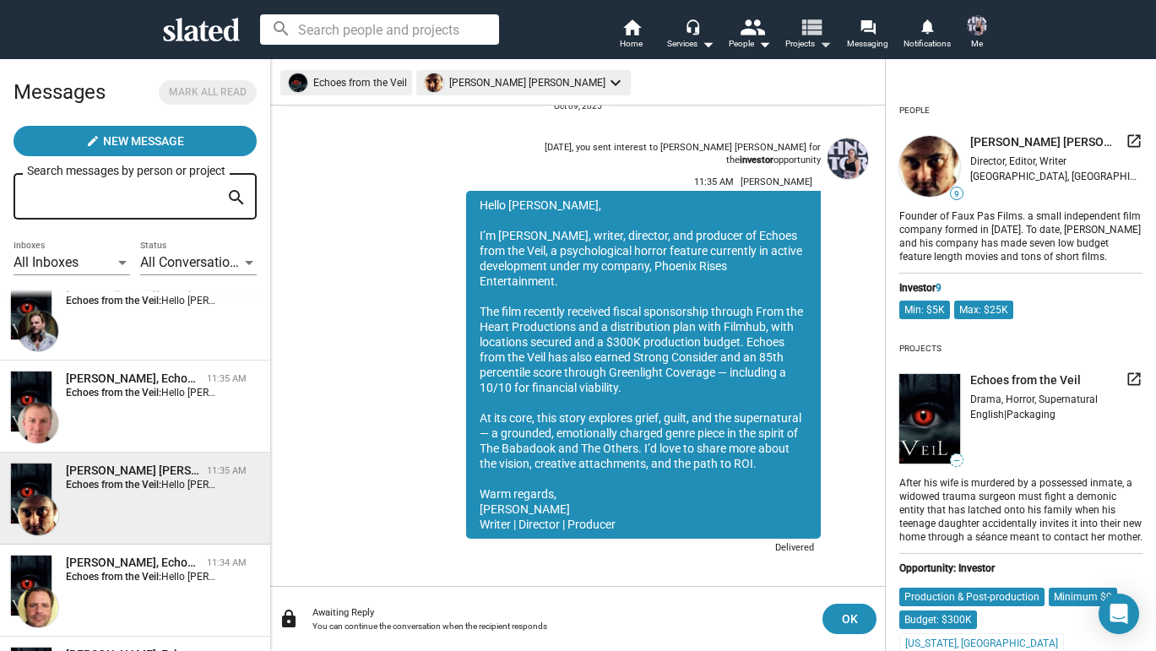
click at [797, 41] on span "Projects arrow_drop_down" at bounding box center [808, 44] width 46 height 20
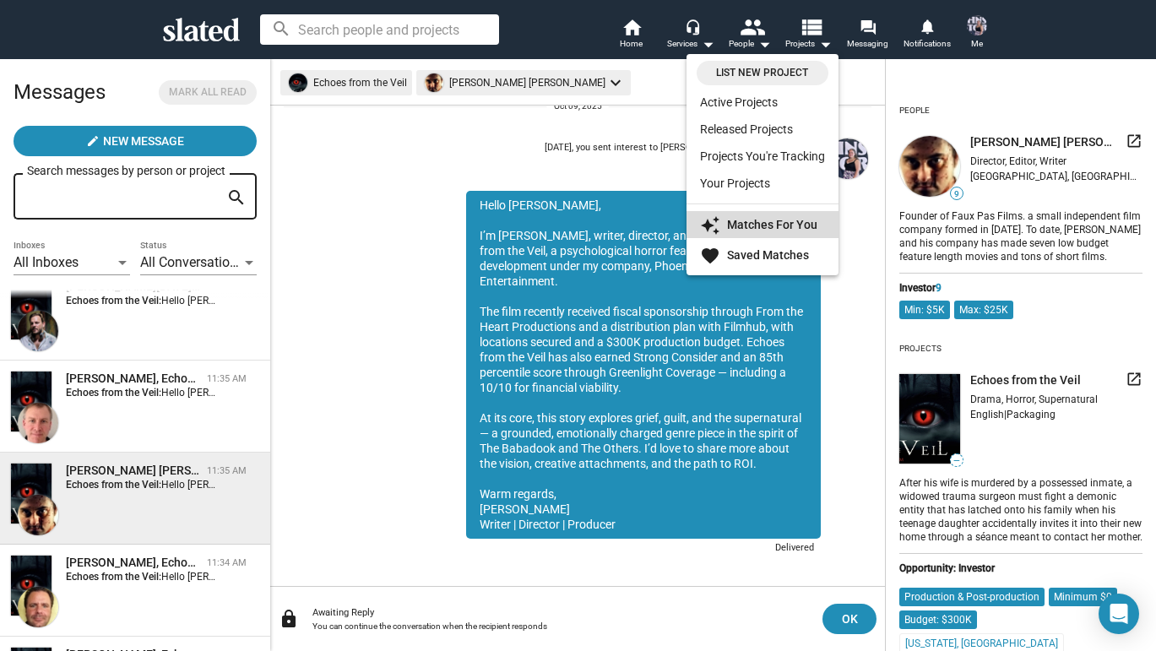
click at [785, 228] on strong "Matches For You" at bounding box center [772, 225] width 90 height 14
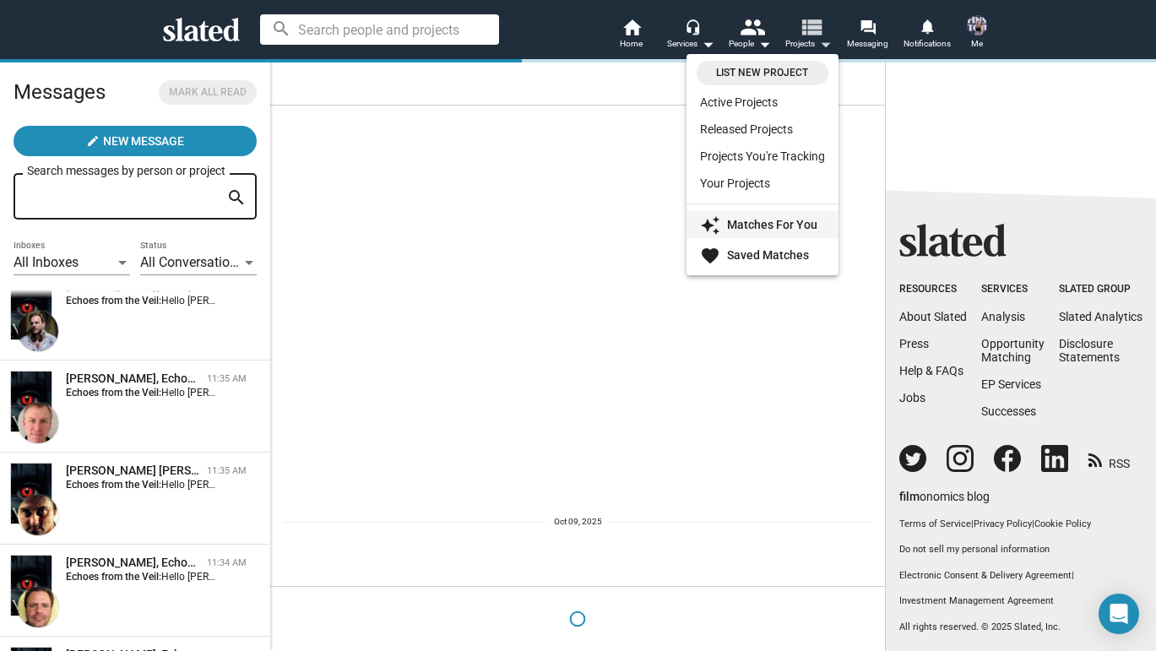
scroll to position [0, 0]
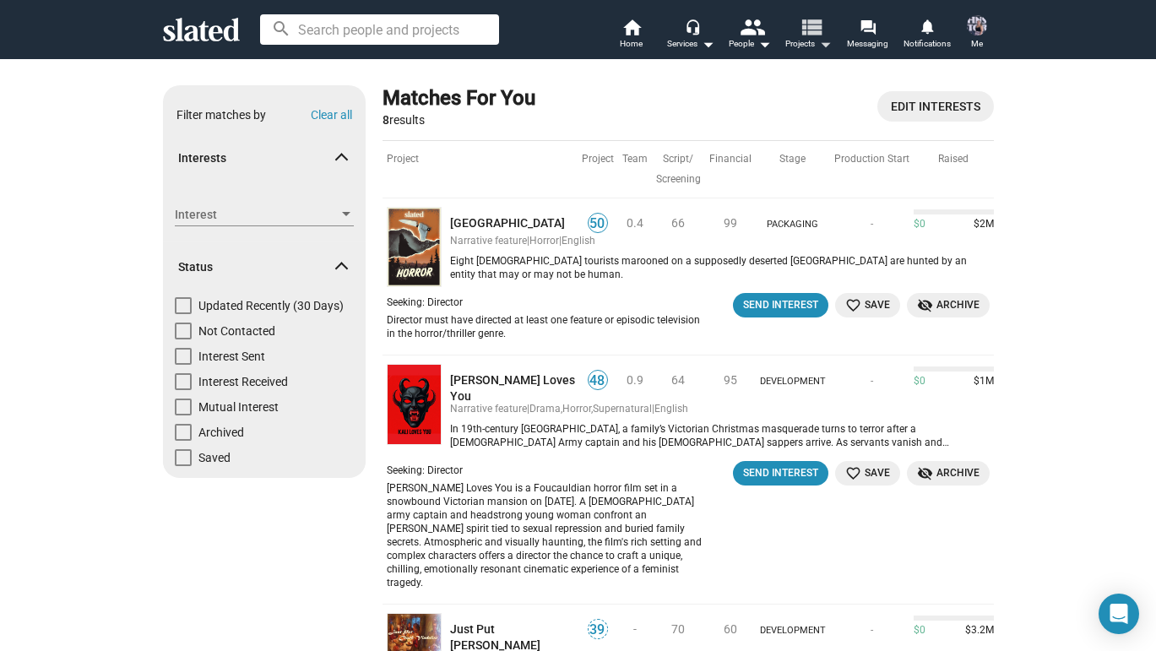
click at [807, 43] on span "Projects arrow_drop_down" at bounding box center [808, 44] width 46 height 20
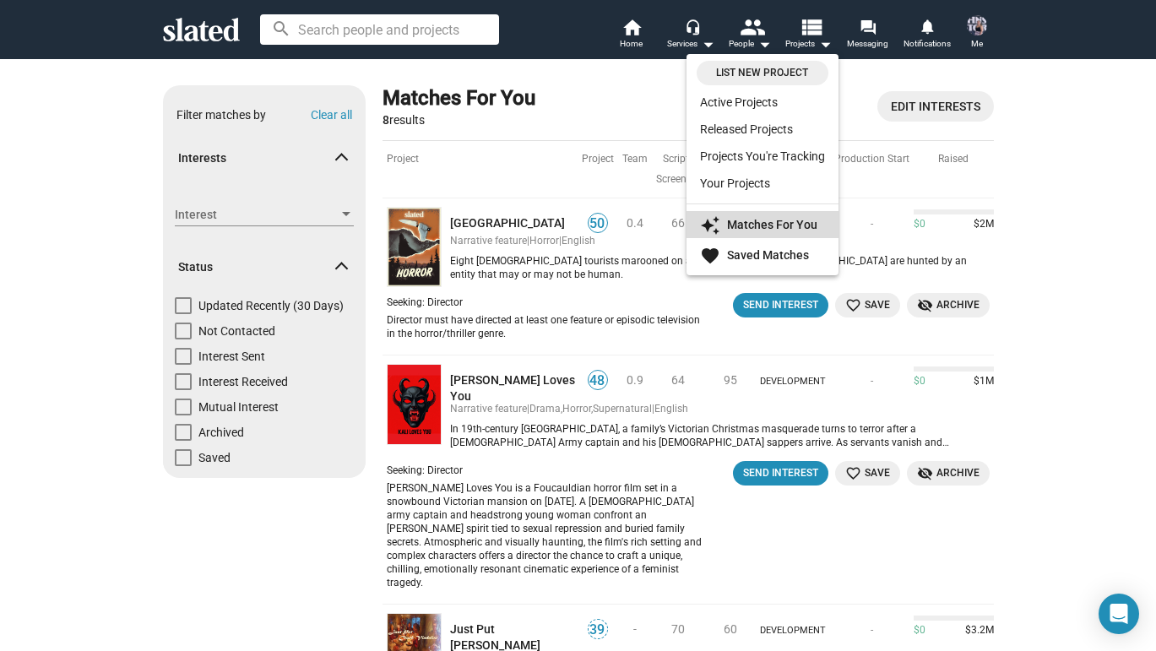
click at [787, 221] on strong "Matches For You" at bounding box center [772, 225] width 90 height 14
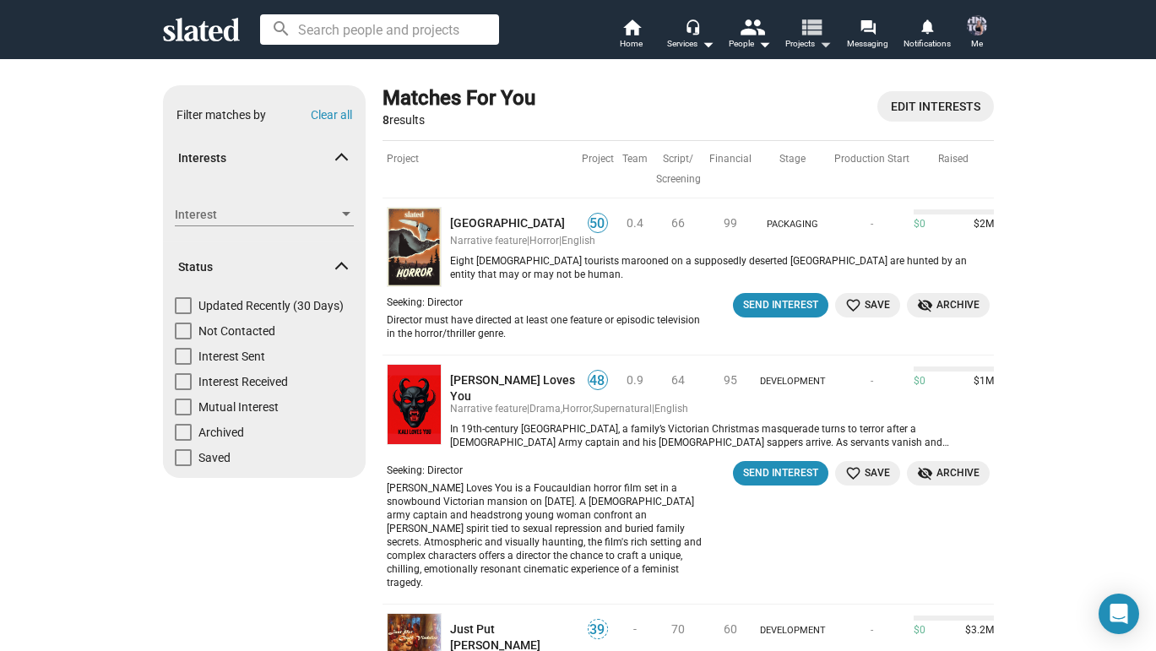
click at [805, 39] on mat-icon "view_list" at bounding box center [810, 26] width 24 height 24
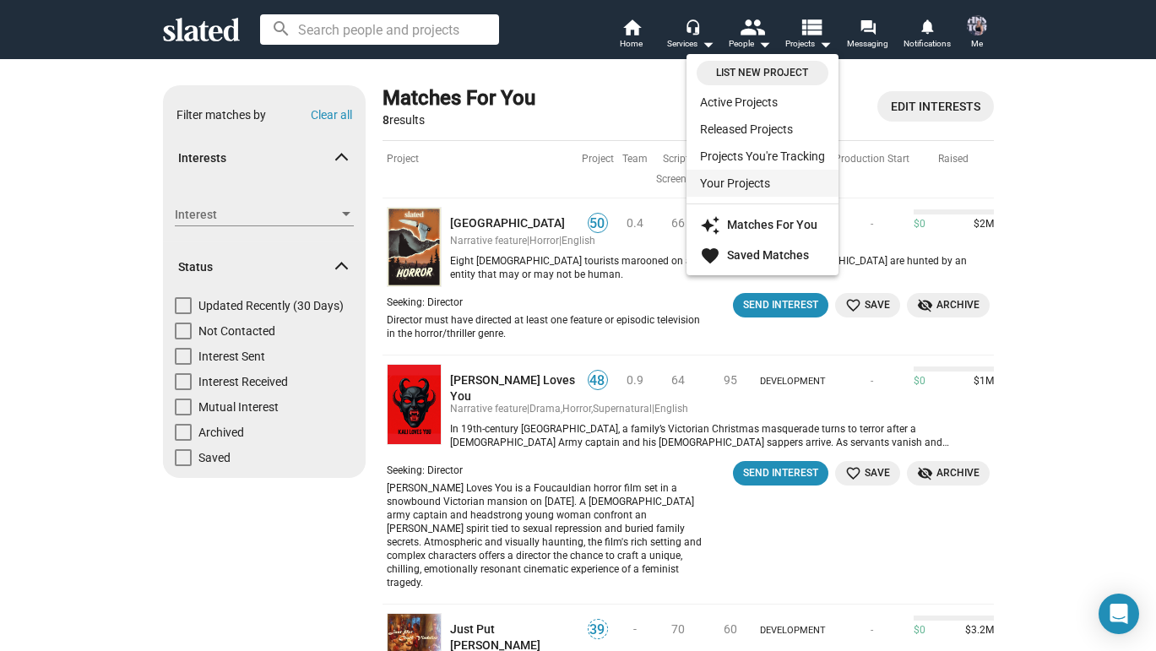
click at [729, 186] on link "Your Projects" at bounding box center [762, 183] width 152 height 27
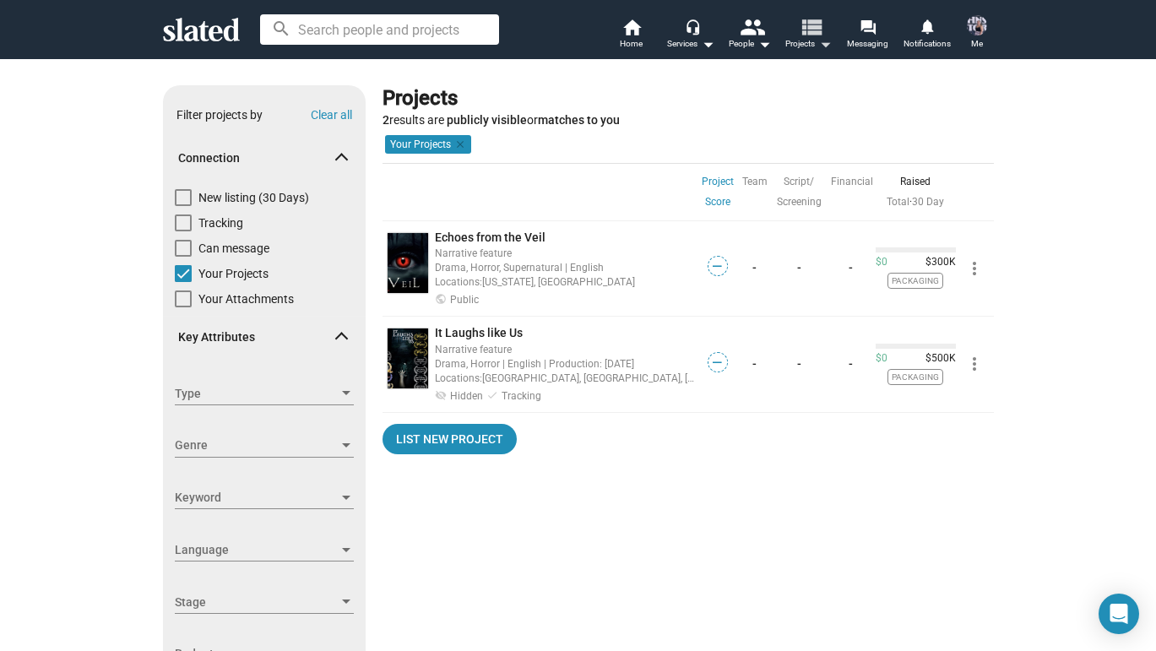
click at [815, 30] on mat-icon "view_list" at bounding box center [810, 26] width 24 height 24
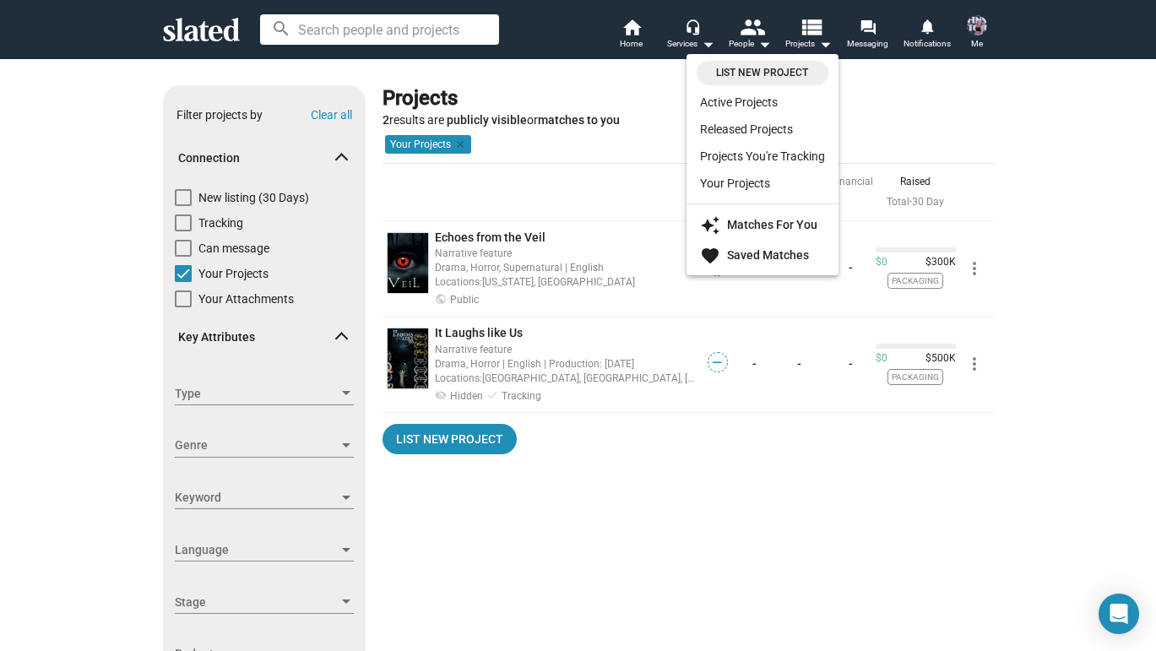
click at [443, 283] on div at bounding box center [578, 325] width 1156 height 651
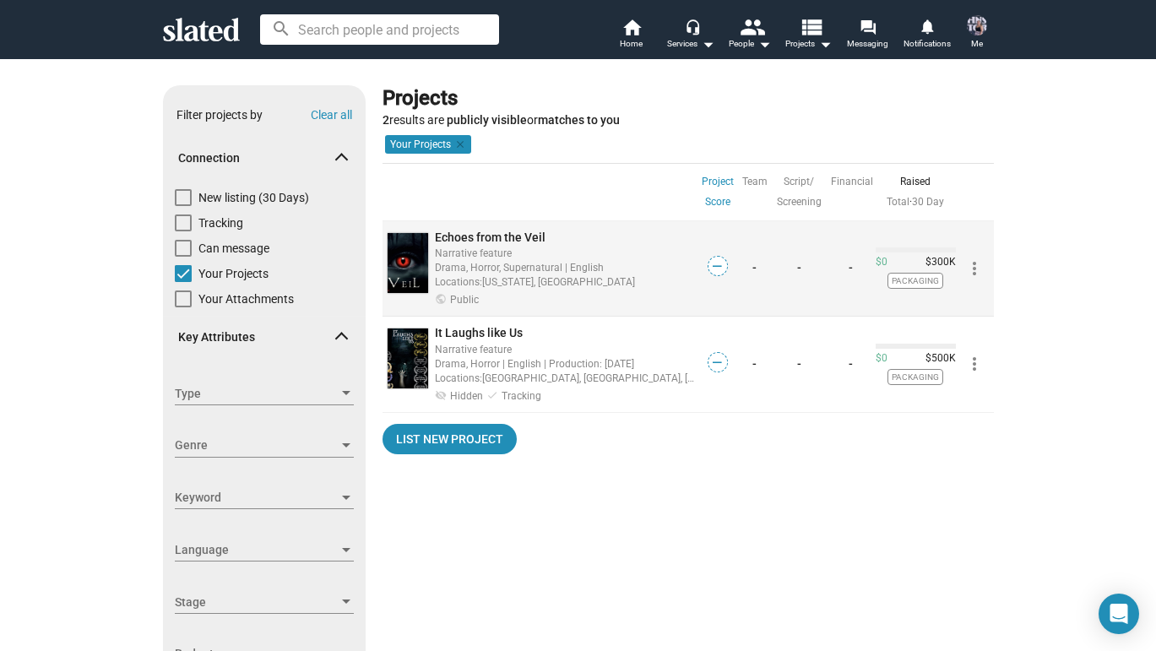
click at [417, 268] on img at bounding box center [407, 263] width 41 height 60
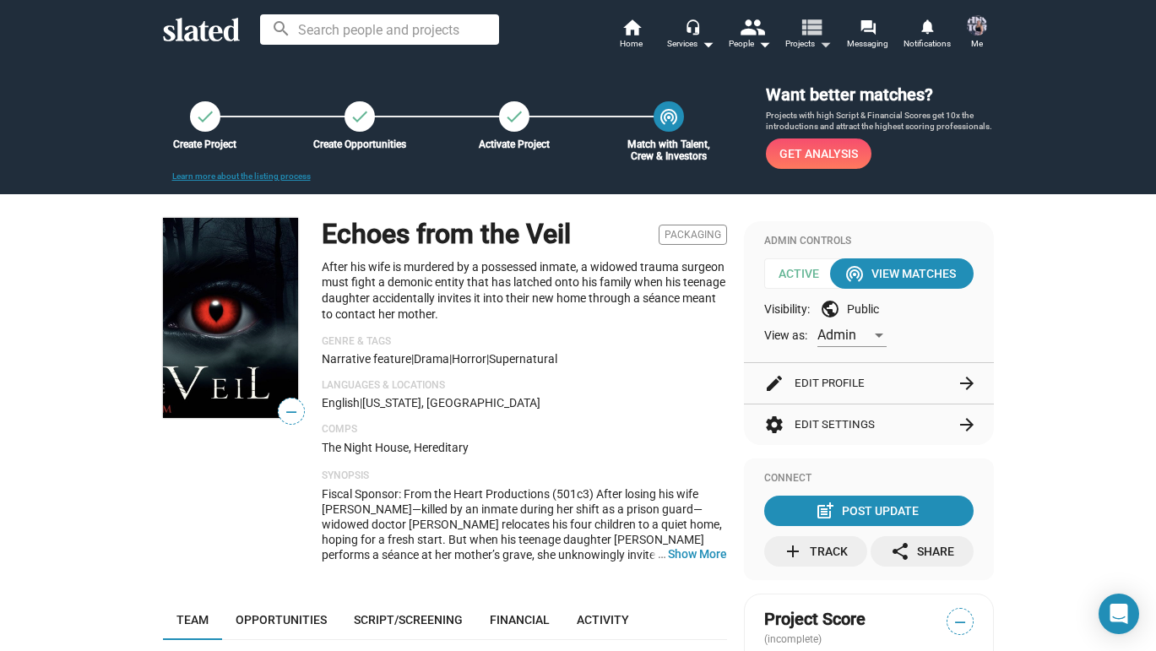
click at [808, 39] on mat-icon "view_list" at bounding box center [810, 26] width 24 height 24
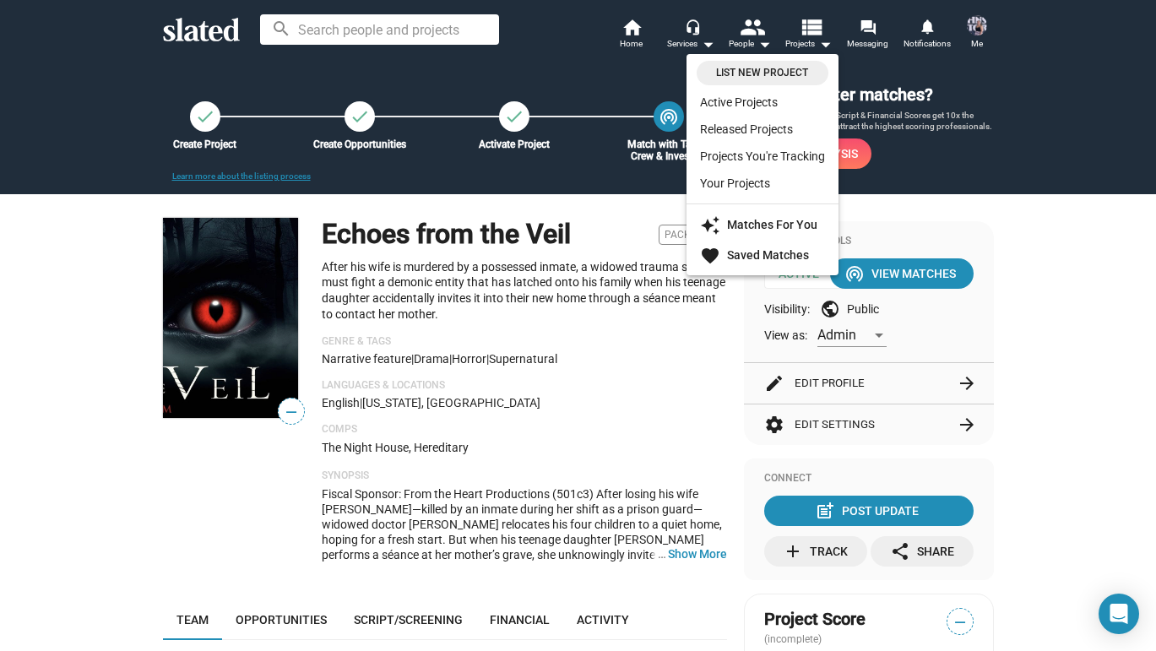
click at [819, 25] on div at bounding box center [578, 325] width 1156 height 651
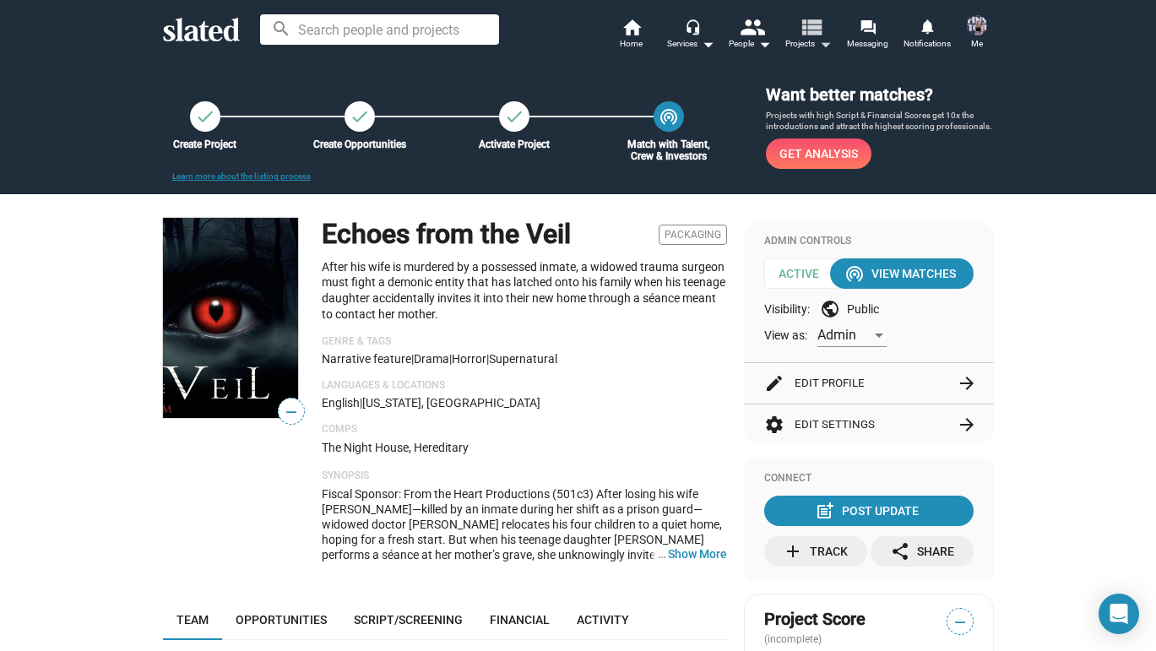
click at [818, 35] on mat-icon "view_list" at bounding box center [810, 26] width 24 height 24
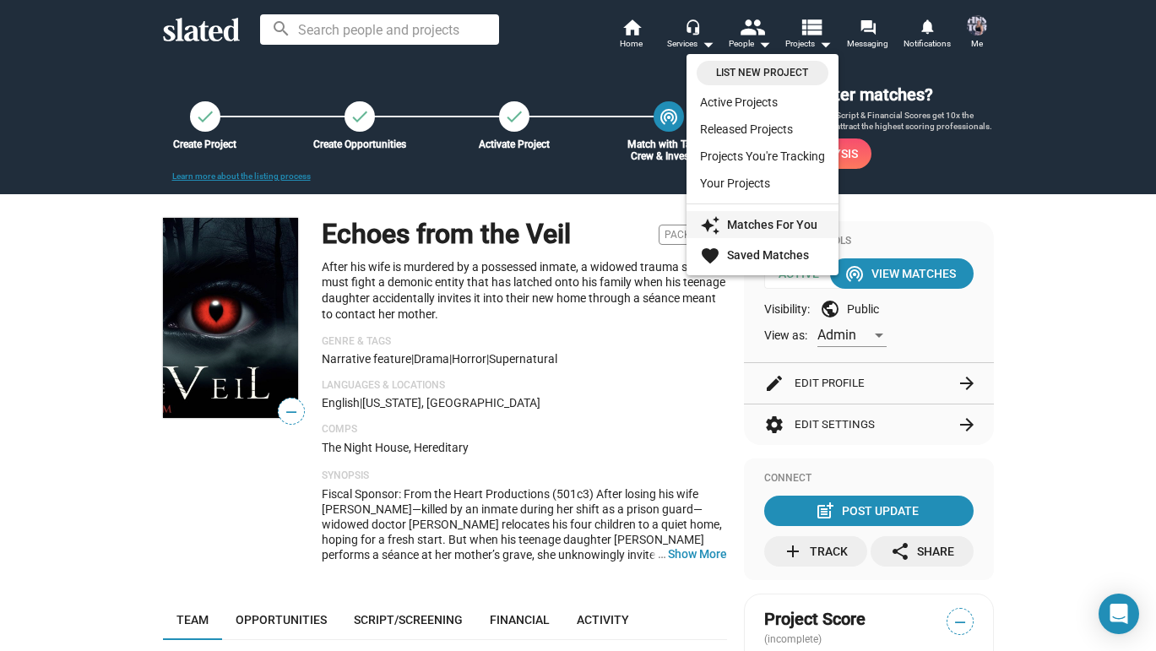
click at [742, 232] on link "auto_awesome Matches For You" at bounding box center [762, 224] width 152 height 27
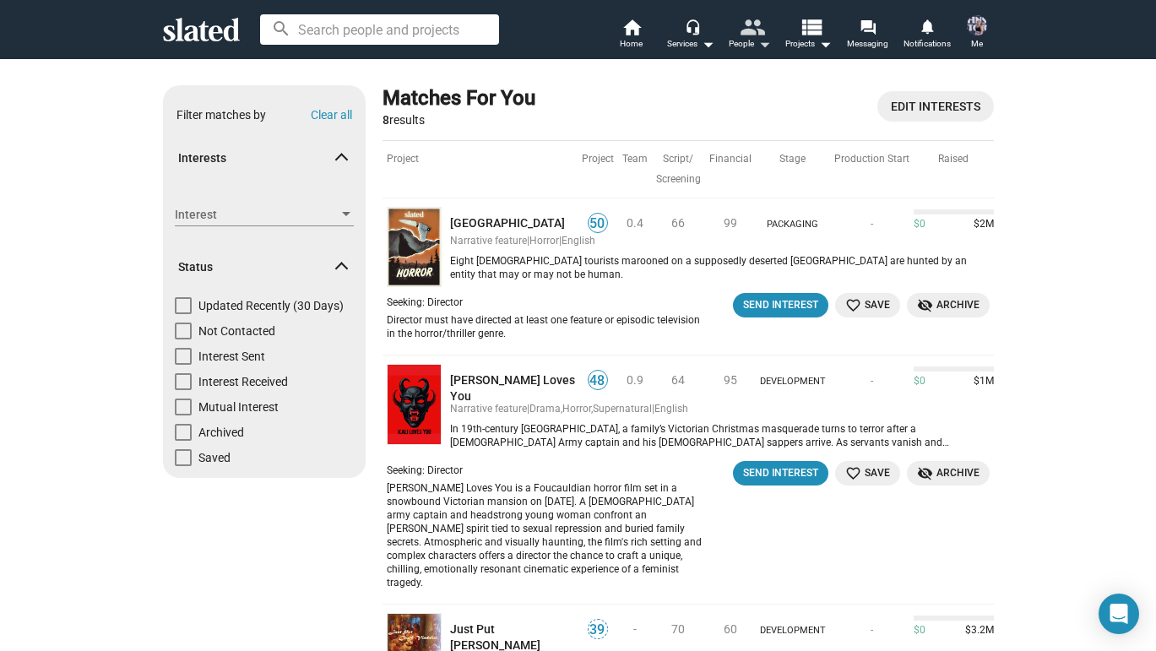
click at [755, 48] on mat-icon "arrow_drop_down" at bounding box center [764, 44] width 20 height 20
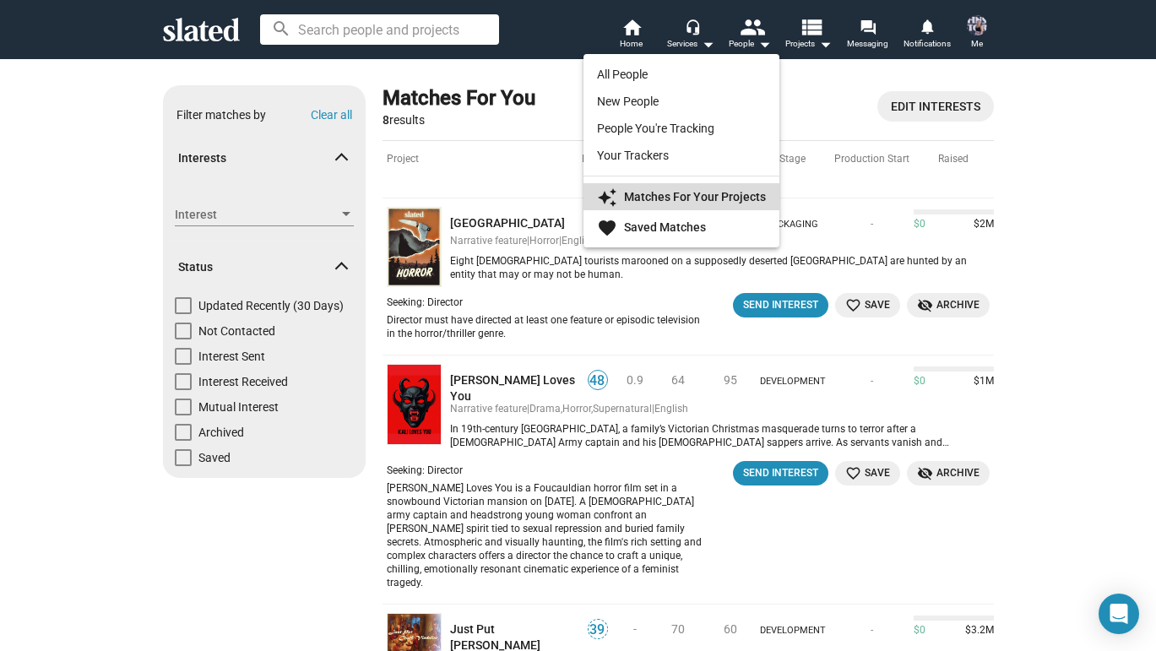
click at [702, 207] on link "auto_awesome Matches For Your Projects" at bounding box center [681, 196] width 196 height 27
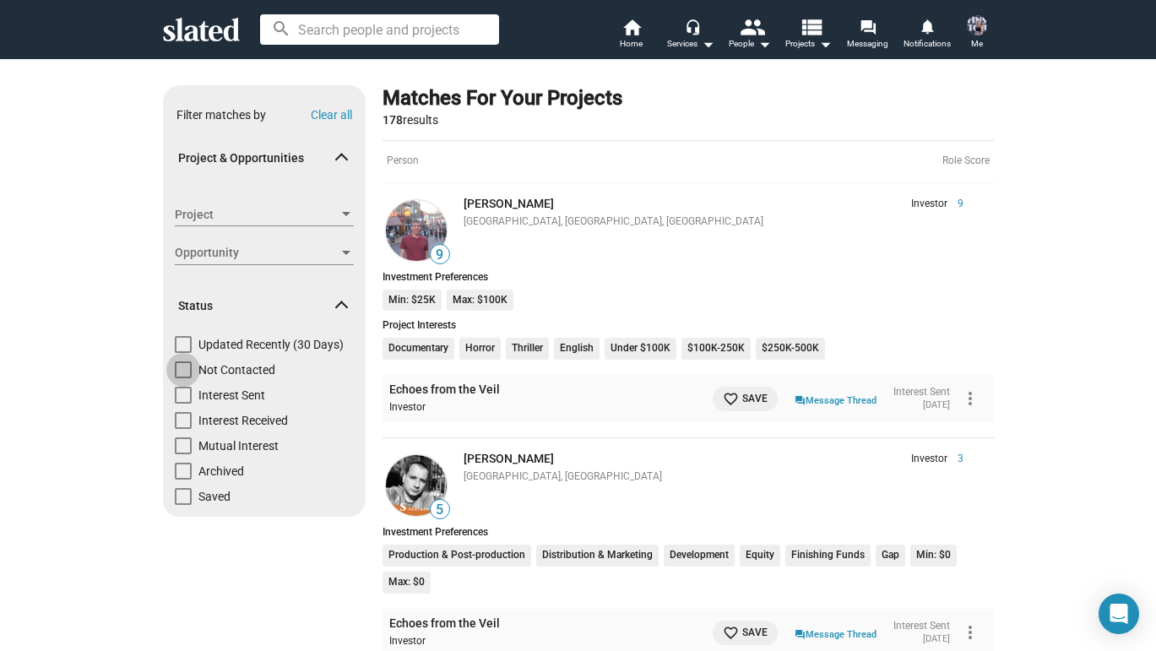
click at [181, 373] on span at bounding box center [183, 369] width 17 height 17
click at [182, 378] on input "Not Contacted" at bounding box center [182, 378] width 1 height 1
checkbox input "true"
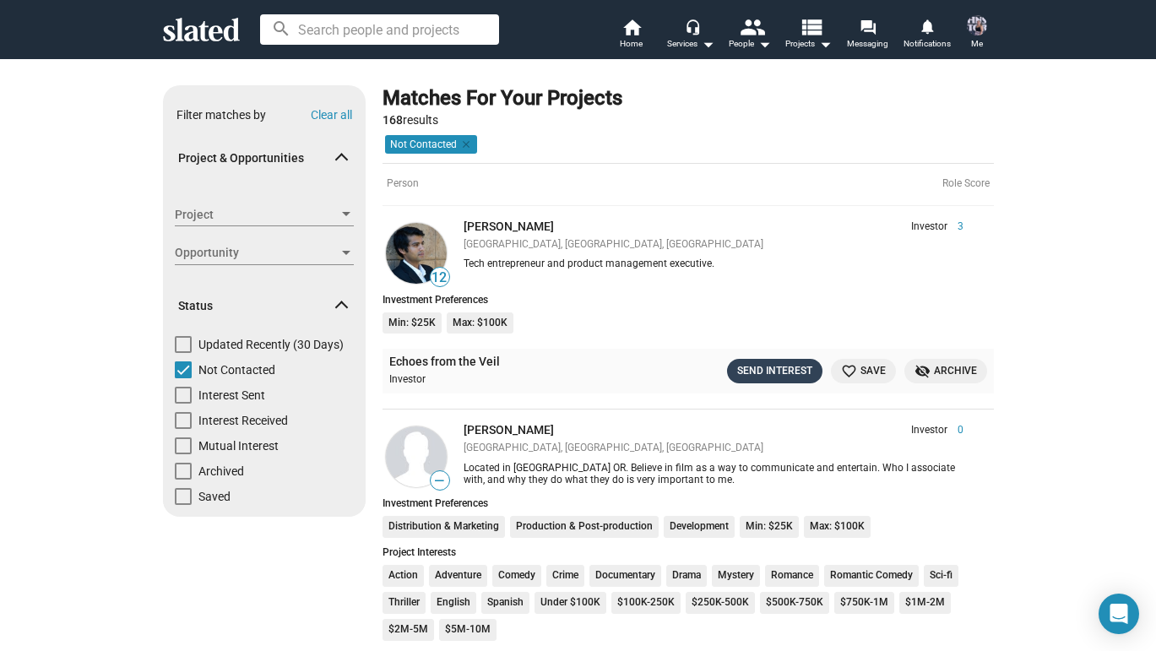
click at [781, 363] on div "Send Interest" at bounding box center [774, 371] width 75 height 18
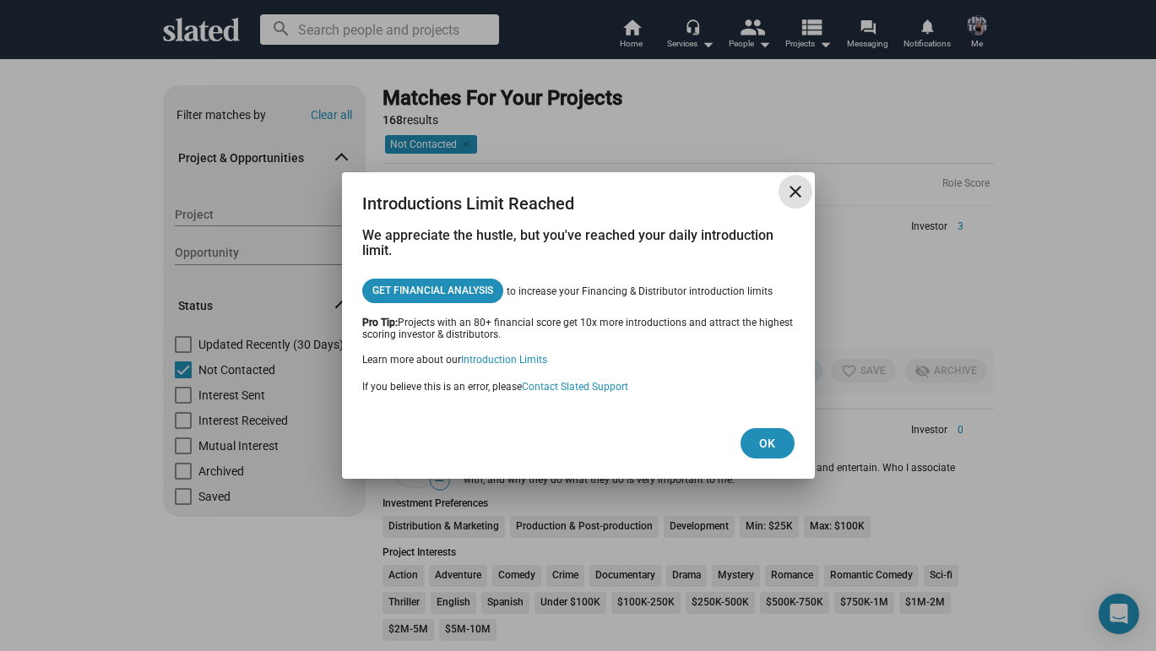
click at [800, 185] on mat-icon "close" at bounding box center [795, 191] width 20 height 20
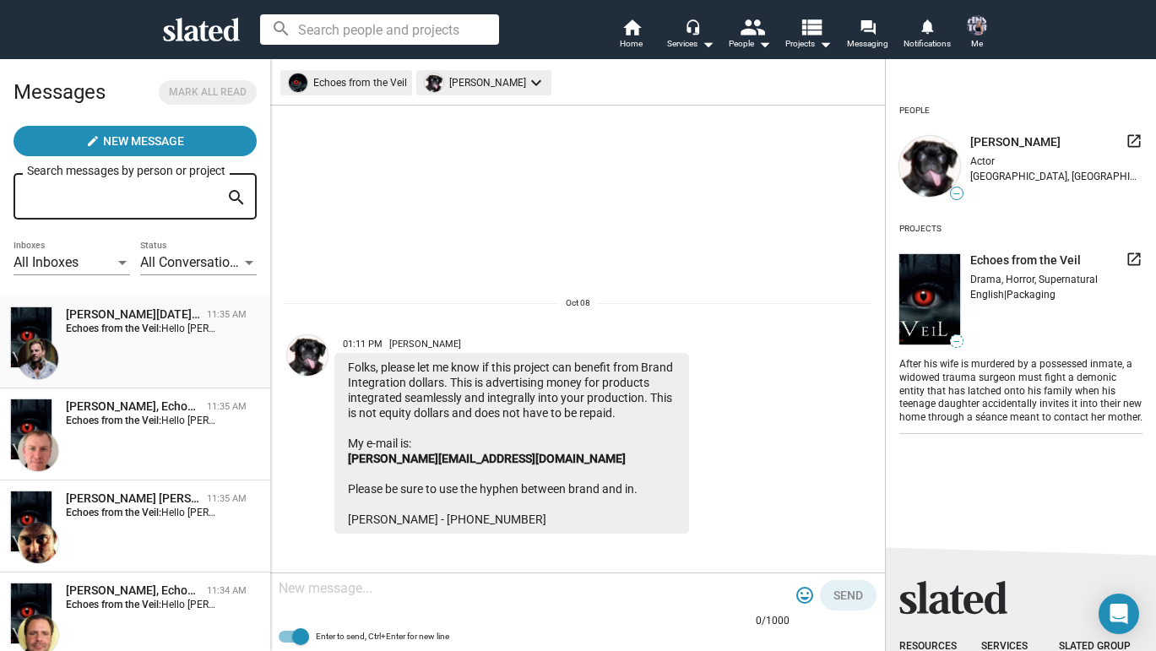
click at [187, 357] on div "Alan Nadal Piantini, Echoes from the Veil 11:35 AM Echoes from the Veil: Hello …" at bounding box center [135, 342] width 250 height 72
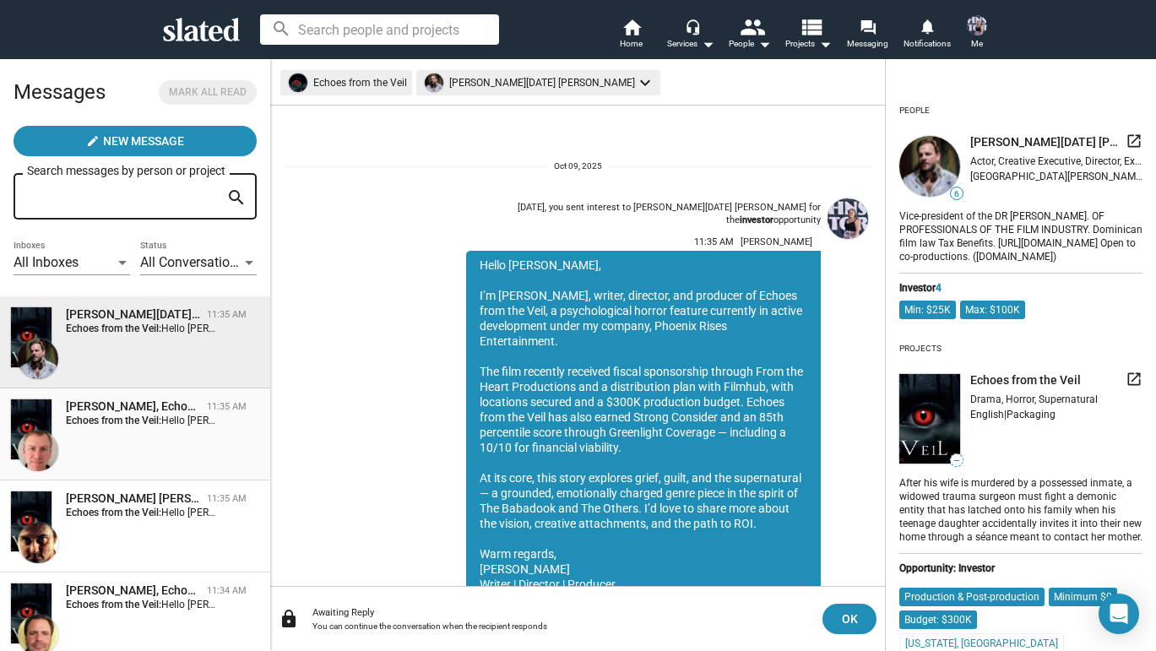
scroll to position [60, 0]
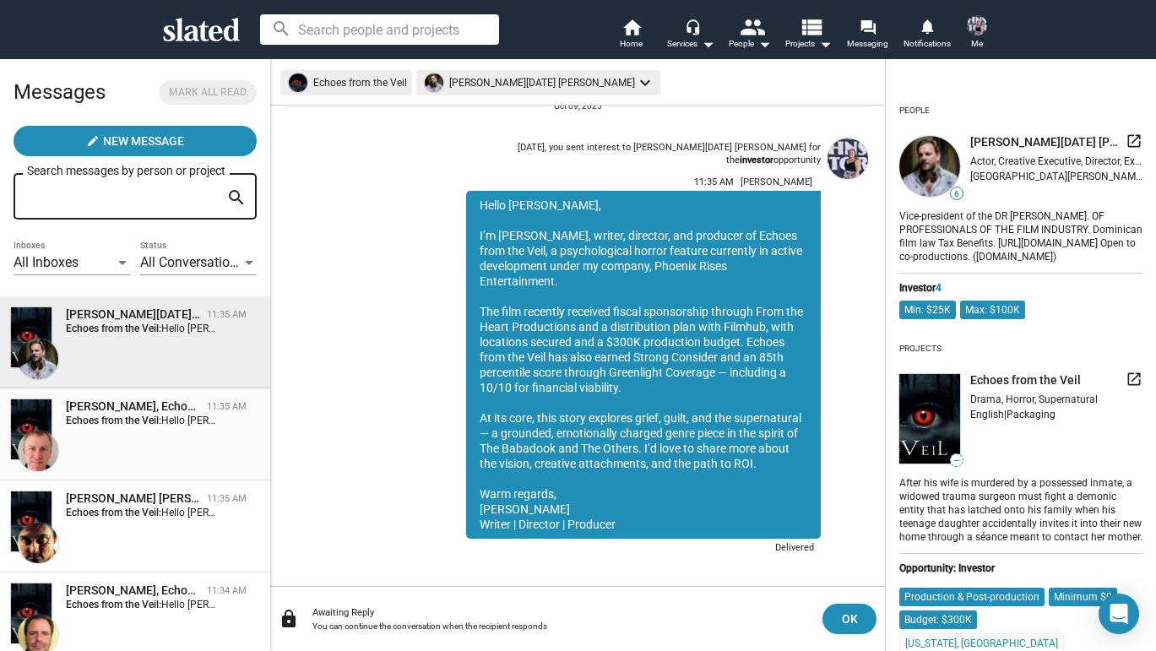
click at [161, 420] on strong "Echoes from the Veil:" at bounding box center [113, 420] width 95 height 12
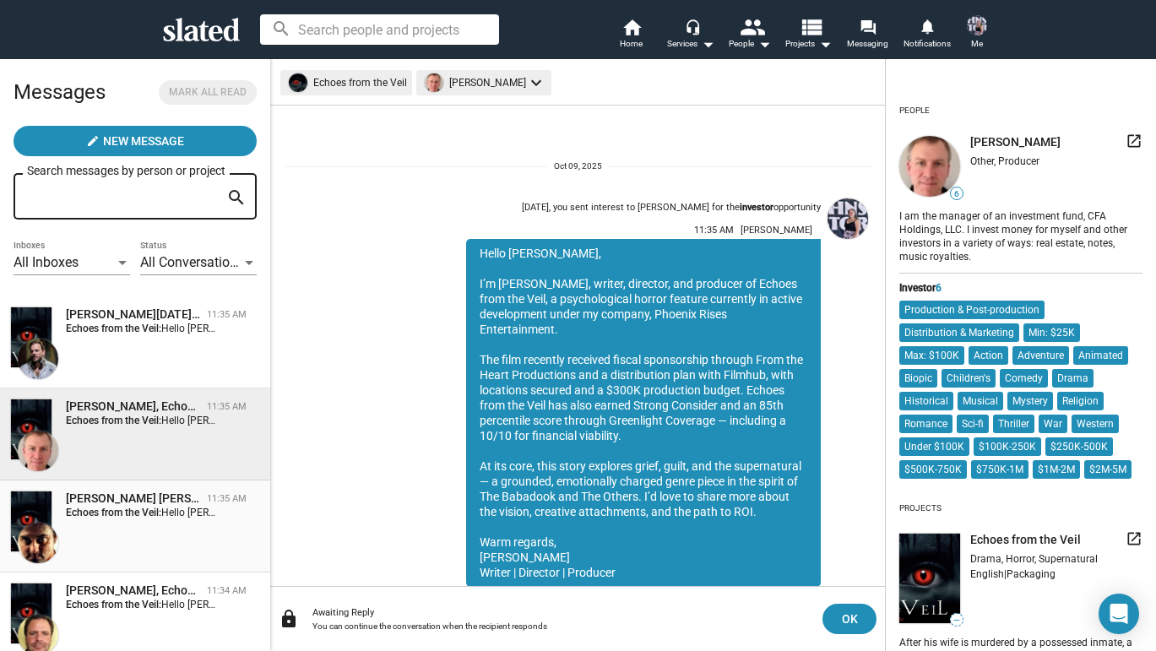
scroll to position [60, 0]
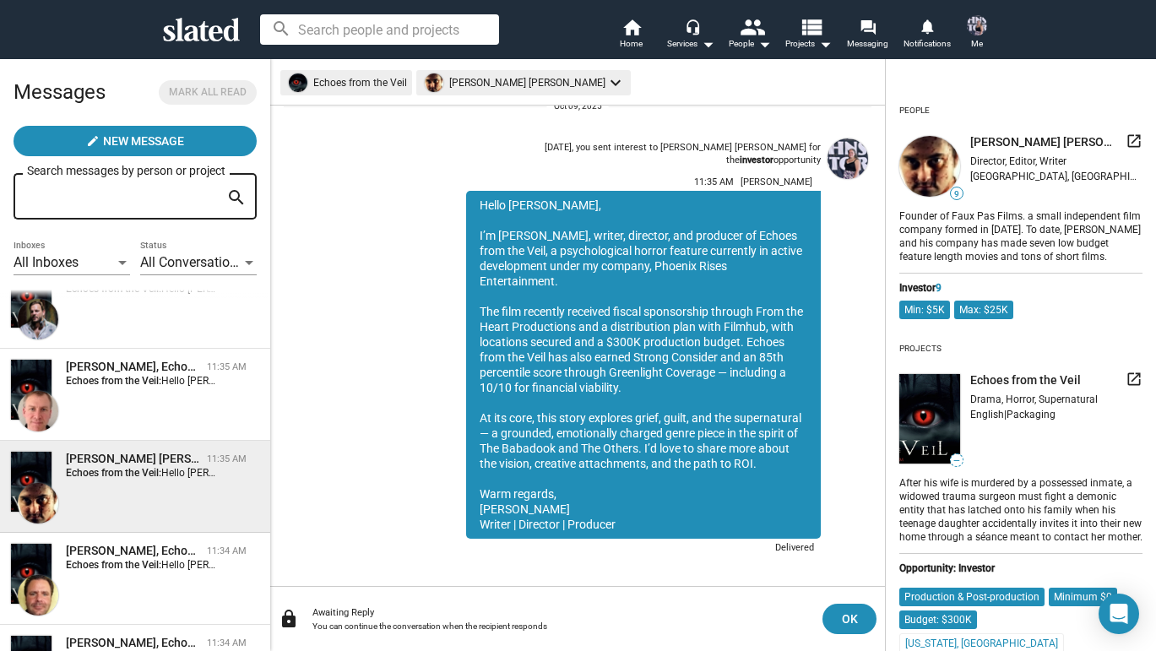
scroll to position [43, 0]
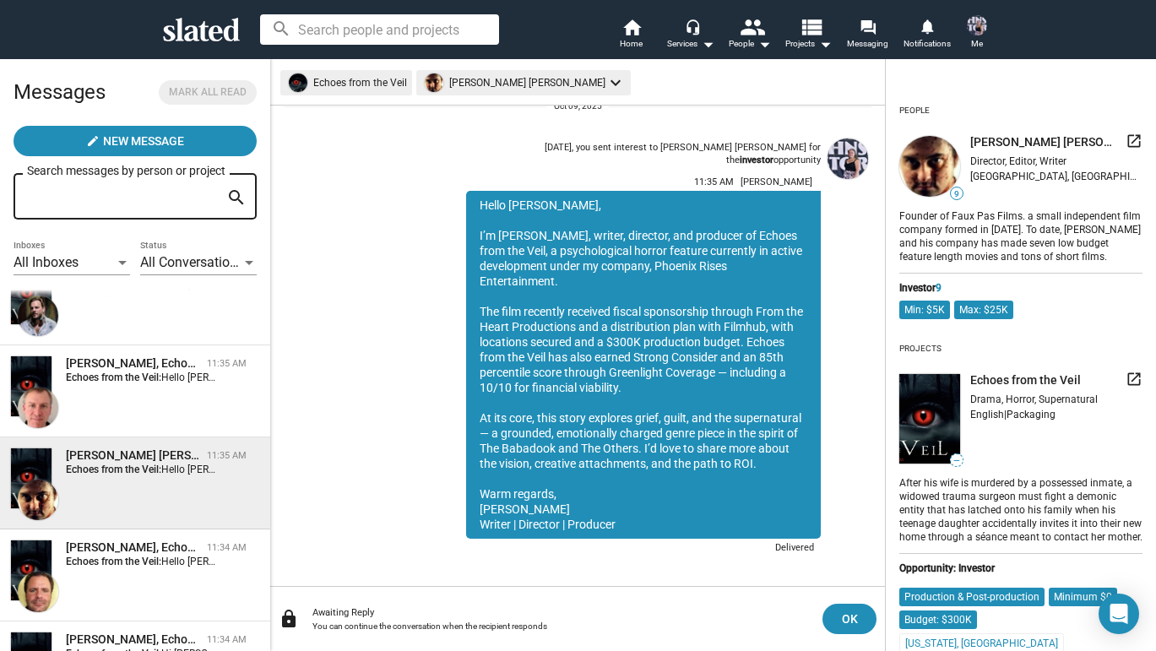
click at [171, 512] on div "Michael Wade Johnson, Echoes from the Veil 11:35 AM Echoes from the Veil: Hello…" at bounding box center [135, 483] width 250 height 72
click at [163, 534] on span "Larry Nealy, Echoes from the Veil 11:34 AM Echoes from the Veil: Hello Larry, I…" at bounding box center [135, 575] width 270 height 92
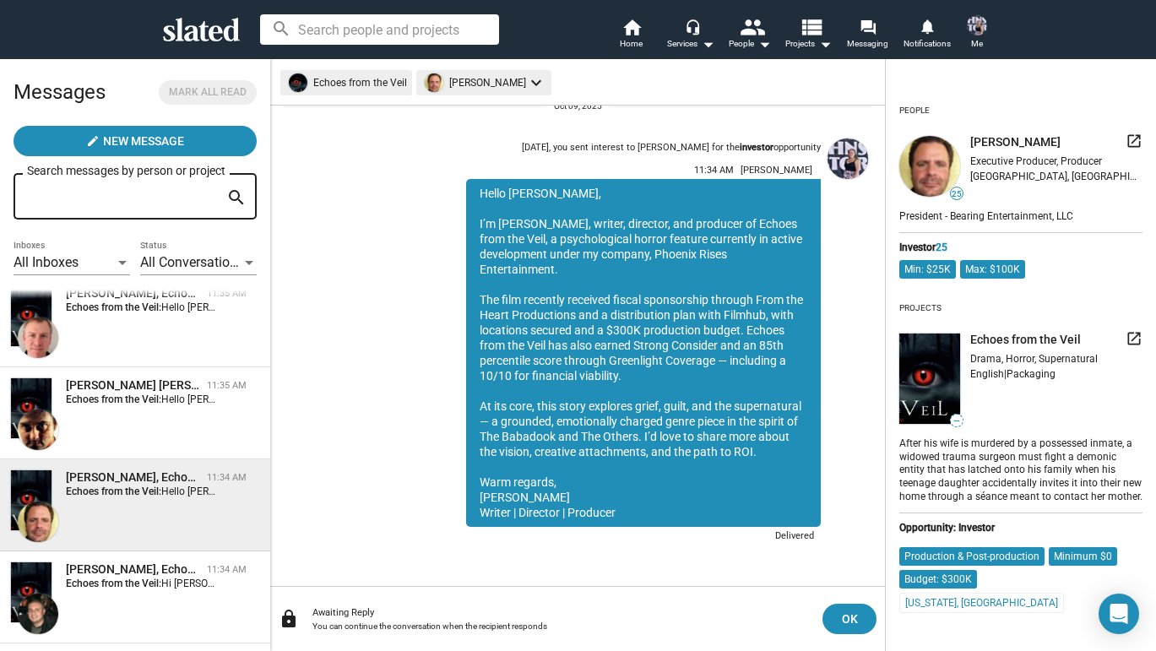
scroll to position [169, 0]
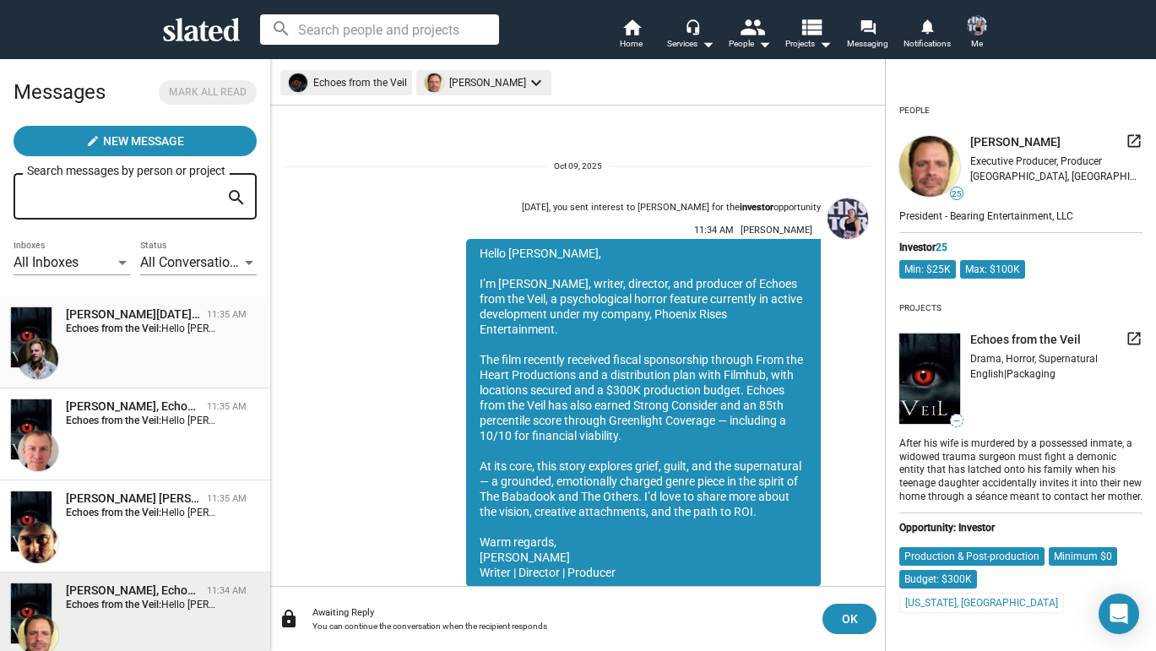
scroll to position [60, 0]
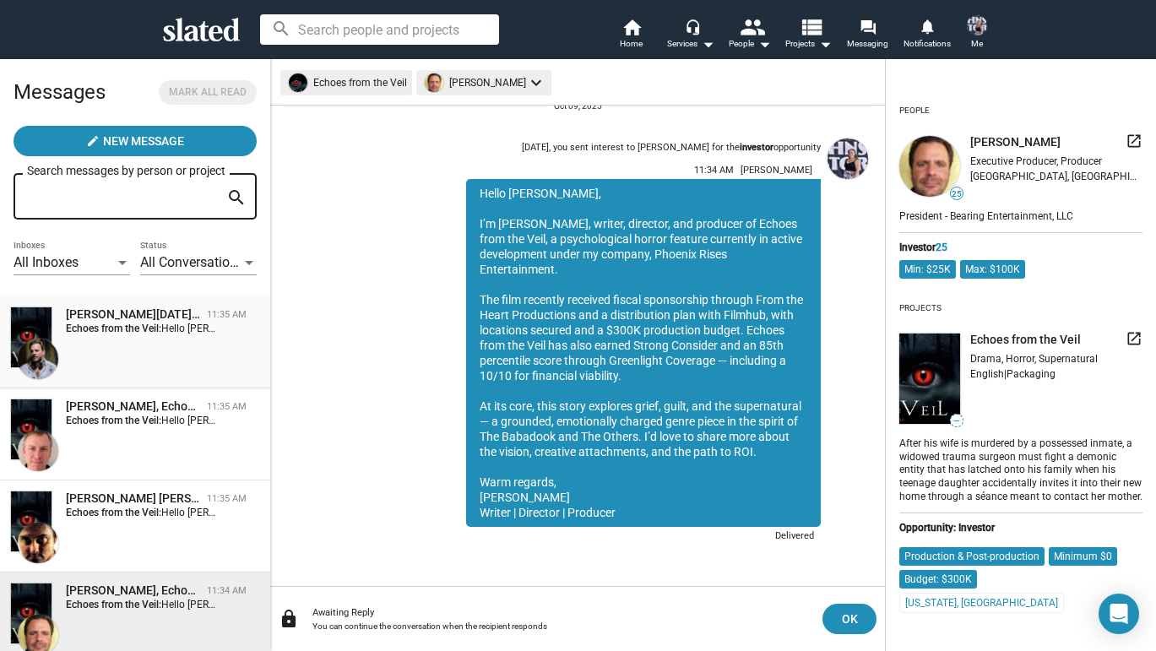
click at [90, 336] on div "Alan Nadal Piantini, Echoes from the Veil 11:35 AM Echoes from the Veil: Hello …" at bounding box center [135, 342] width 250 height 72
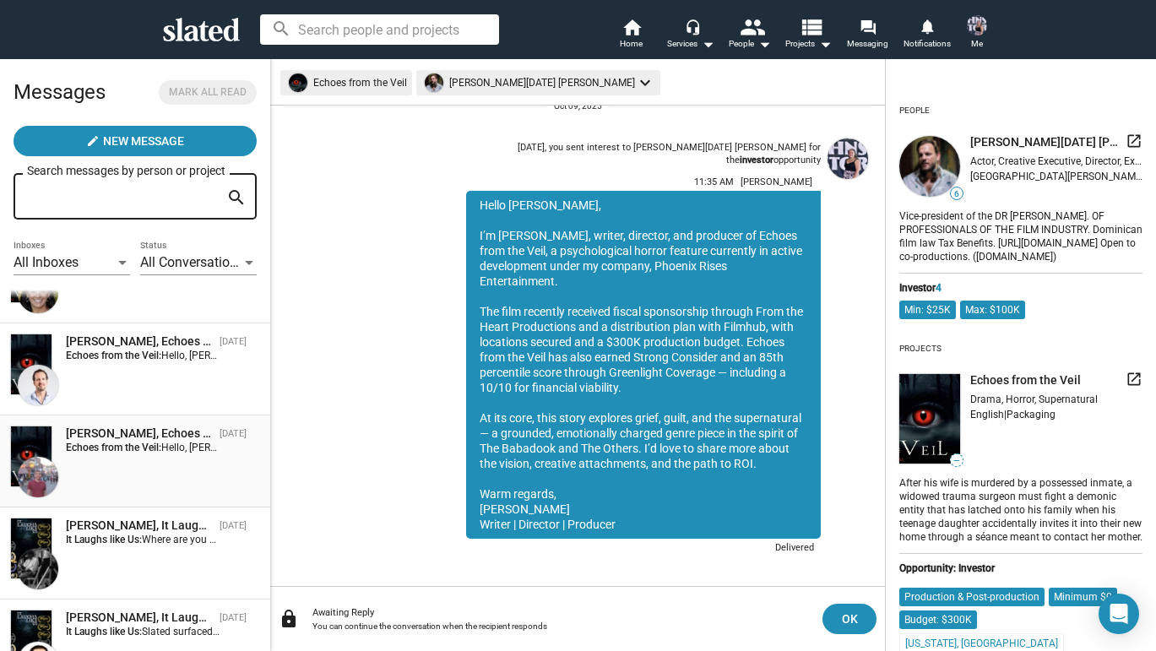
scroll to position [813, 0]
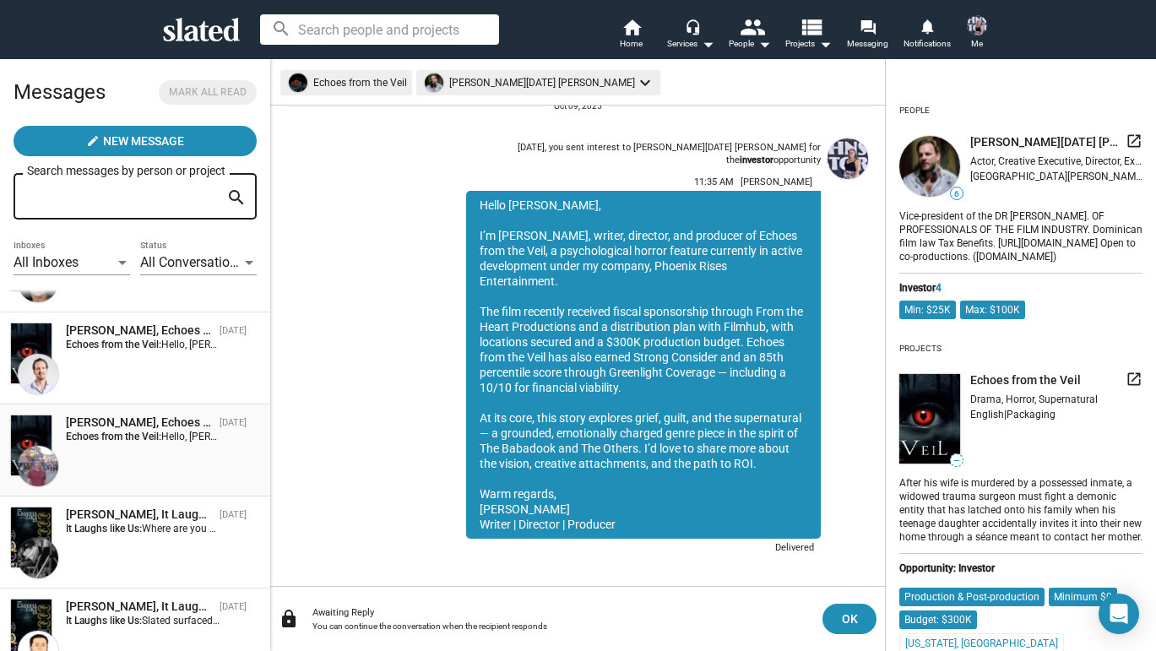
click at [157, 464] on div "[PERSON_NAME], Echoes from the Veil [DATE] Echoes from the Veil: Hello, [PERSON…" at bounding box center [135, 450] width 250 height 72
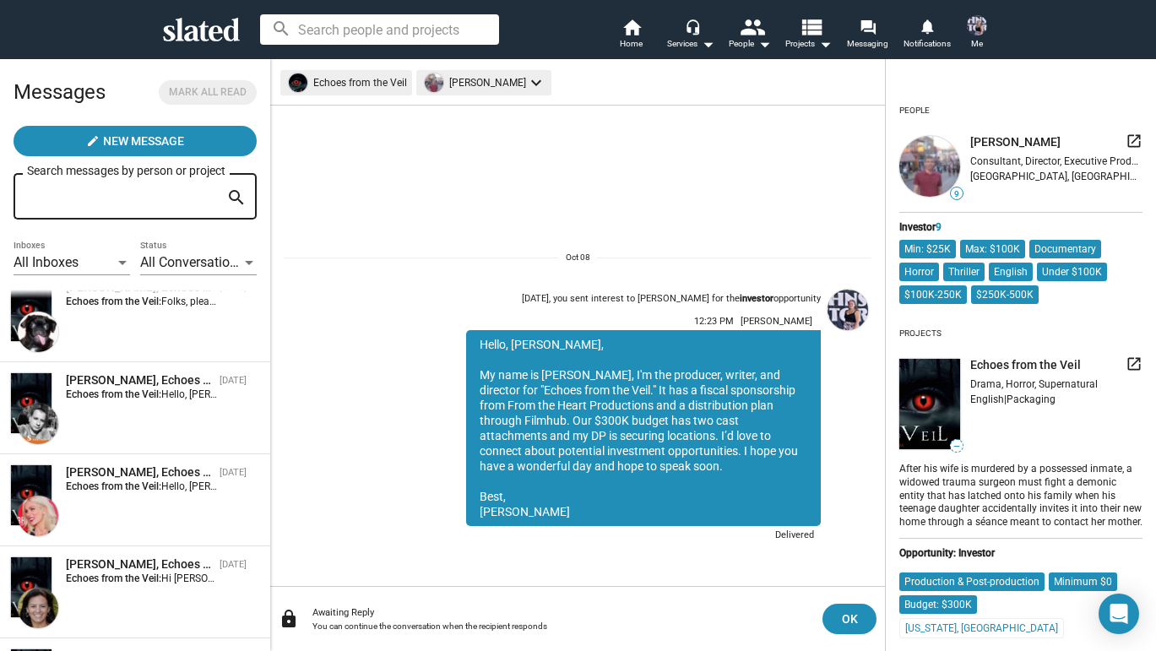
scroll to position [479, 0]
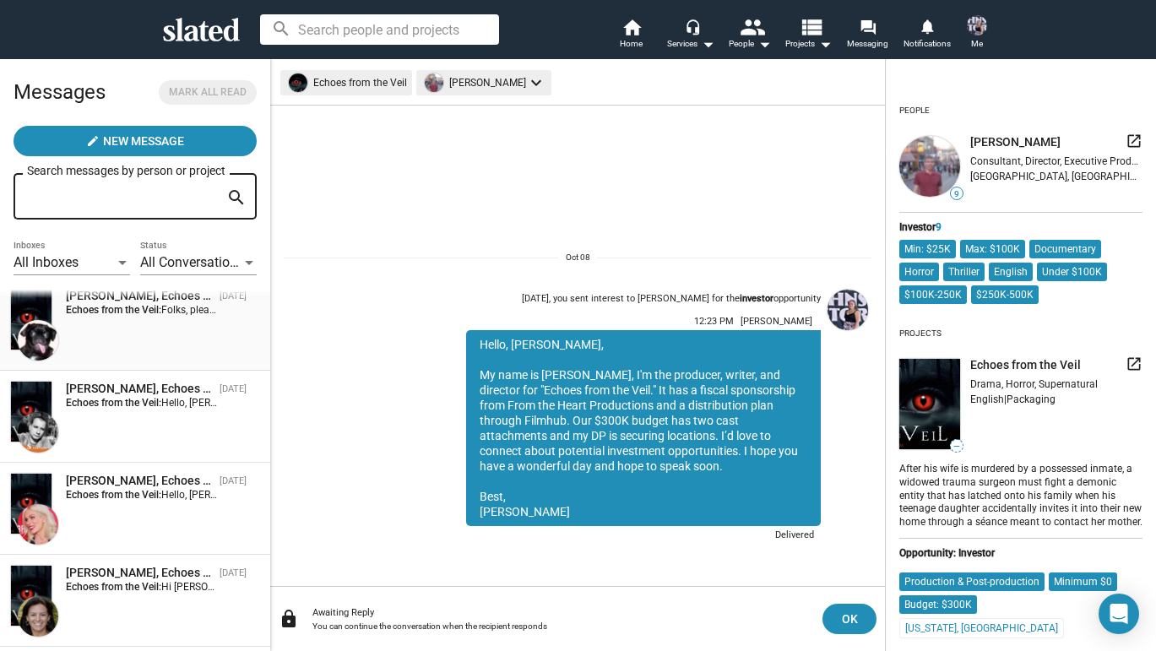
click at [140, 344] on div "[PERSON_NAME], Echoes from the Veil [DATE] Echoes from the Veil: Folks, please …" at bounding box center [135, 324] width 250 height 72
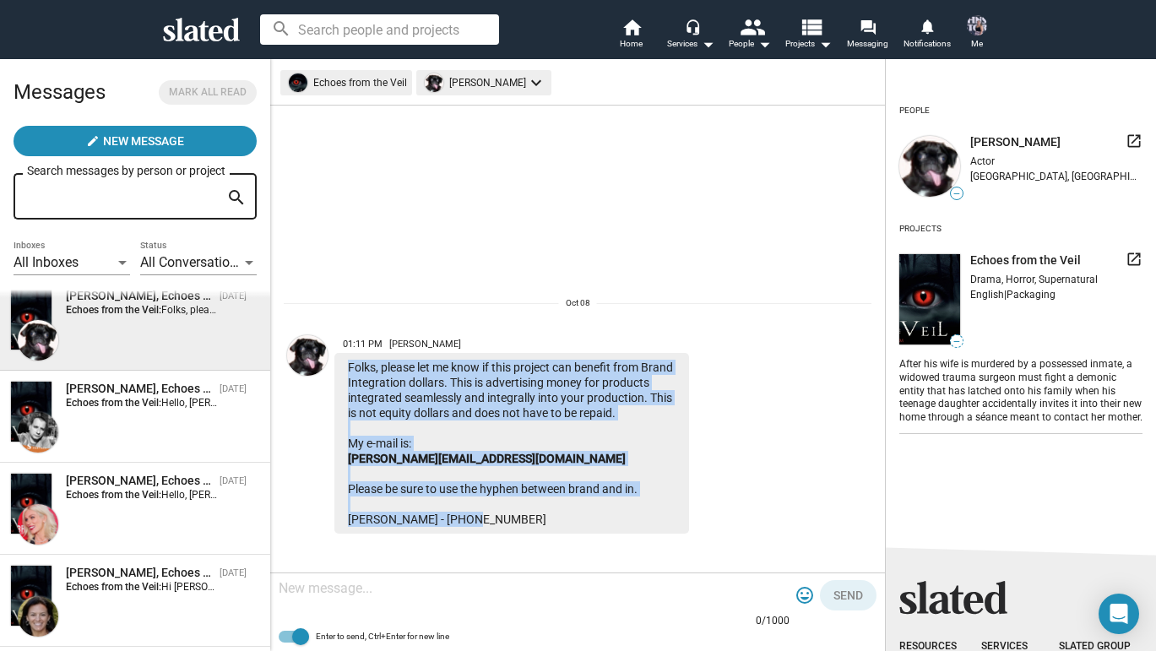
drag, startPoint x: 350, startPoint y: 350, endPoint x: 502, endPoint y: 516, distance: 224.6
click at [502, 516] on div "Folks, please let me know if this project can benefit from Brand Integration do…" at bounding box center [511, 443] width 355 height 181
copy div "Folks, please let me know if this project can benefit from Brand Integration do…"
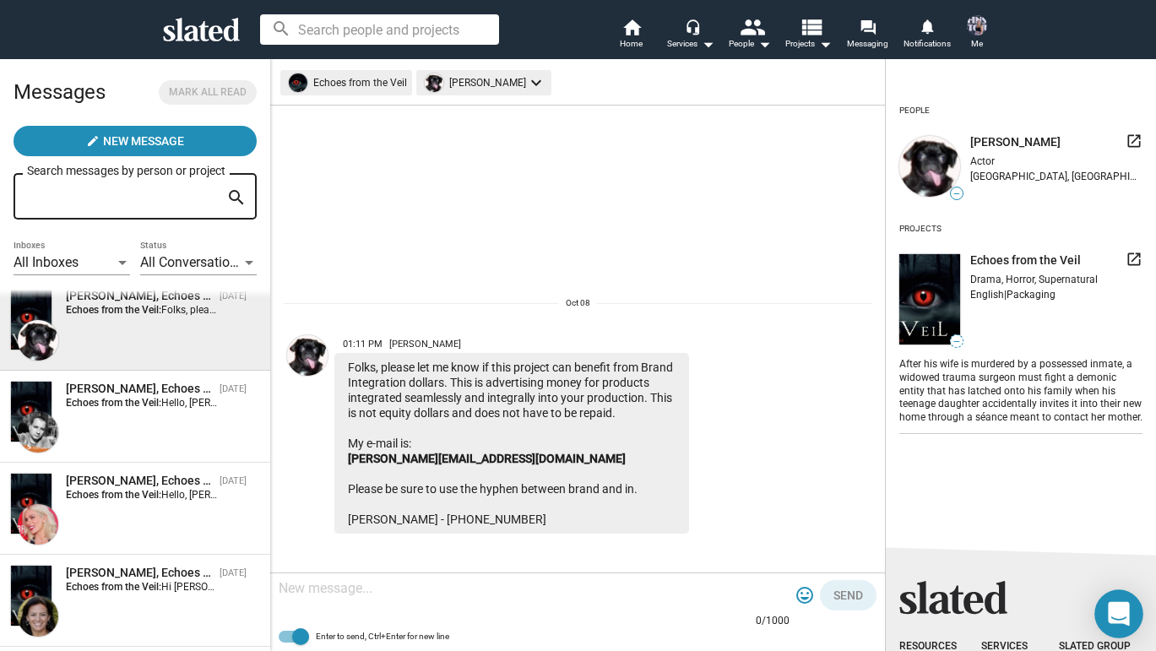
click at [1122, 612] on icon "Open Intercom Messenger" at bounding box center [1118, 614] width 21 height 24
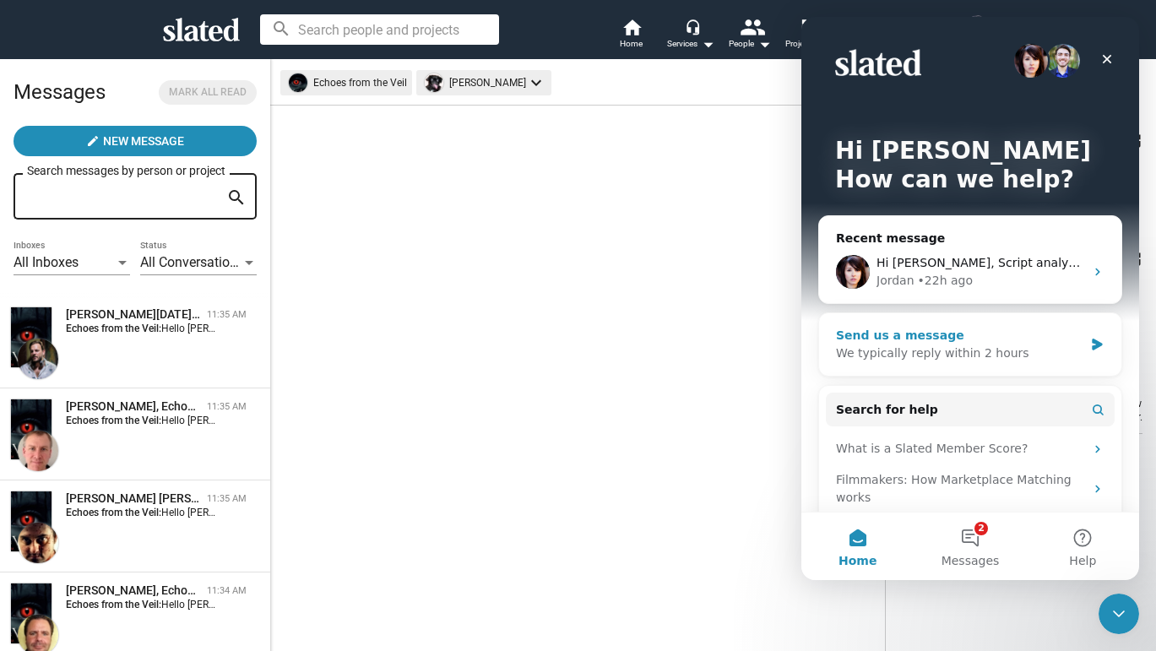
click at [972, 347] on div "We typically reply within 2 hours" at bounding box center [959, 353] width 247 height 18
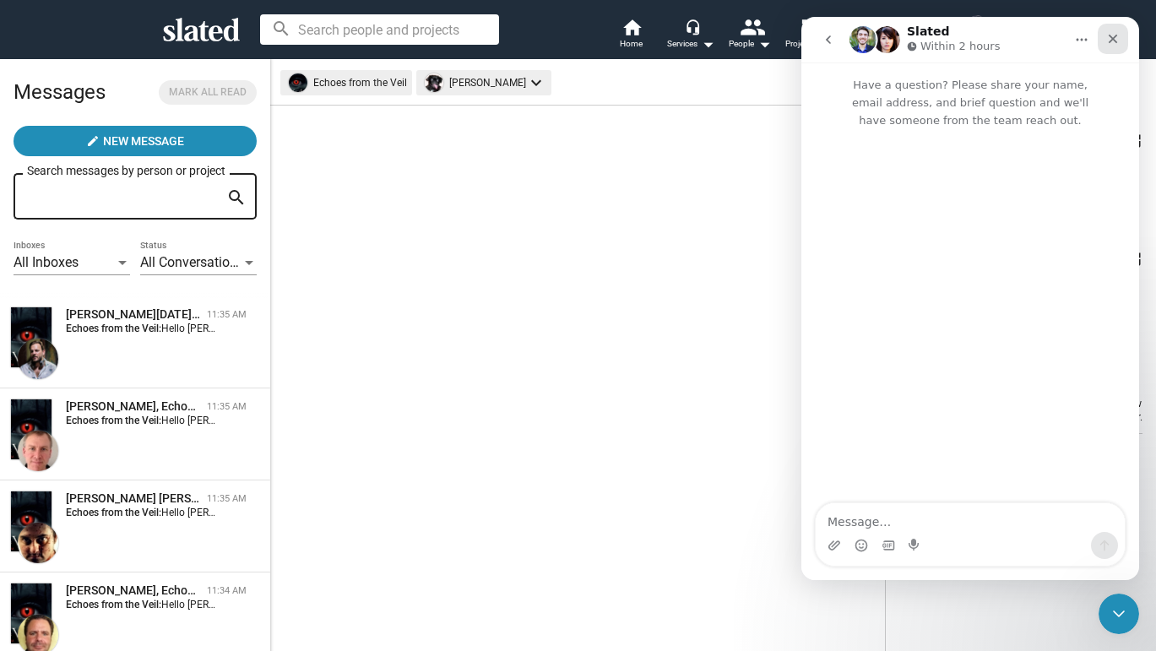
click at [1108, 43] on icon "Close" at bounding box center [1113, 39] width 14 height 14
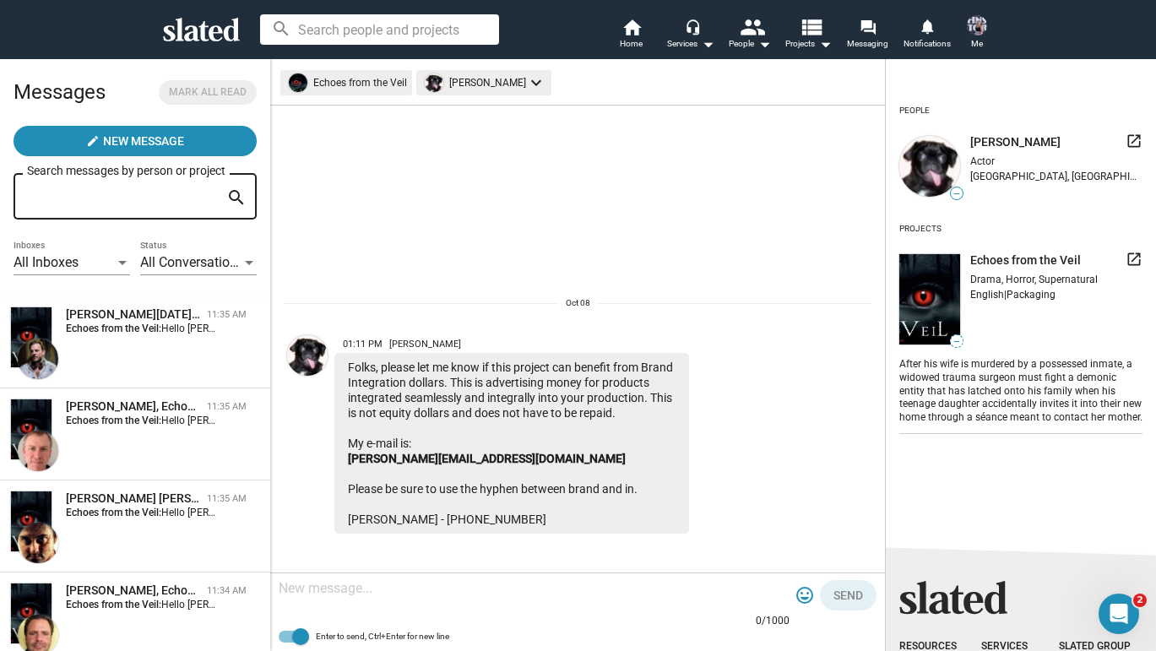
click at [304, 637] on span at bounding box center [300, 636] width 17 height 17
click at [287, 642] on input "Enter to send, Ctrl+Enter for new line" at bounding box center [286, 642] width 1 height 1
checkbox input "false"
click at [140, 362] on div "Alan Nadal Piantini, Echoes from the Veil 11:35 AM Echoes from the Veil: Hello …" at bounding box center [135, 342] width 250 height 72
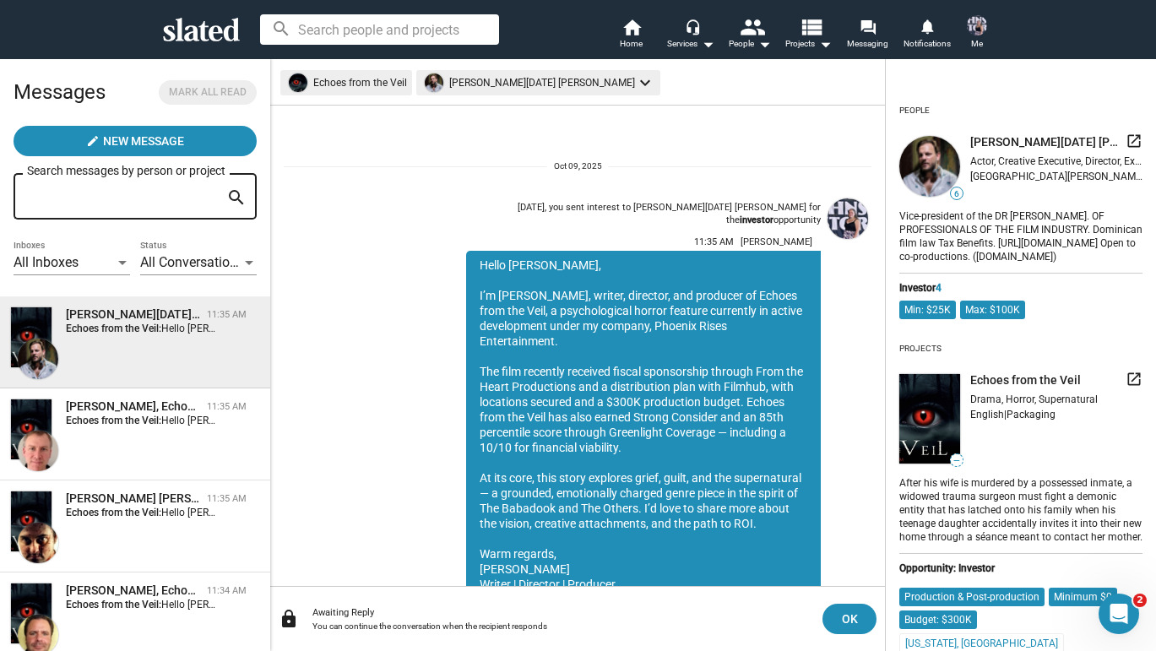
scroll to position [60, 0]
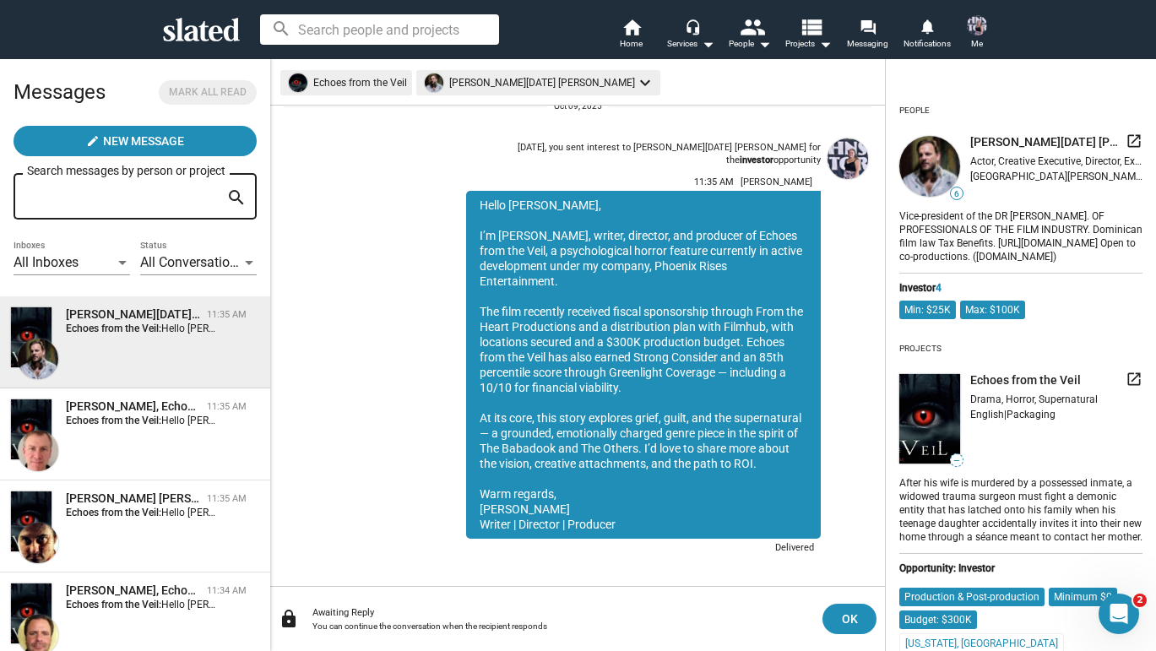
drag, startPoint x: 477, startPoint y: 191, endPoint x: 635, endPoint y: 509, distance: 355.3
click at [635, 509] on div "Hello Alan, I’m Nicole Sell, writer, director, and producer of Echoes from the …" at bounding box center [643, 365] width 355 height 348
copy div "Hello Alan, I’m Nicole Sell, writer, director, and producer of Echoes from the …"
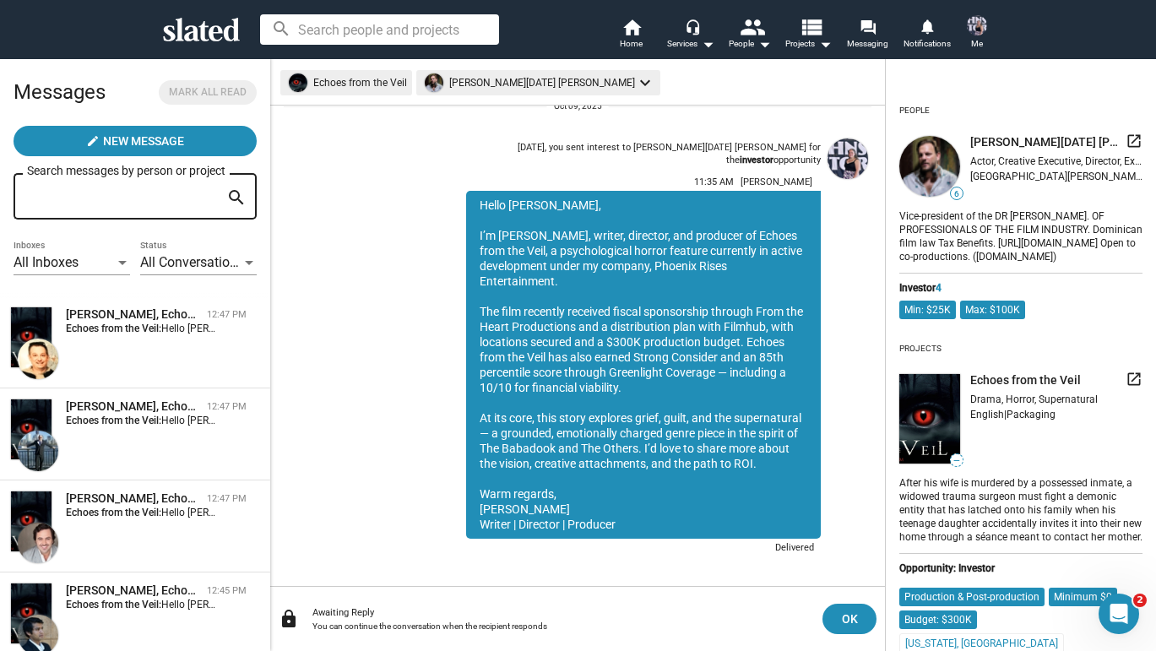
click at [513, 246] on div "Hello Alan, I’m Nicole Sell, writer, director, and producer of Echoes from the …" at bounding box center [643, 365] width 355 height 348
